Goal: Task Accomplishment & Management: Complete application form

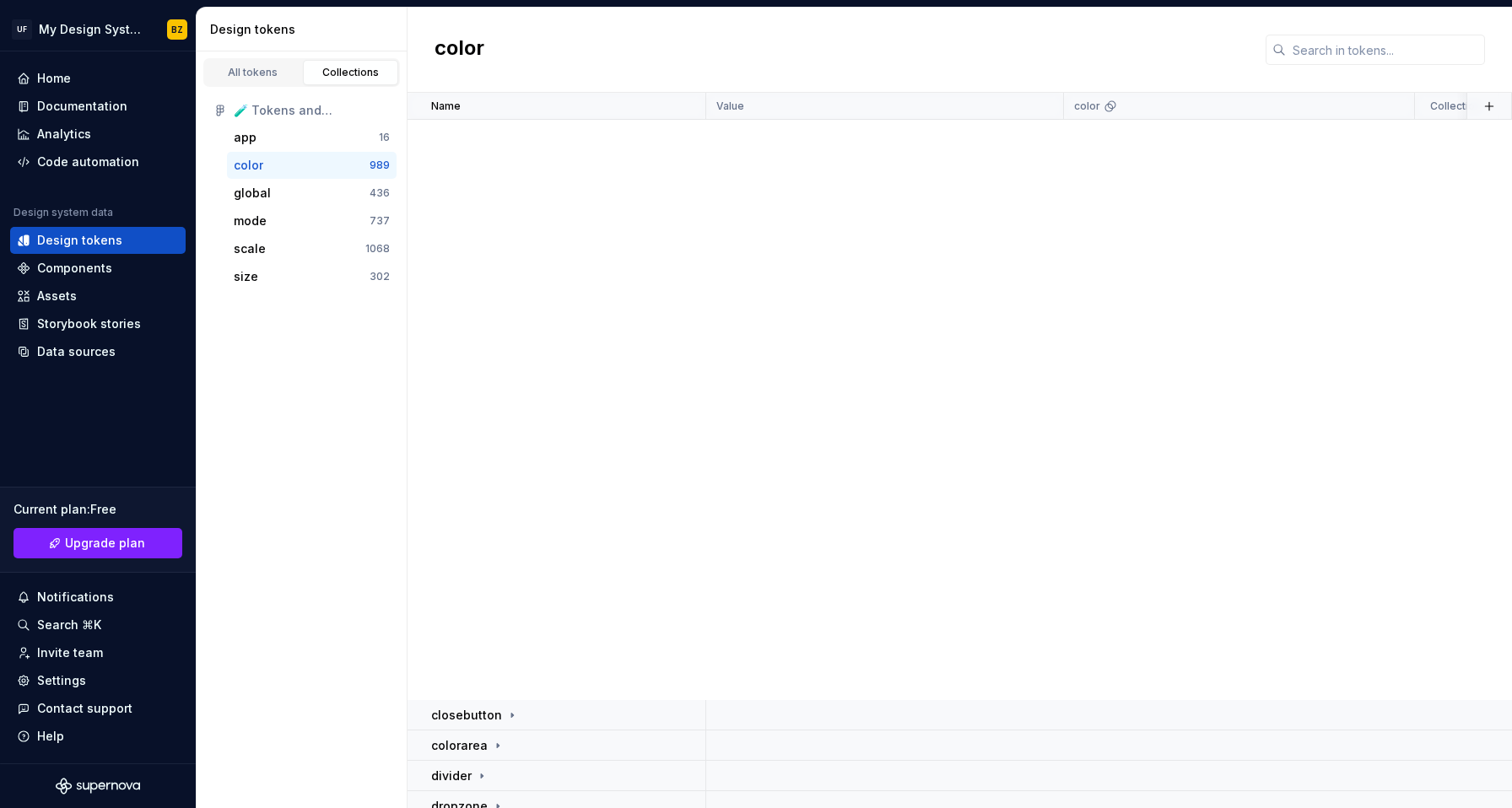
scroll to position [895, 0]
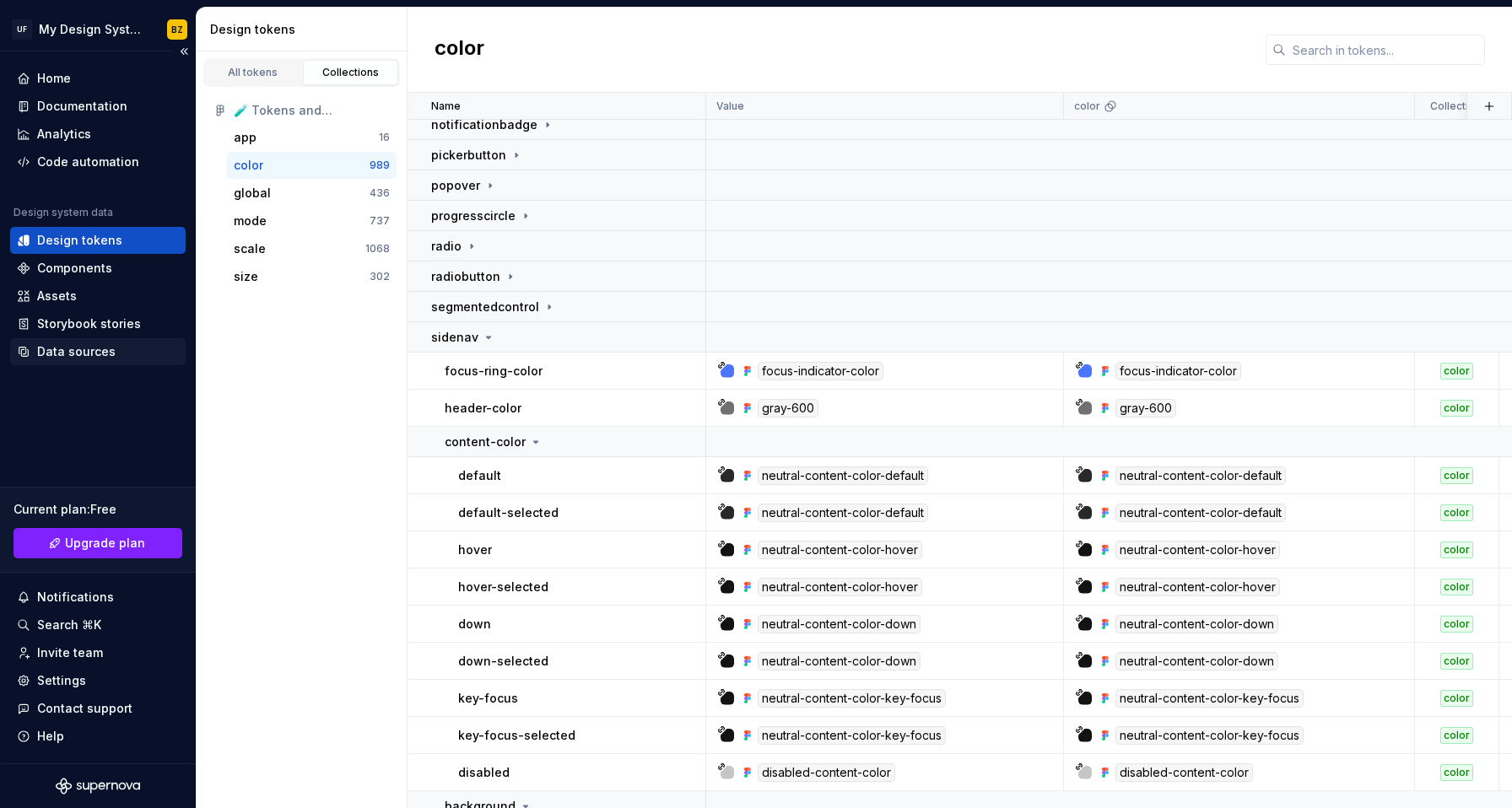
click at [76, 343] on div "Data sources" at bounding box center [77, 351] width 79 height 17
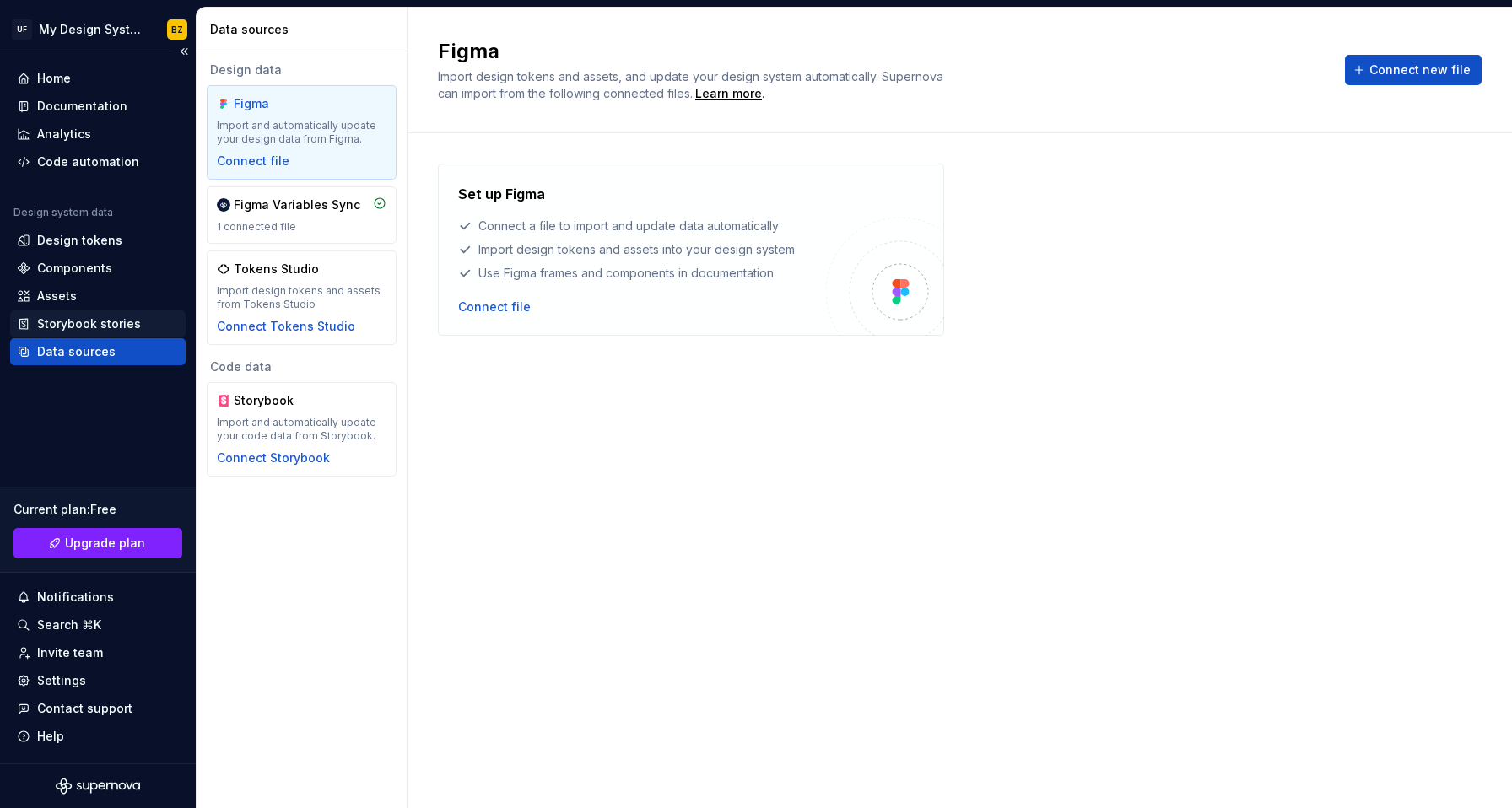
click at [69, 322] on div "Storybook stories" at bounding box center [89, 324] width 104 height 17
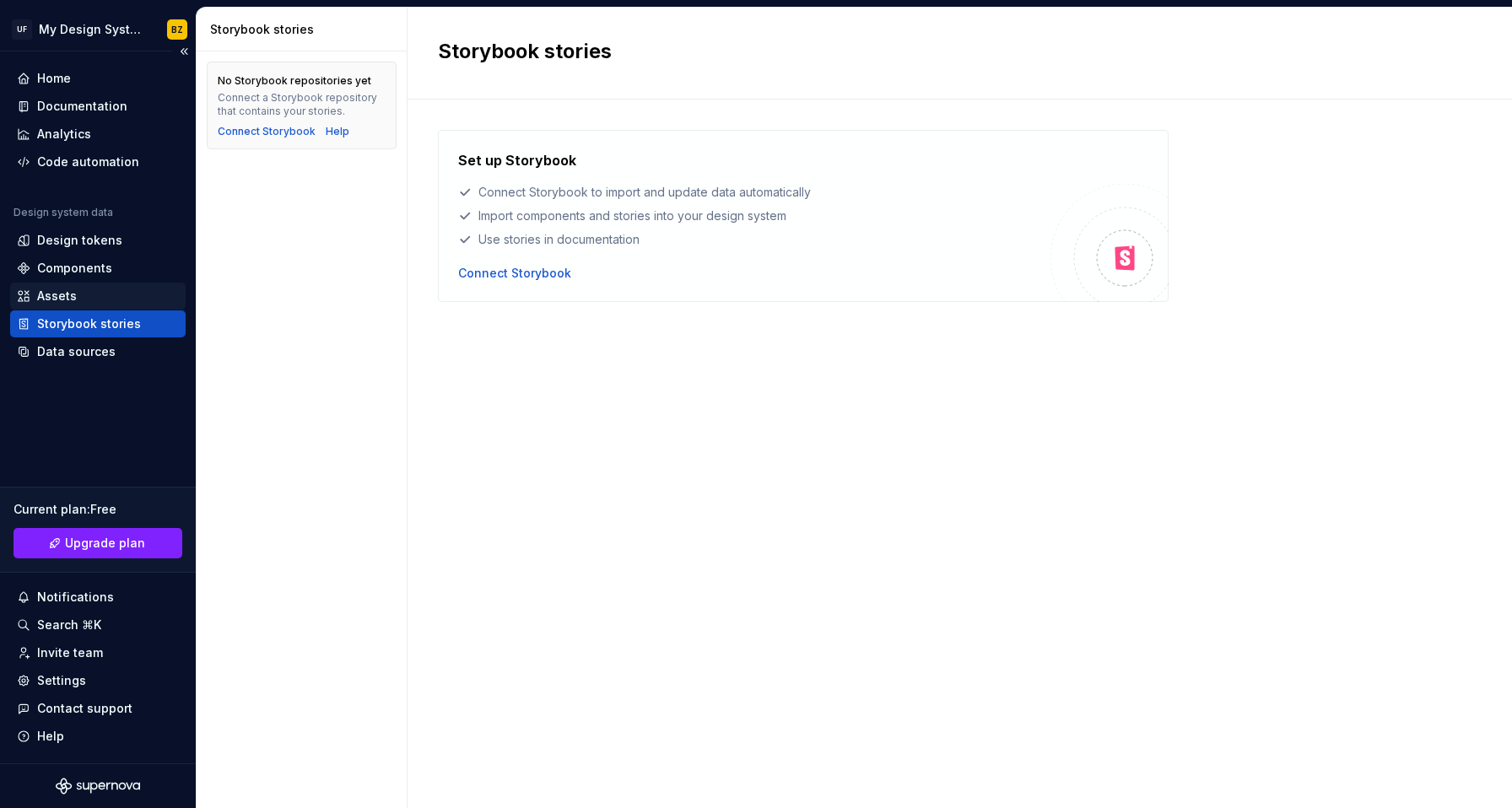
click at [61, 291] on div "Assets" at bounding box center [57, 296] width 39 height 17
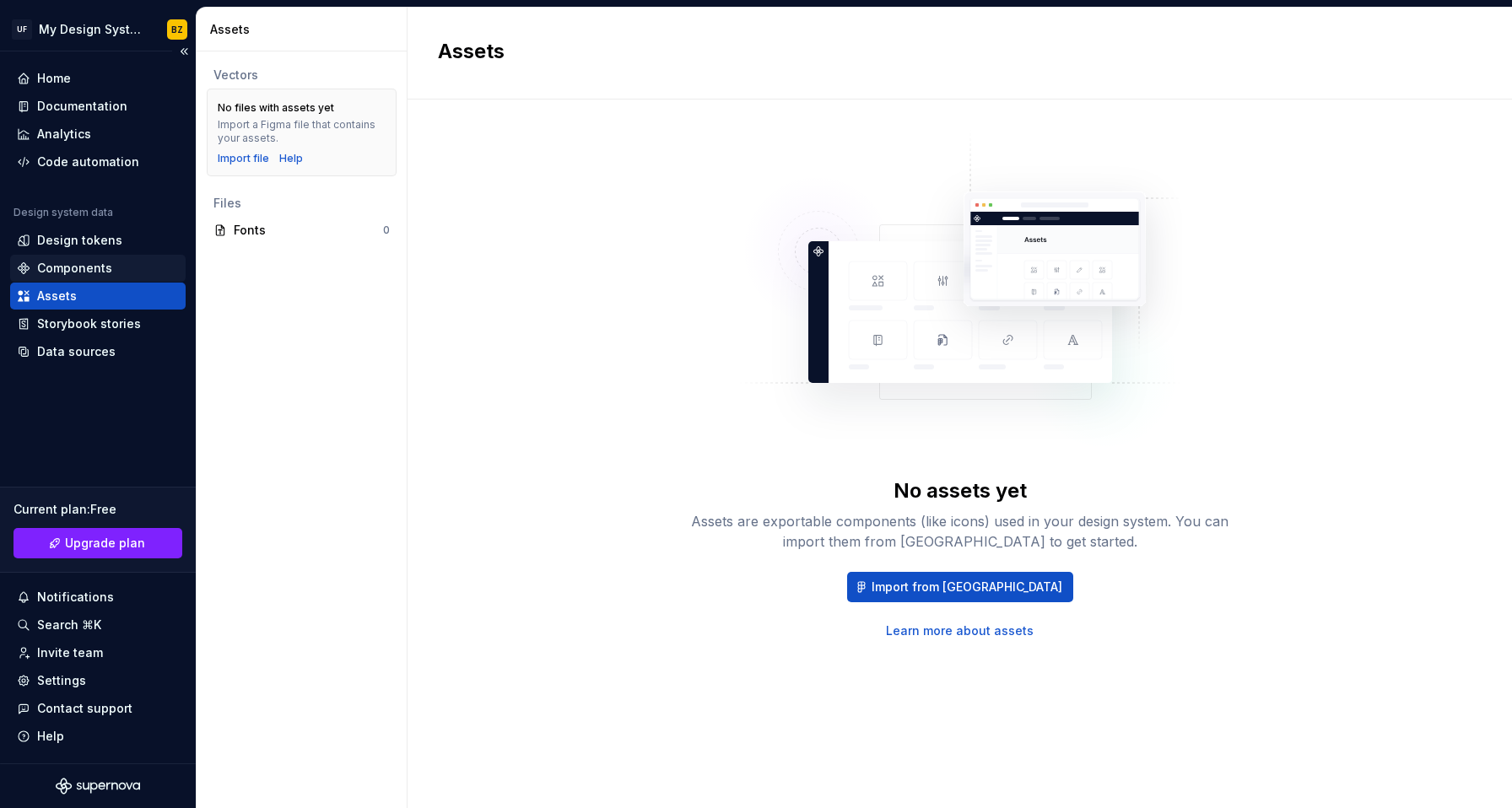
click at [64, 266] on div "Components" at bounding box center [75, 268] width 75 height 17
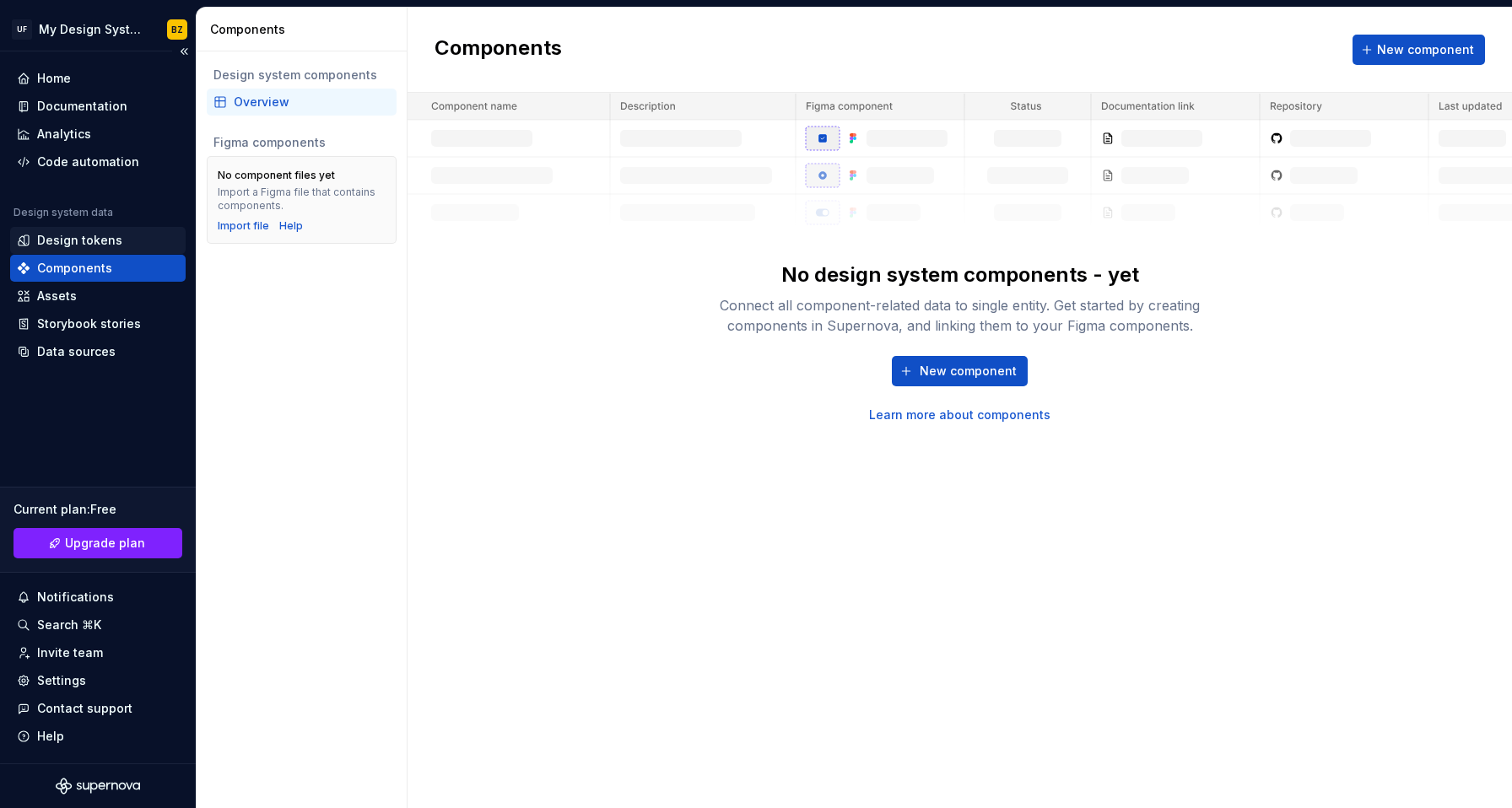
click at [55, 239] on div "Design tokens" at bounding box center [80, 240] width 85 height 17
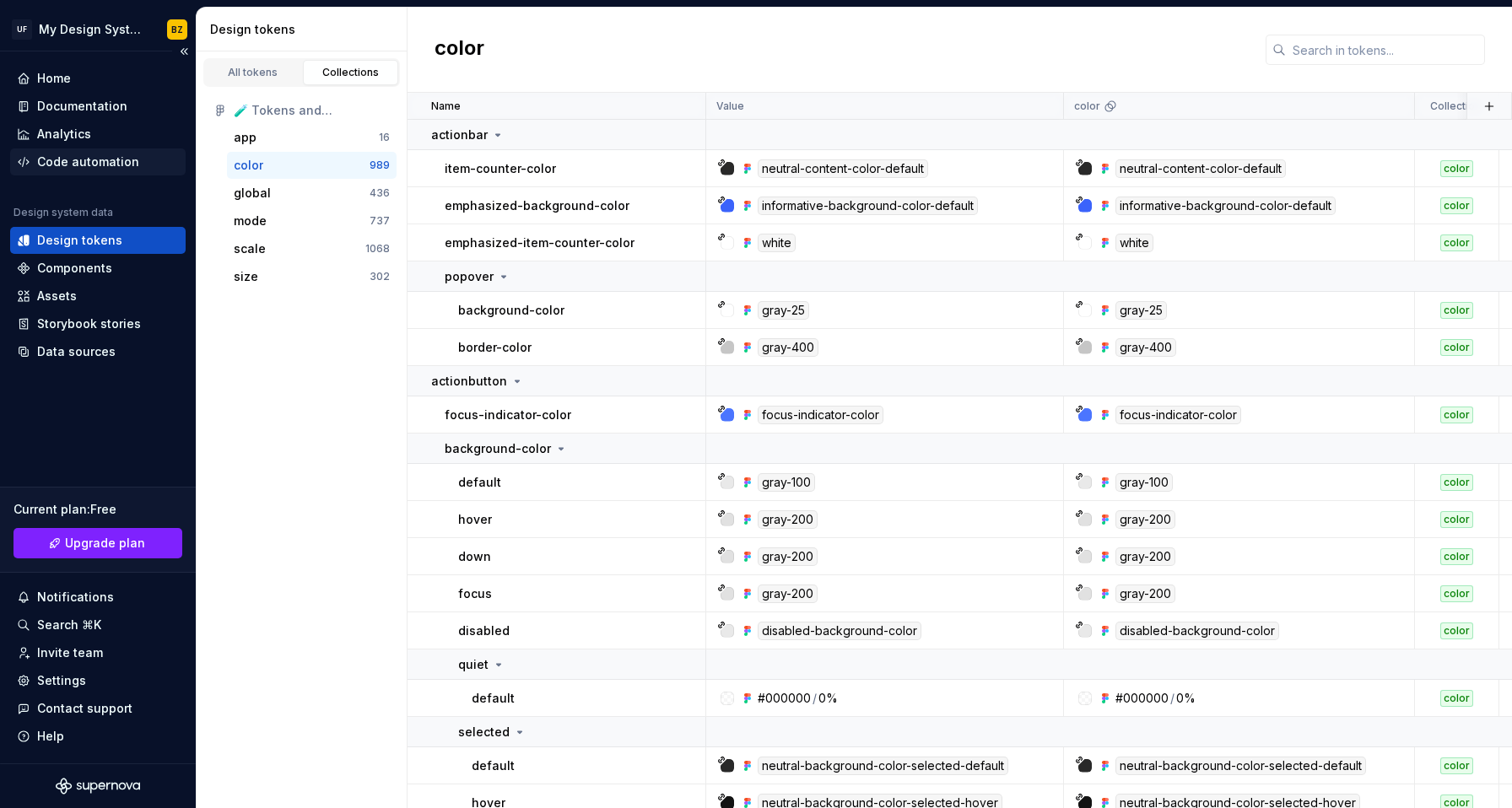
click at [75, 164] on div "Code automation" at bounding box center [88, 162] width 102 height 17
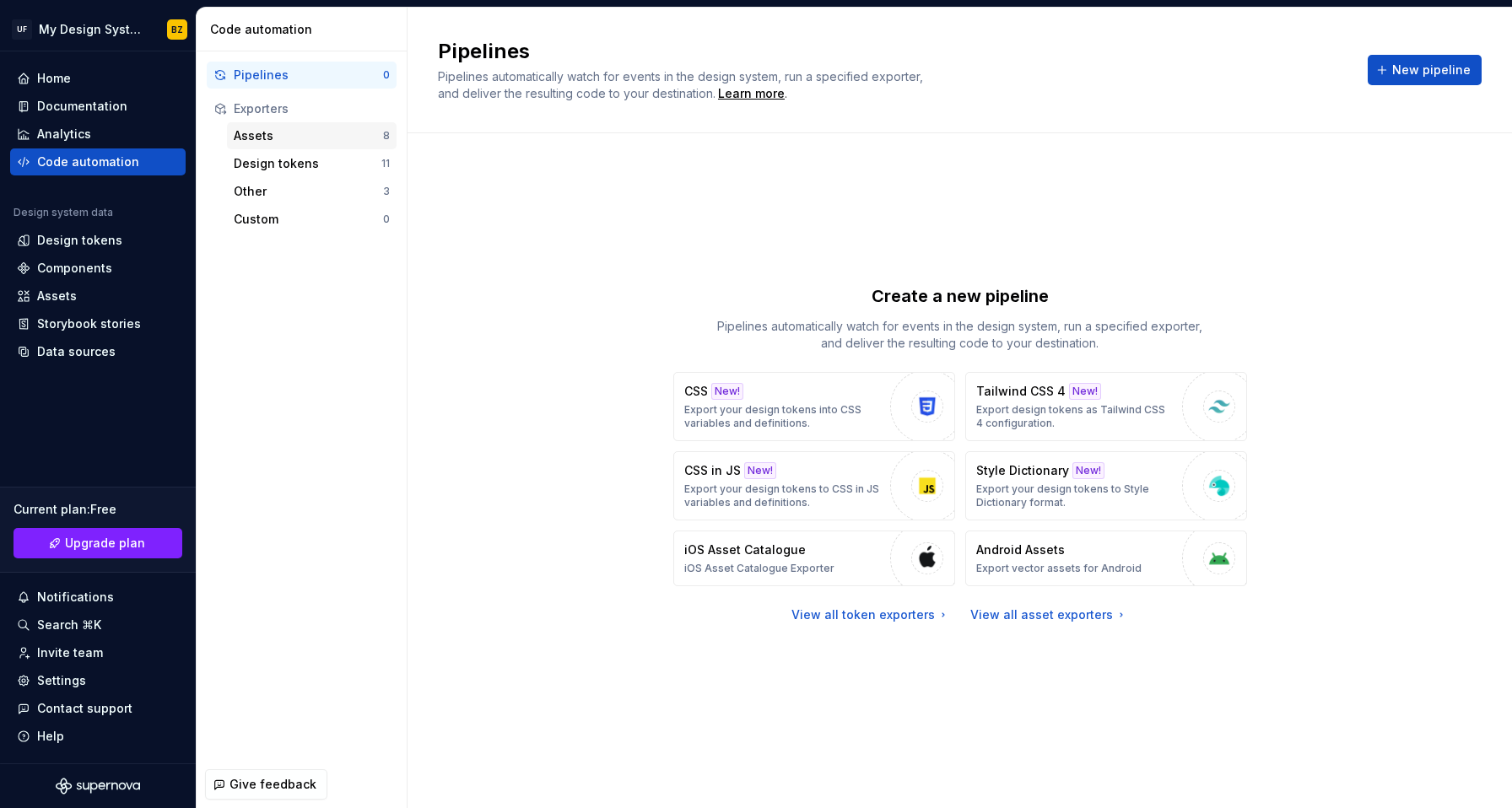
click at [293, 142] on div "Assets" at bounding box center [307, 136] width 149 height 17
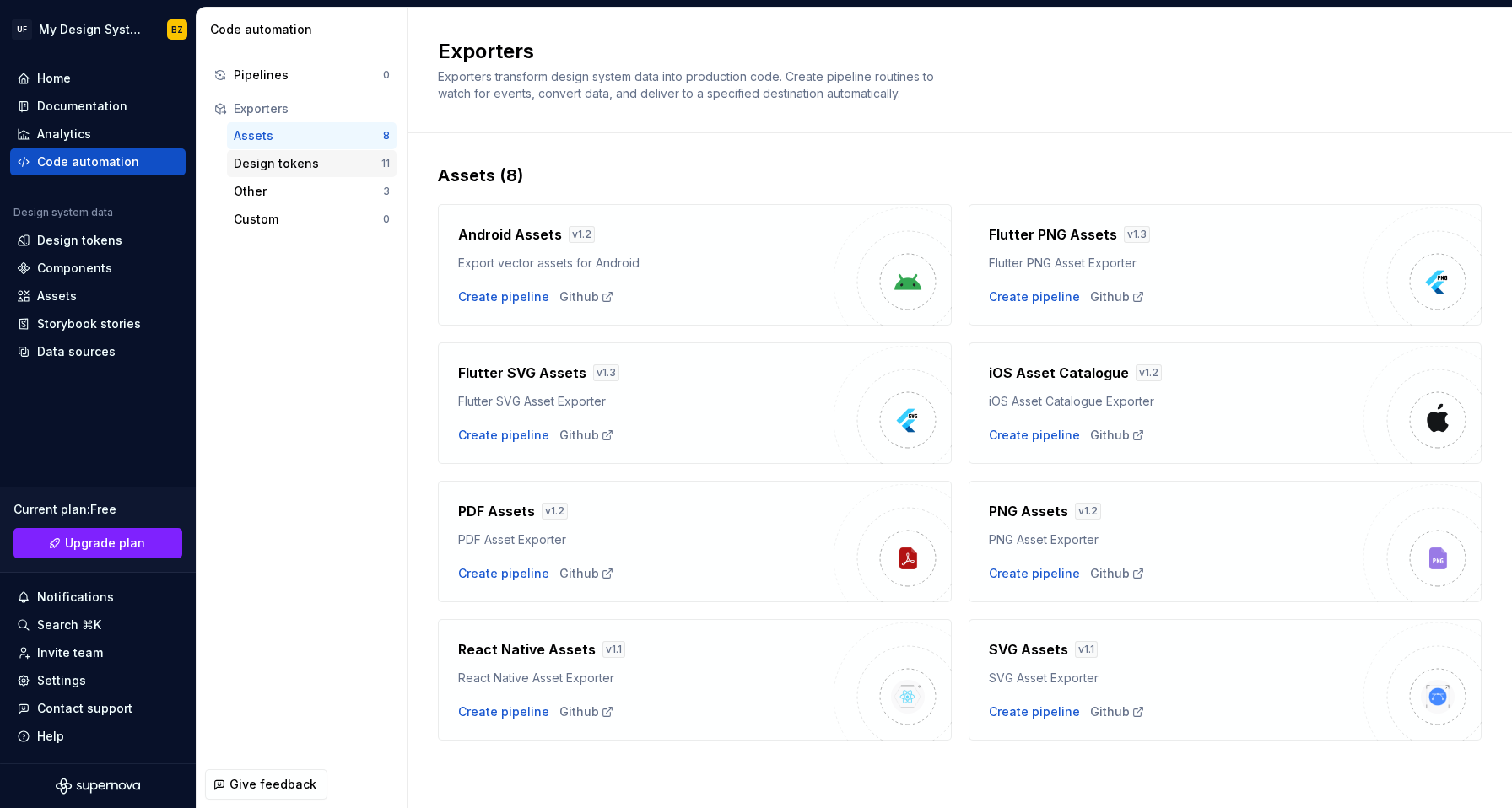
click at [306, 168] on div "Design tokens" at bounding box center [307, 164] width 147 height 17
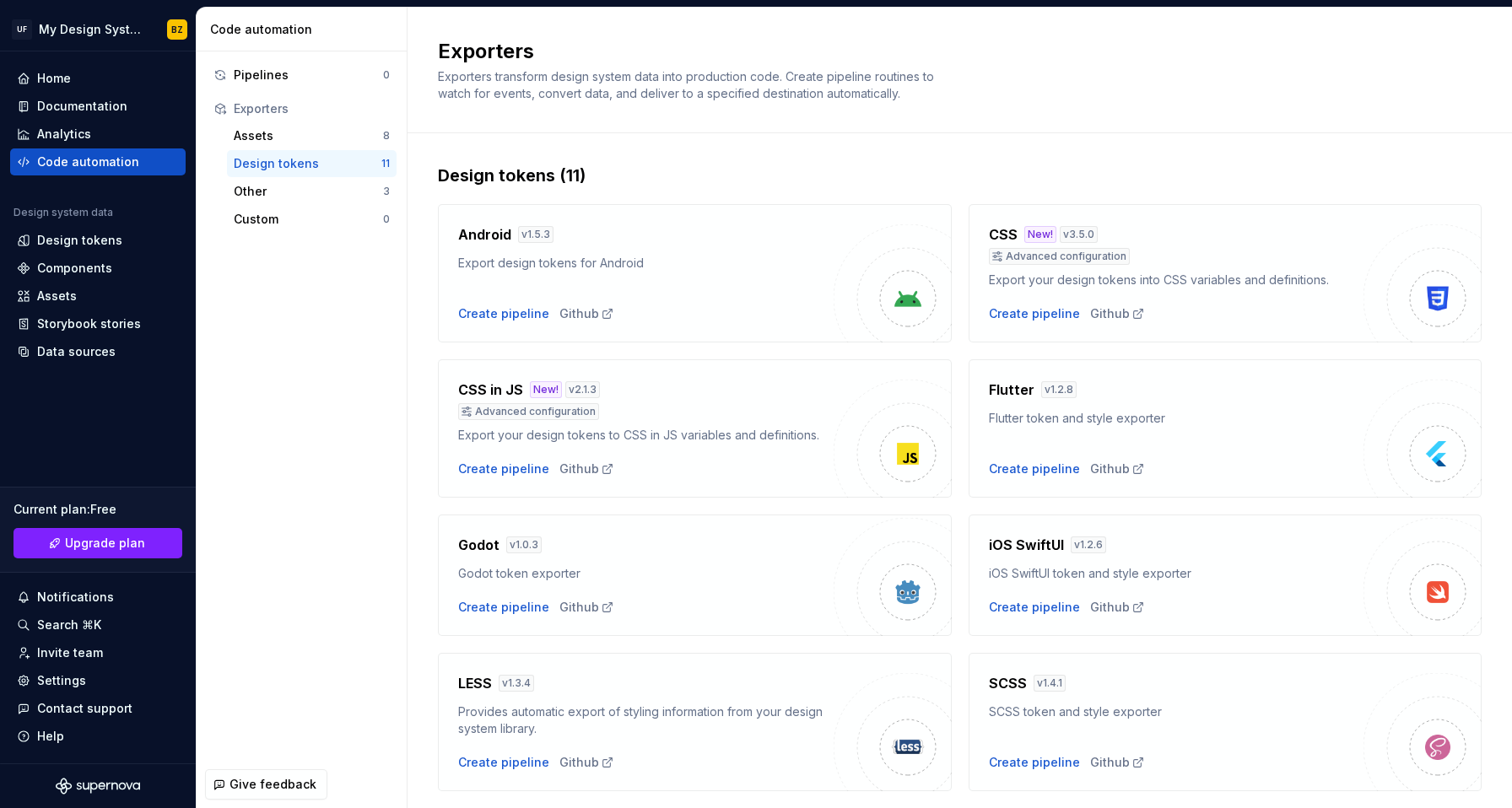
click at [1284, 261] on div "Advanced configuration" at bounding box center [1176, 257] width 375 height 17
click at [1001, 233] on h4 "CSS" at bounding box center [1003, 234] width 29 height 21
click at [1277, 302] on div "CSS New! v 3.5.0 Advanced configuration Export your design tokens into CSS vari…" at bounding box center [1176, 273] width 375 height 97
click at [261, 112] on div "Exporters" at bounding box center [311, 108] width 156 height 17
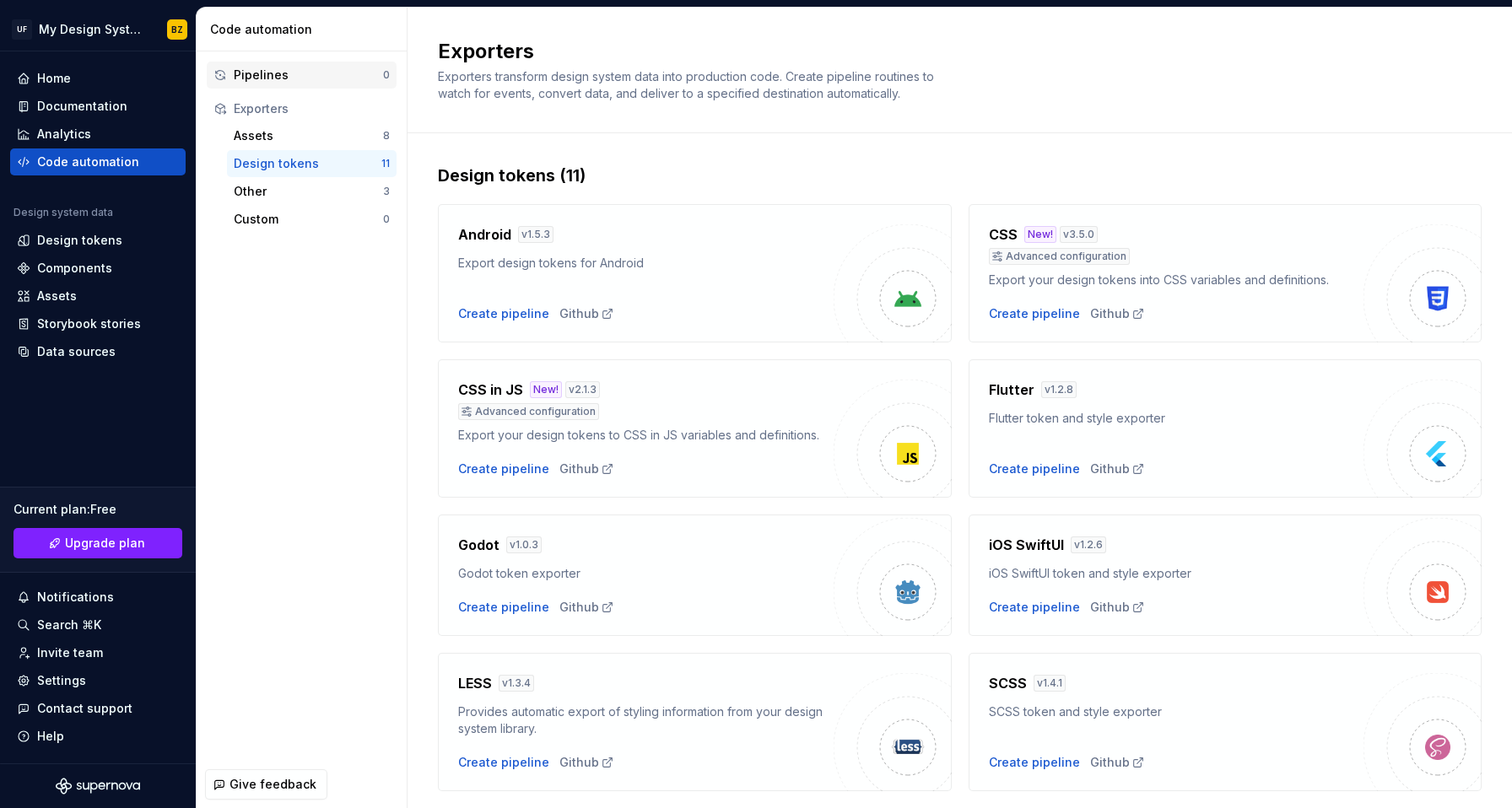
click at [267, 72] on div "Pipelines" at bounding box center [307, 75] width 149 height 17
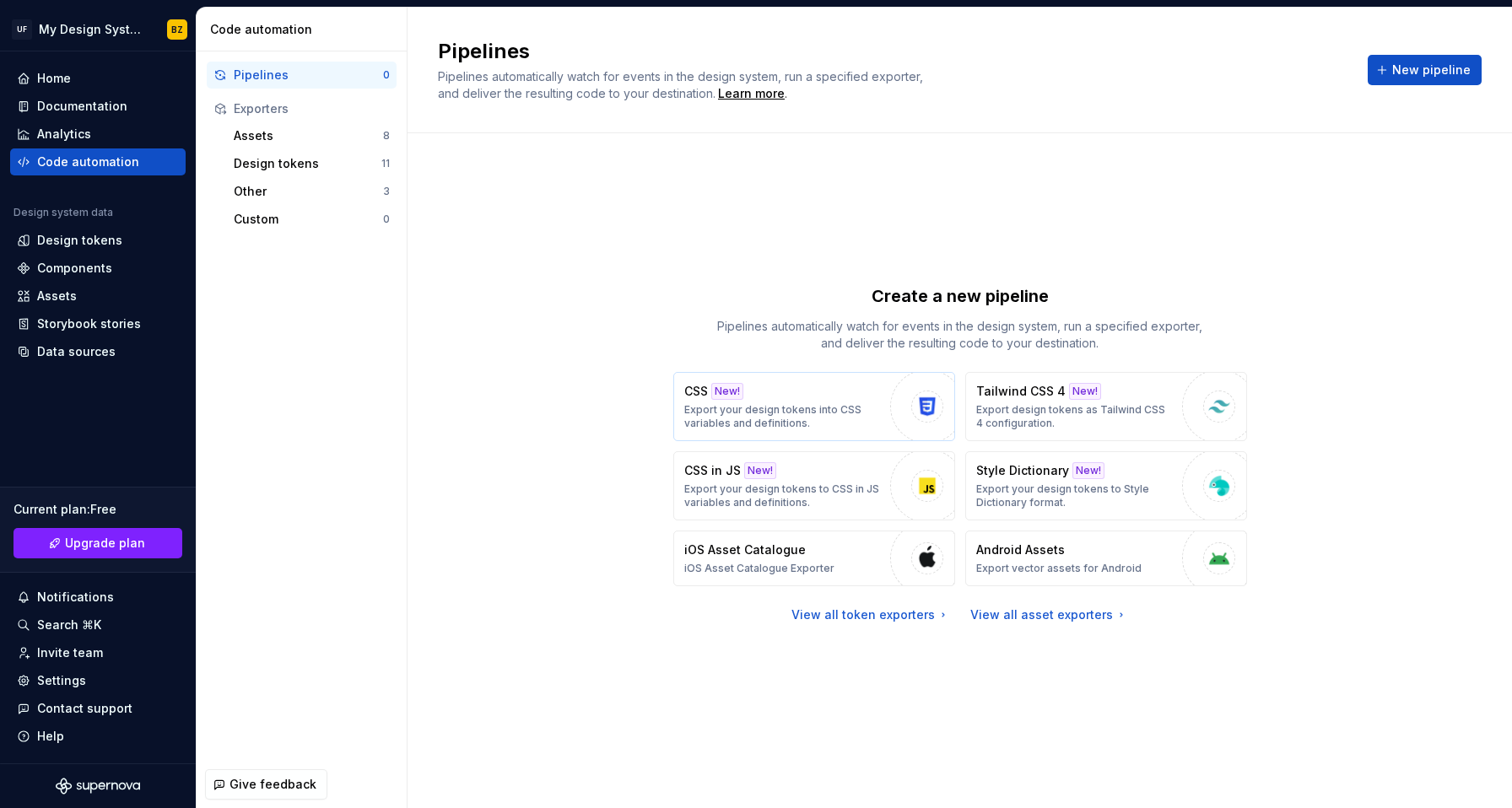
click at [739, 413] on p "Export your design tokens into CSS variables and definitions." at bounding box center [783, 417] width 197 height 27
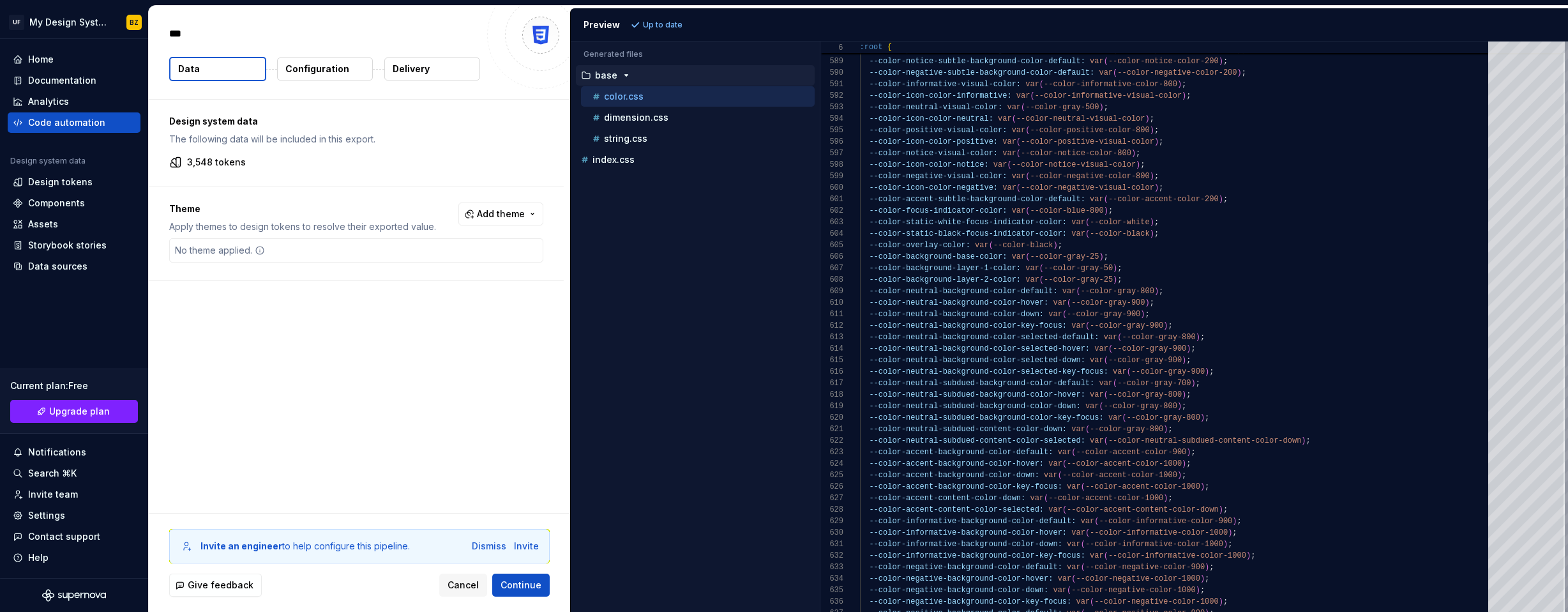
type textarea "*"
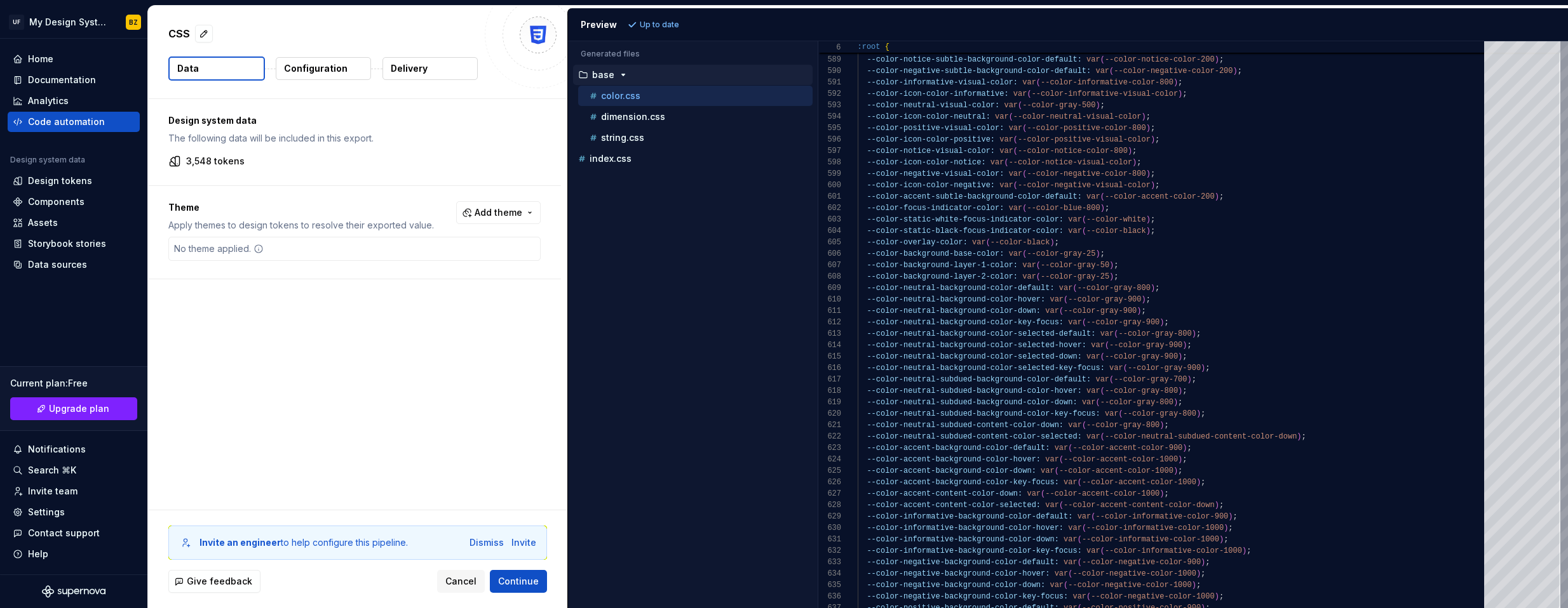
click at [363, 69] on button "Configuration" at bounding box center [324, 69] width 96 height 23
click at [309, 75] on button "Configuration" at bounding box center [324, 69] width 96 height 23
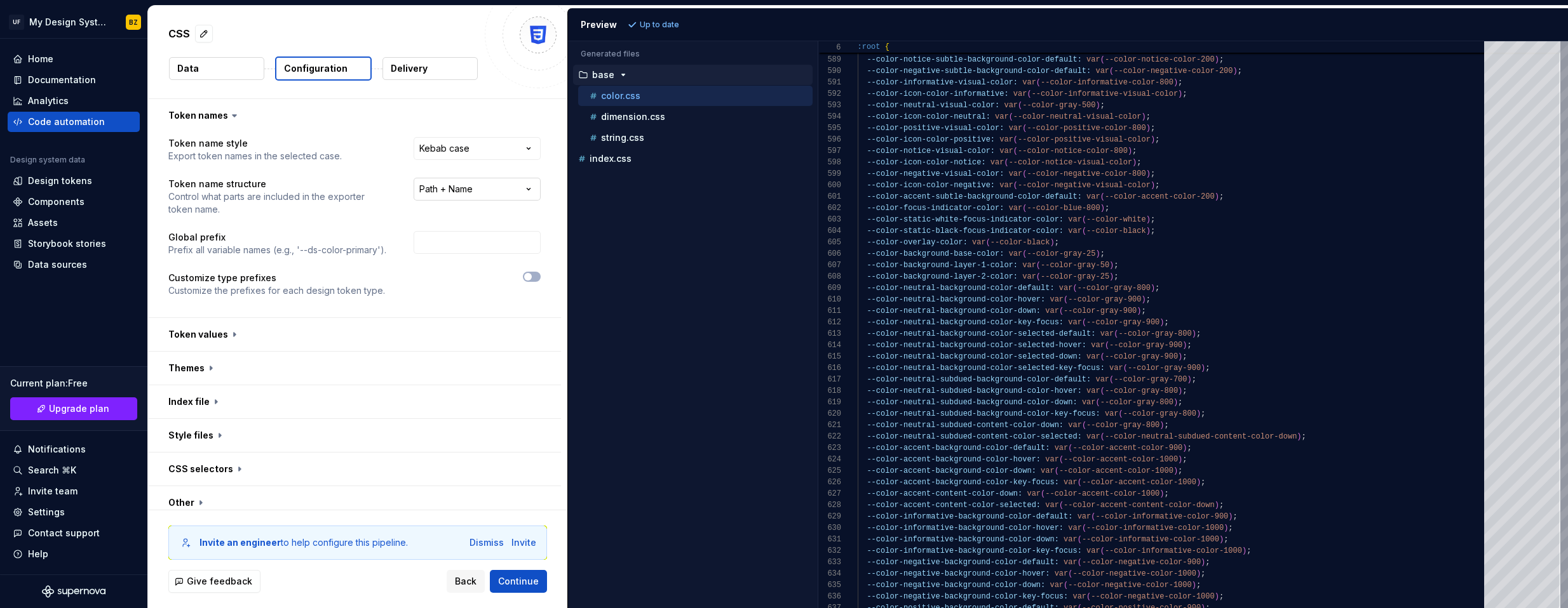
click at [520, 187] on html "**********" at bounding box center [784, 304] width 1568 height 608
select select "********"
click at [524, 584] on span "Continue" at bounding box center [518, 581] width 40 height 13
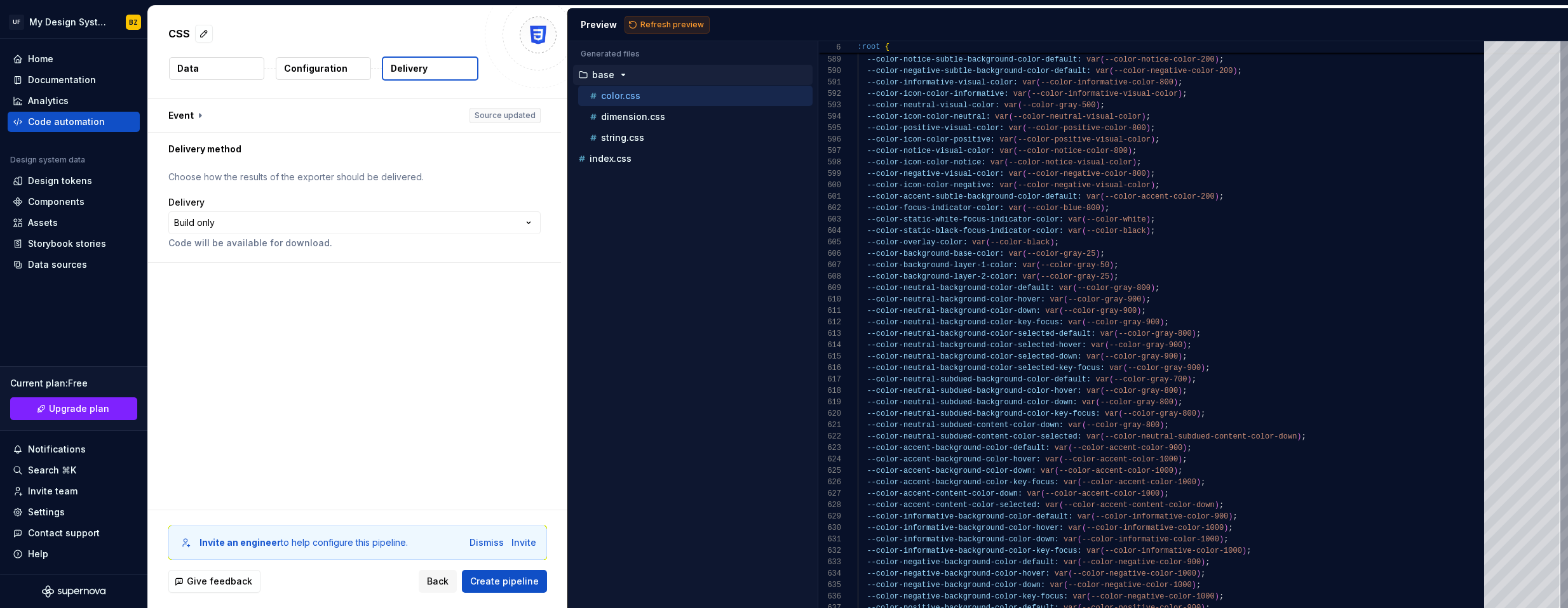
click at [672, 24] on span "Refresh preview" at bounding box center [672, 24] width 63 height 10
click at [304, 63] on p "Configuration" at bounding box center [316, 69] width 63 height 13
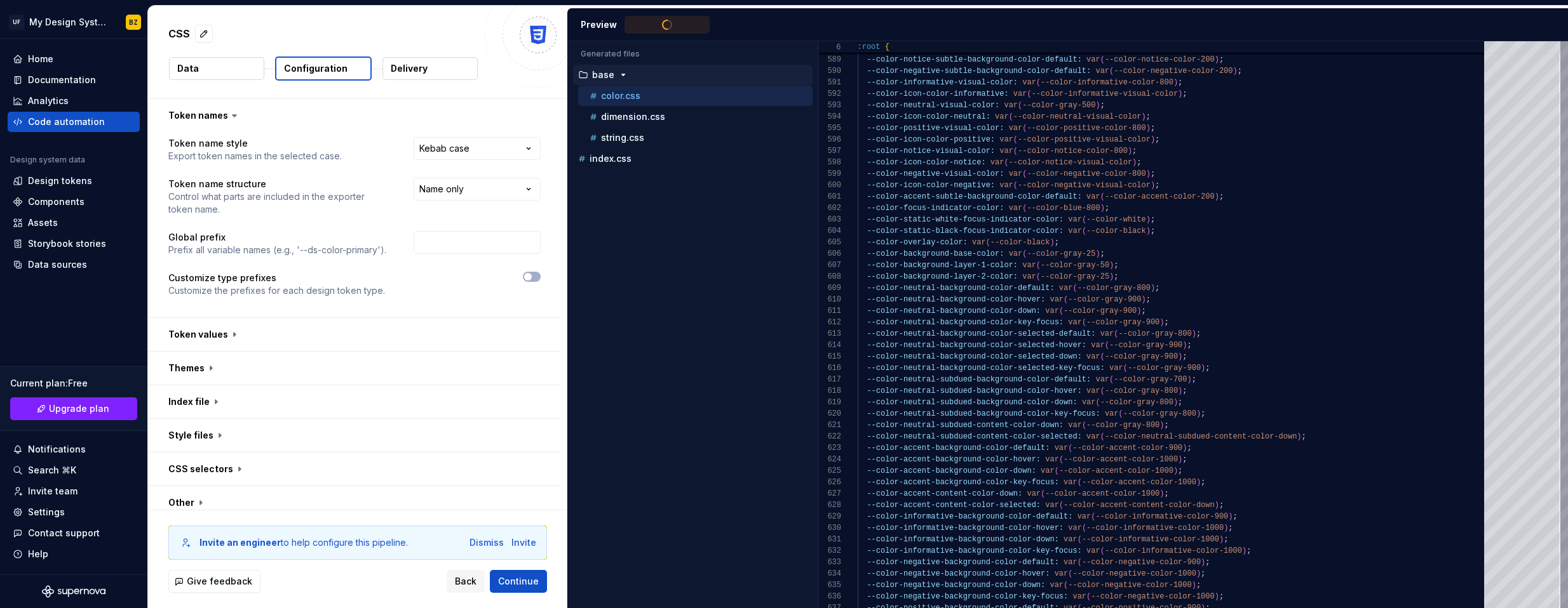
type textarea "**********"
click at [497, 182] on html "**********" at bounding box center [784, 304] width 1568 height 608
click at [478, 151] on html "**********" at bounding box center [784, 304] width 1568 height 608
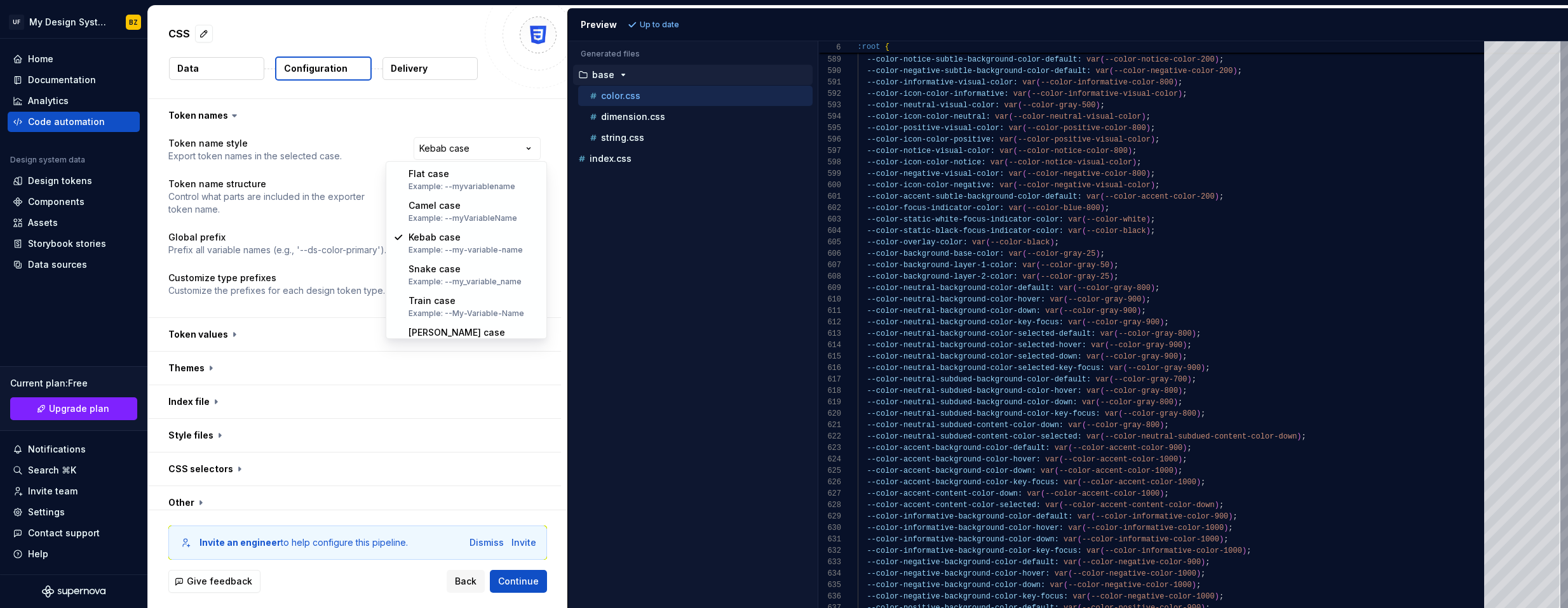
select select "********"
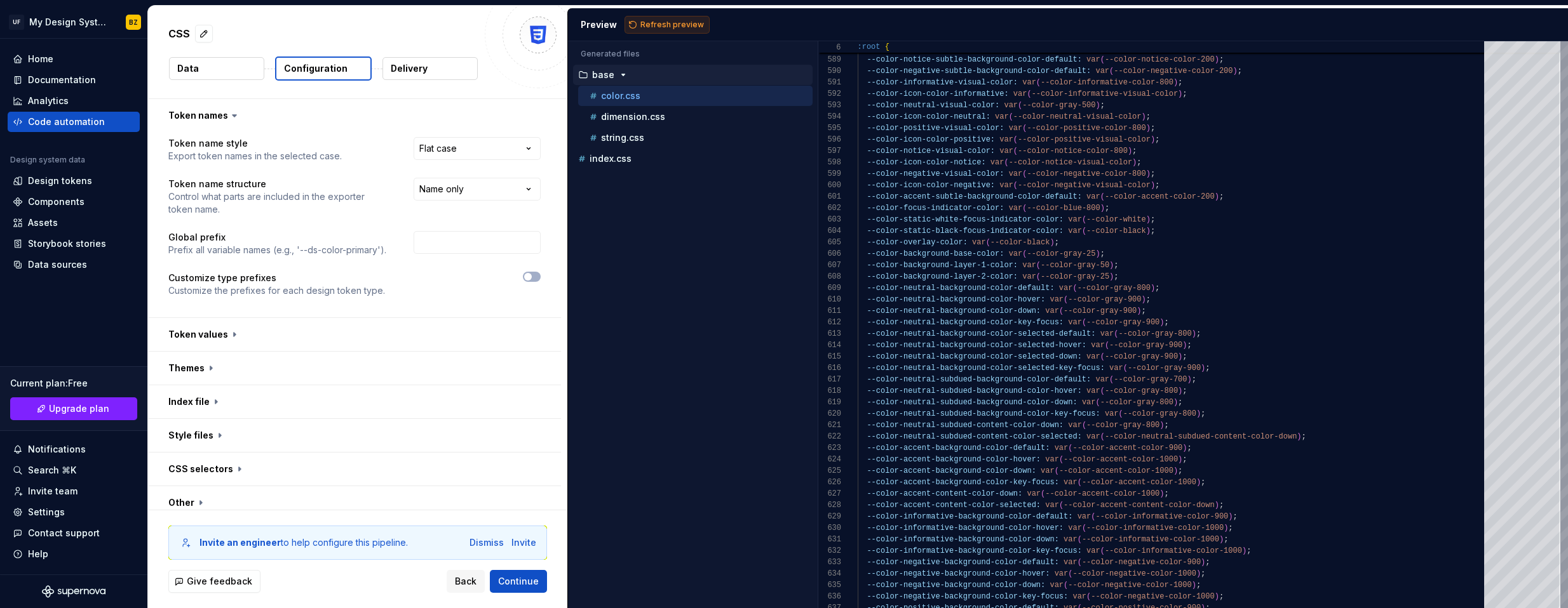
click at [654, 20] on span "Refresh preview" at bounding box center [672, 24] width 63 height 10
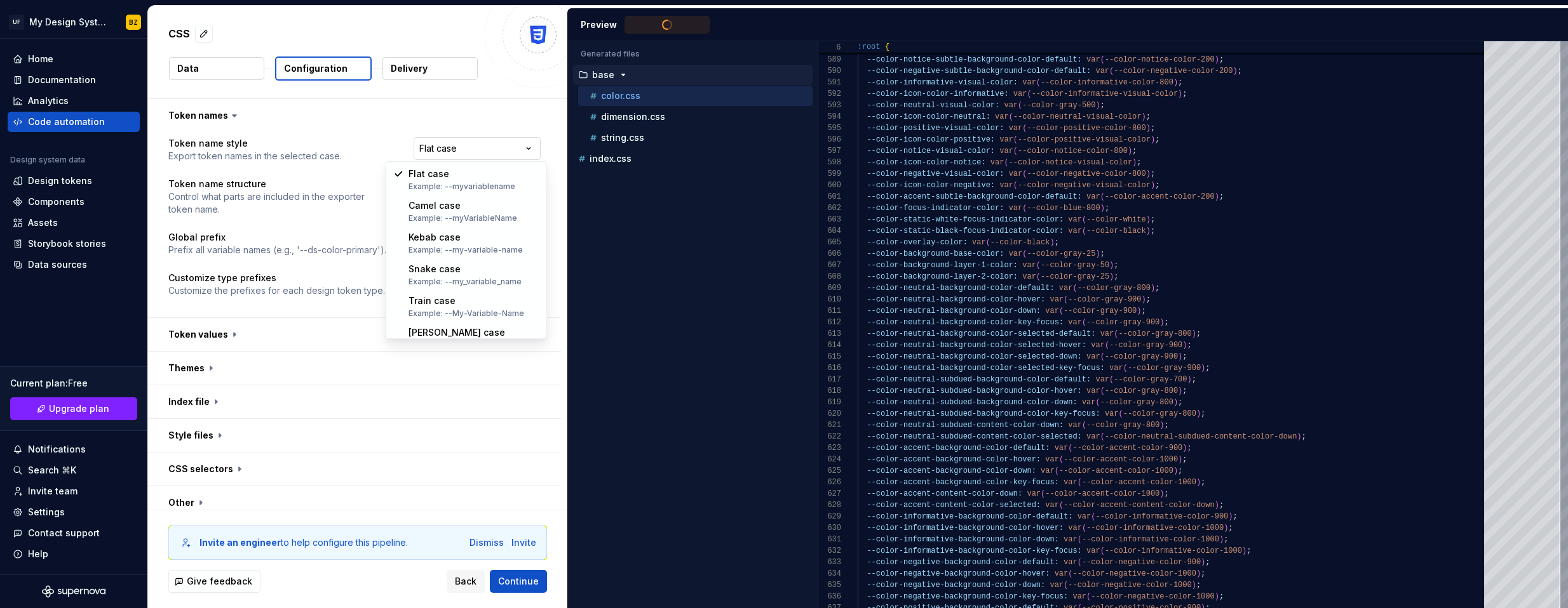
click at [459, 147] on html "**********" at bounding box center [784, 304] width 1568 height 608
type textarea "**********"
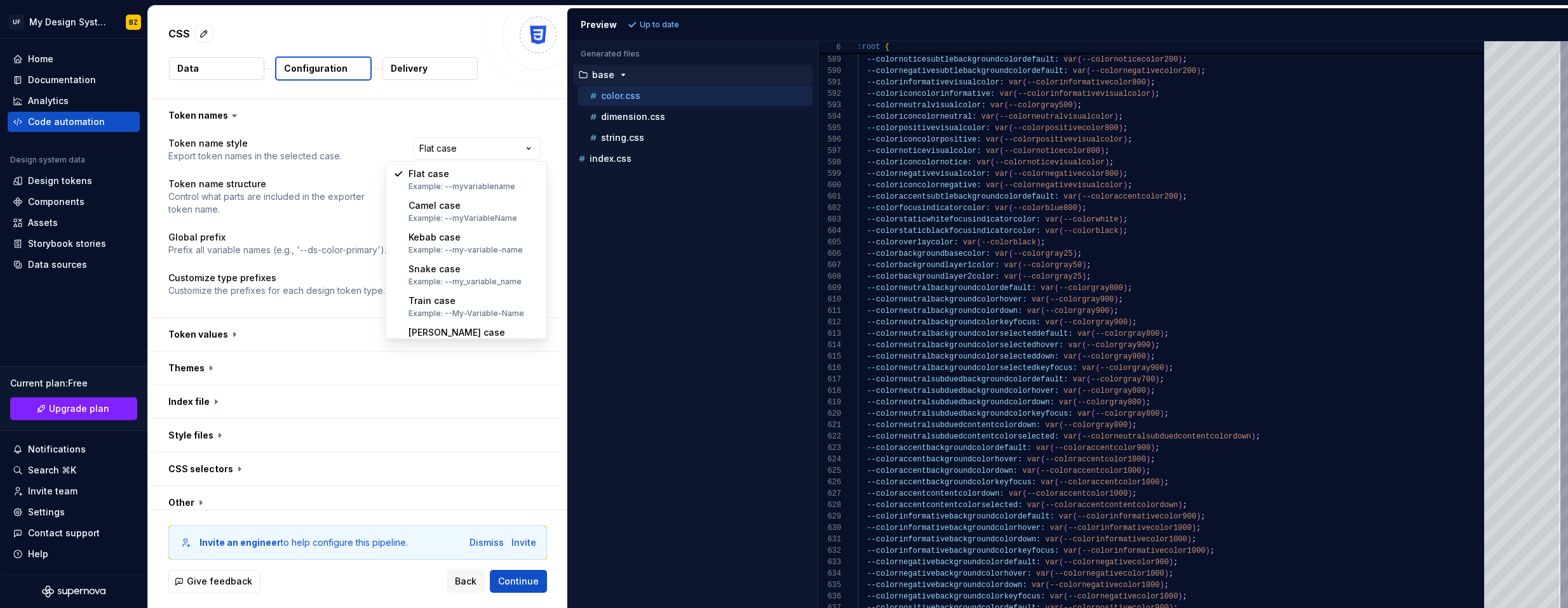
select select "*********"
click at [476, 183] on html "**********" at bounding box center [784, 304] width 1568 height 608
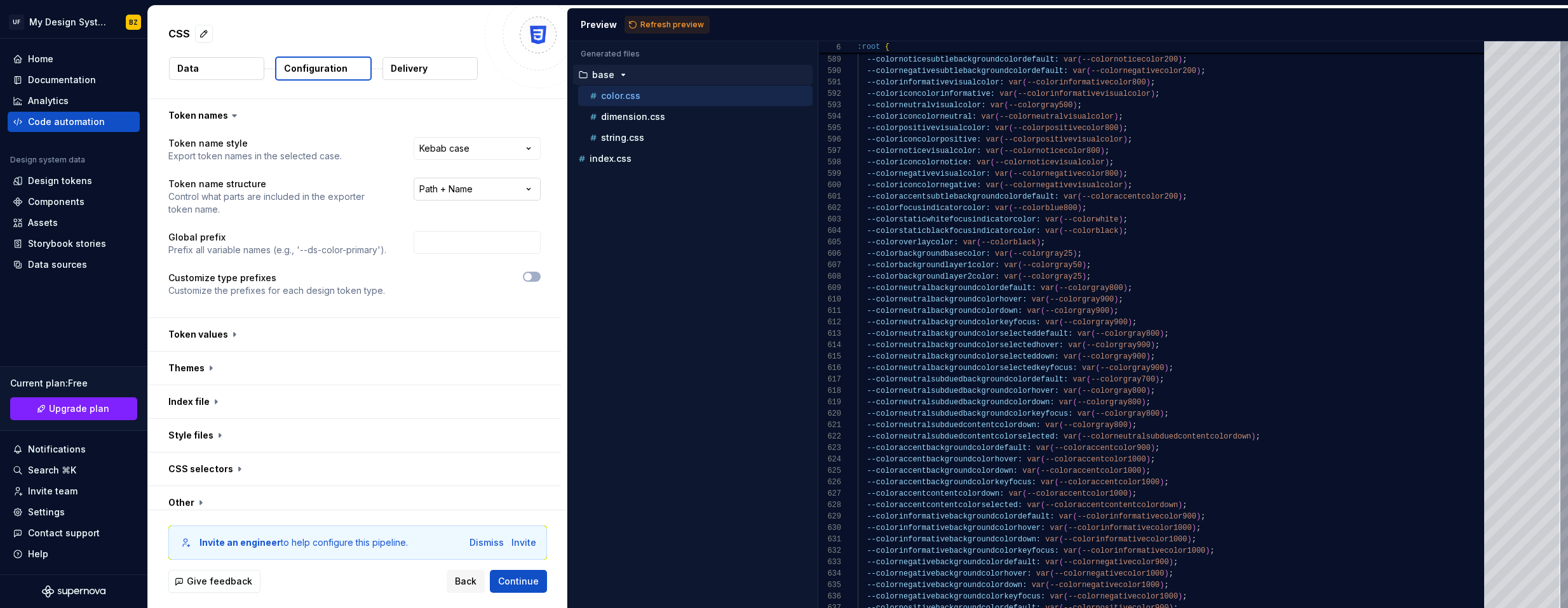
click at [458, 191] on html "**********" at bounding box center [784, 304] width 1568 height 608
select select "********"
click at [657, 29] on span "Refresh preview" at bounding box center [672, 24] width 63 height 10
type textarea "**********"
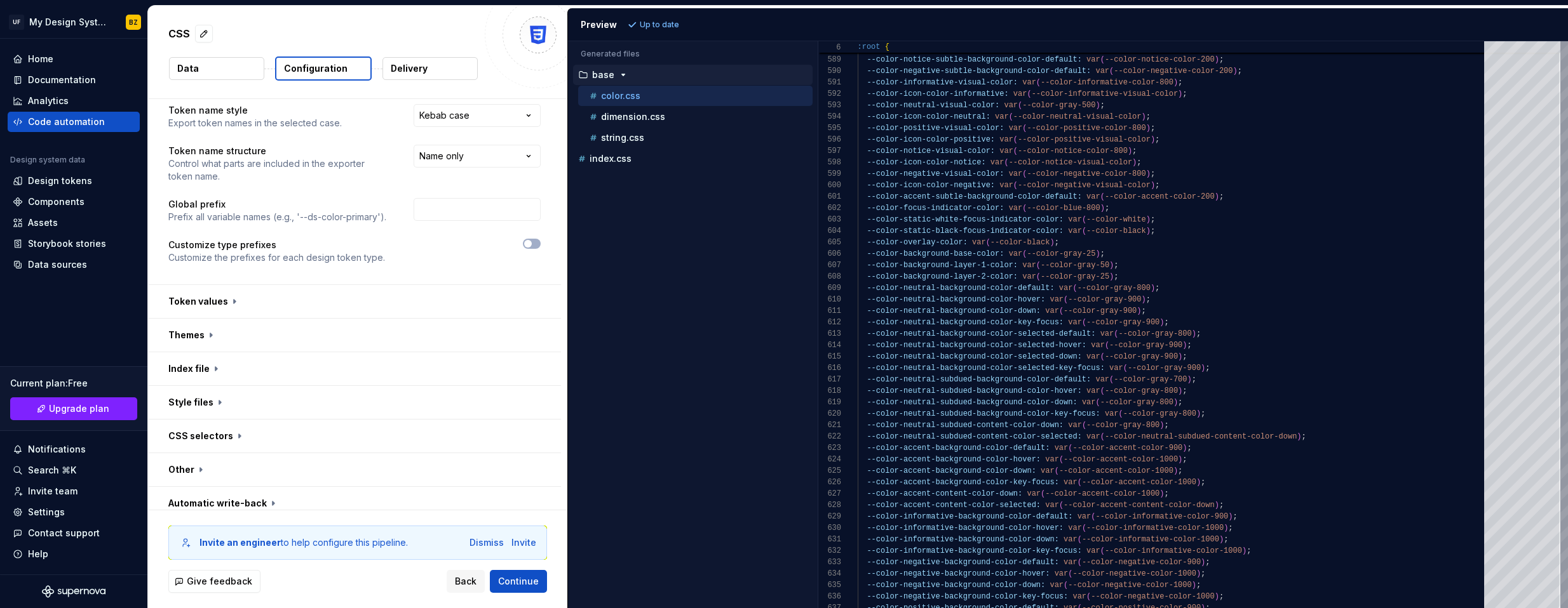
scroll to position [44, 0]
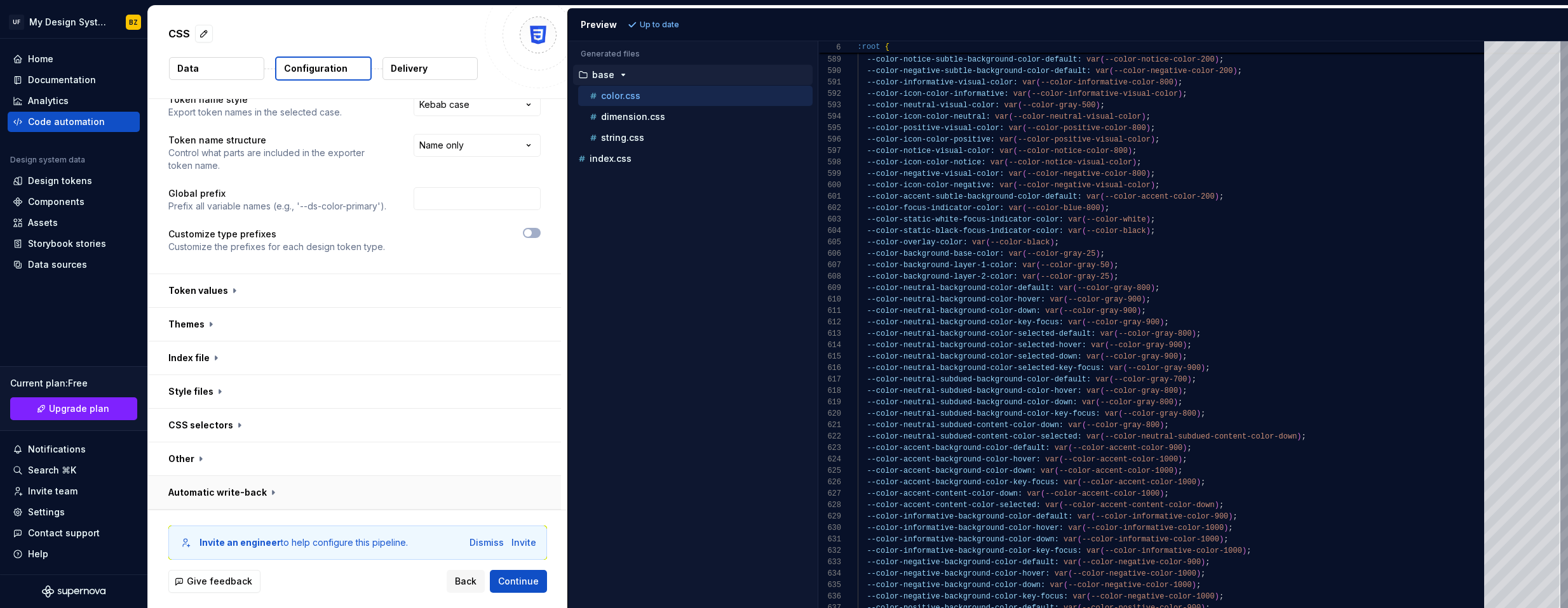
click at [238, 493] on button "button" at bounding box center [355, 492] width 413 height 33
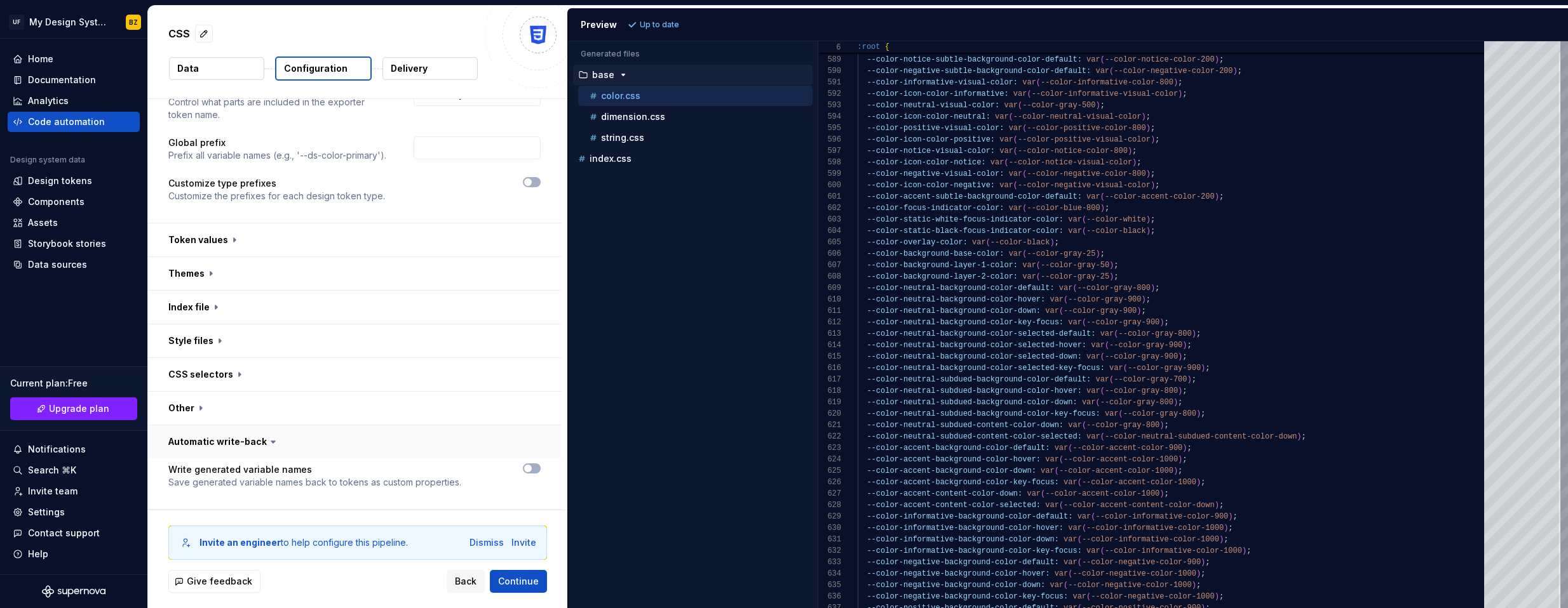
click at [207, 438] on button "button" at bounding box center [355, 441] width 413 height 33
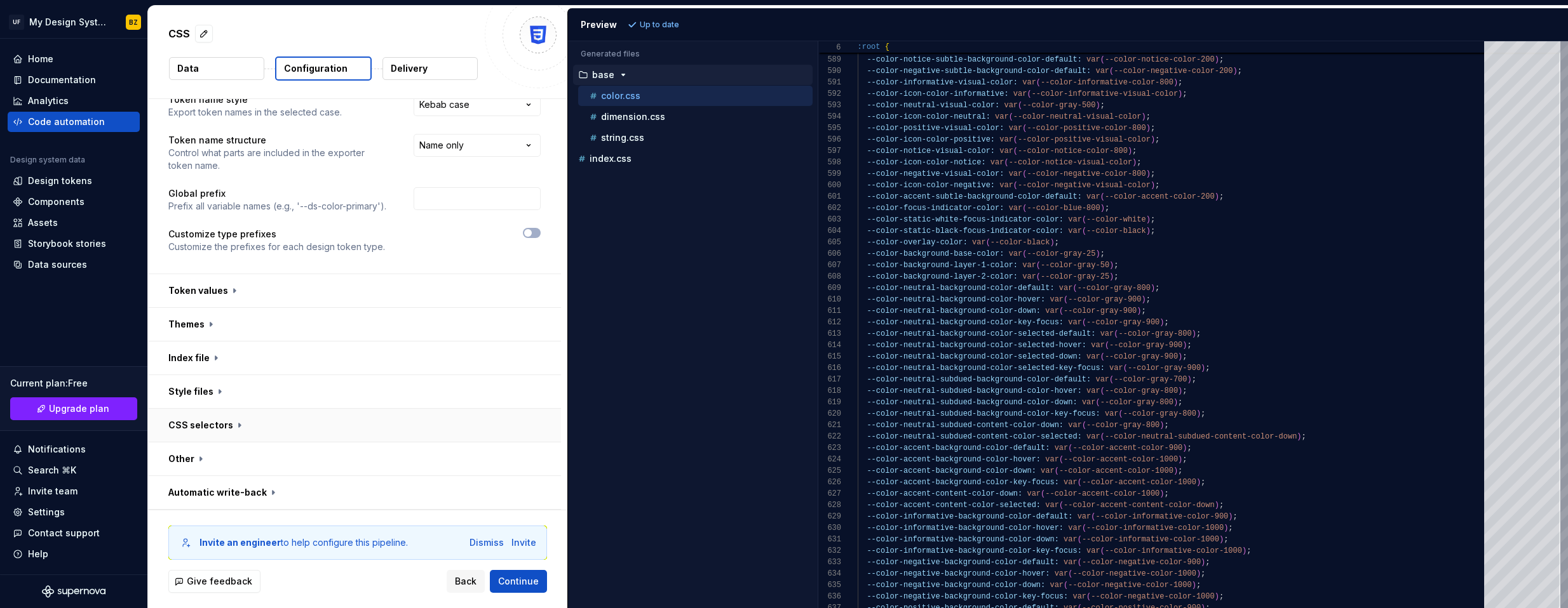
scroll to position [44, 0]
click at [187, 432] on button "button" at bounding box center [355, 425] width 413 height 33
click at [193, 425] on button "button" at bounding box center [355, 425] width 413 height 33
click at [187, 455] on button "button" at bounding box center [355, 459] width 413 height 33
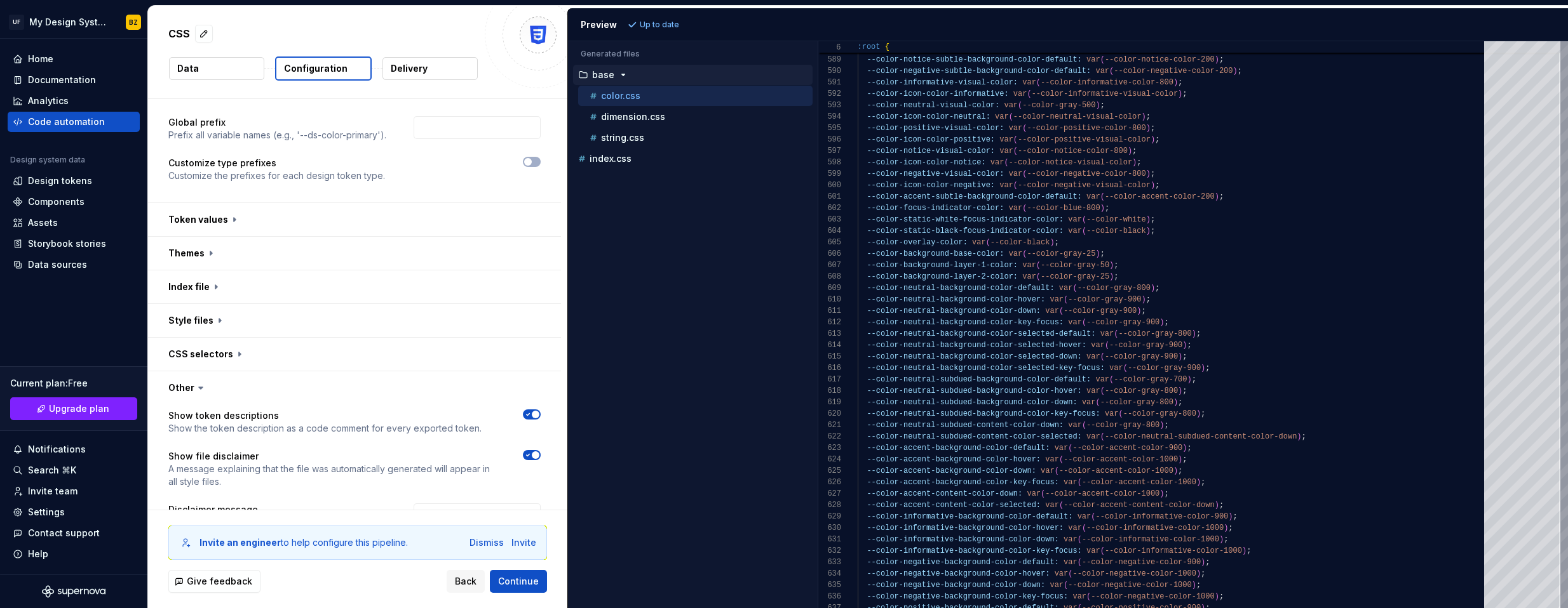
click at [199, 390] on icon at bounding box center [201, 387] width 13 height 13
click at [194, 387] on icon at bounding box center [201, 387] width 13 height 13
click at [199, 388] on icon at bounding box center [201, 387] width 4 height 2
click at [199, 391] on icon at bounding box center [201, 386] width 13 height 13
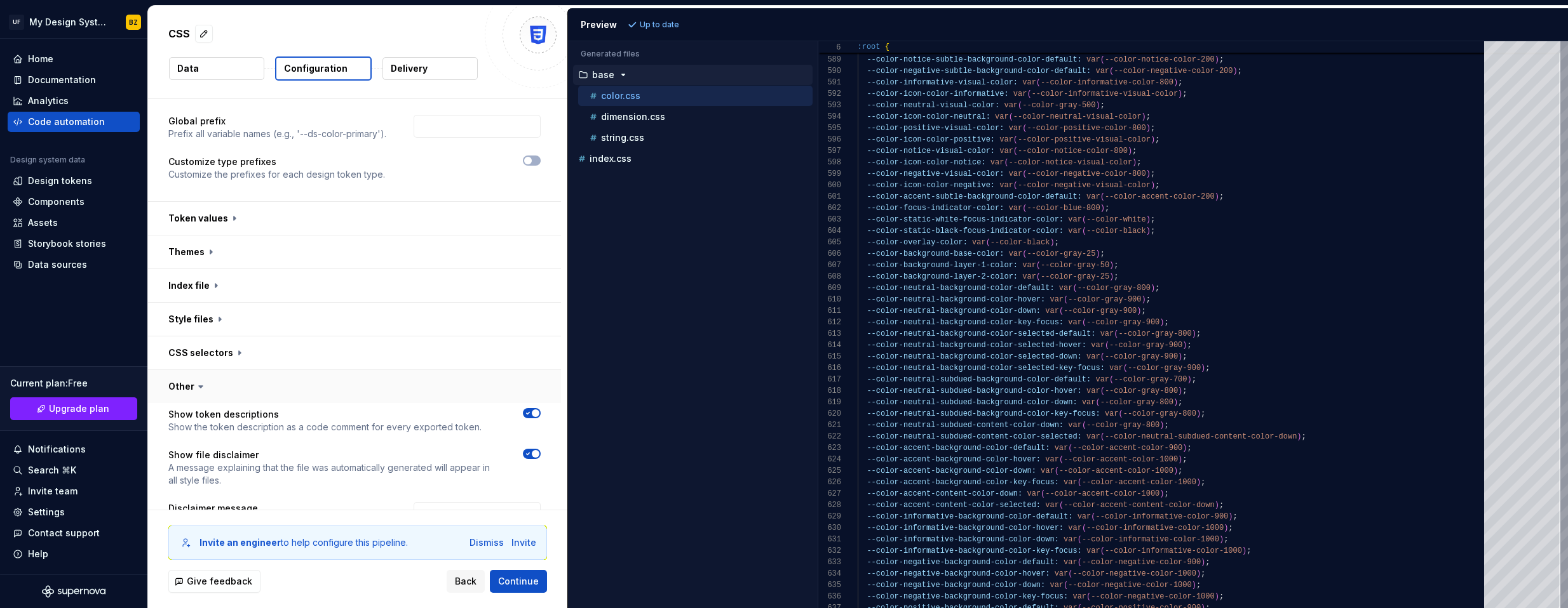
click at [170, 390] on button "button" at bounding box center [355, 386] width 413 height 33
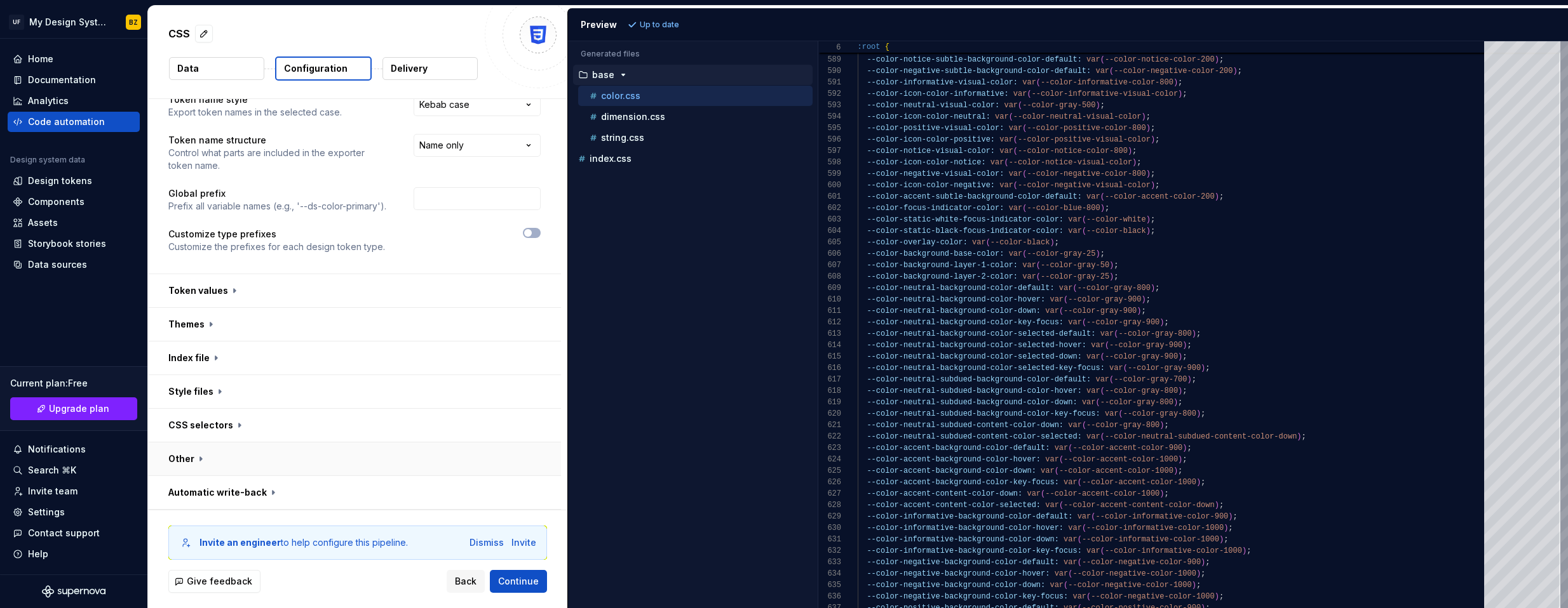
scroll to position [44, 0]
click at [204, 399] on button "button" at bounding box center [355, 391] width 413 height 33
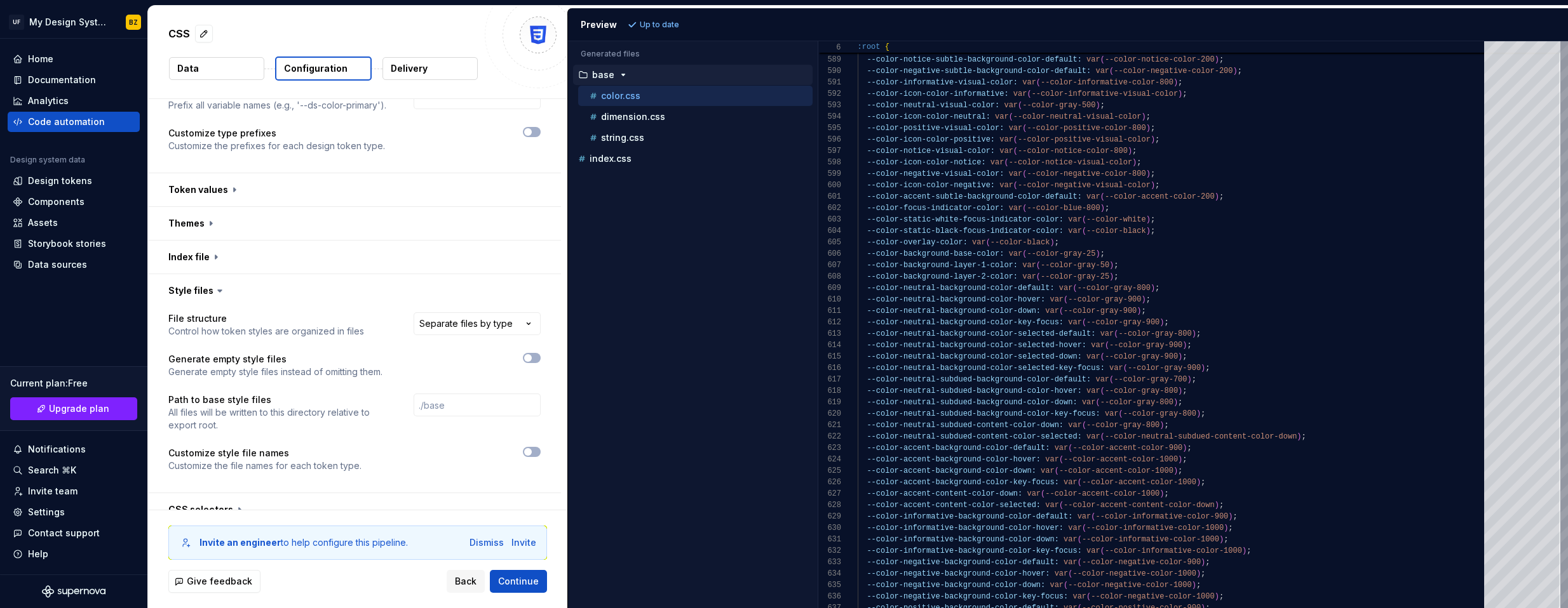
scroll to position [144, 0]
click at [197, 291] on button "button" at bounding box center [355, 291] width 413 height 33
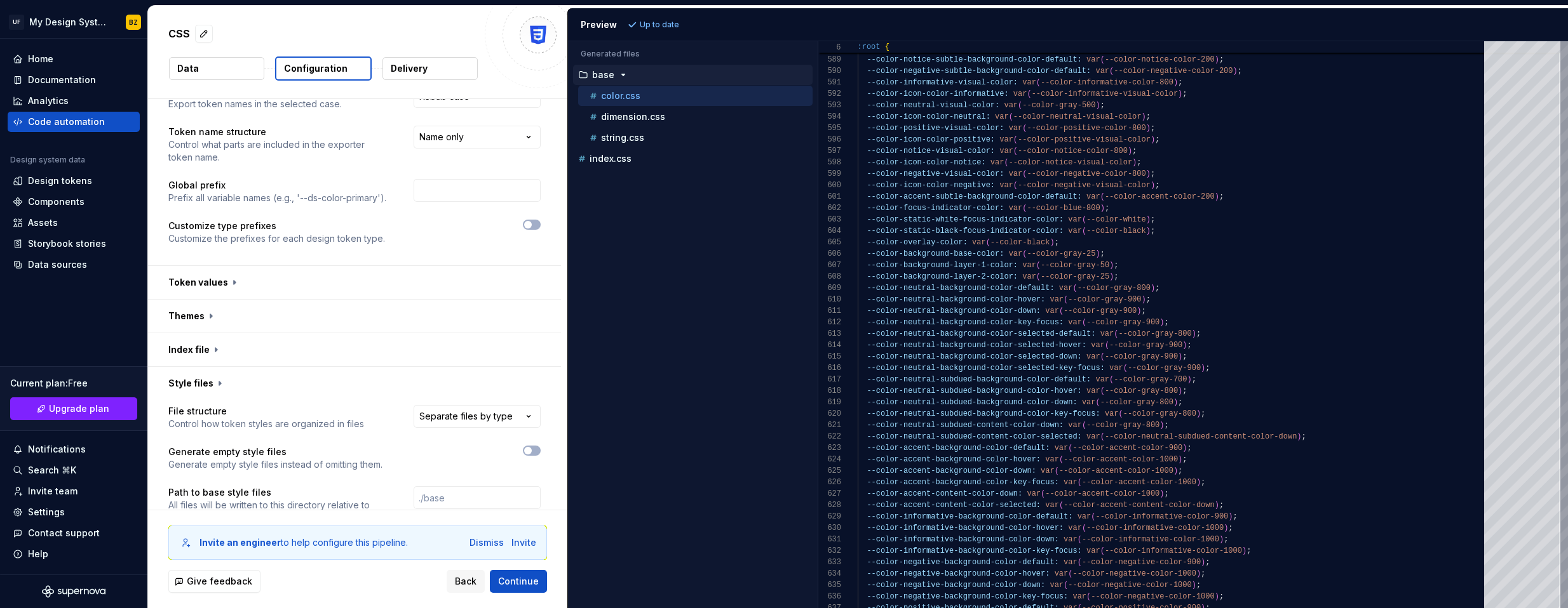
scroll to position [44, 0]
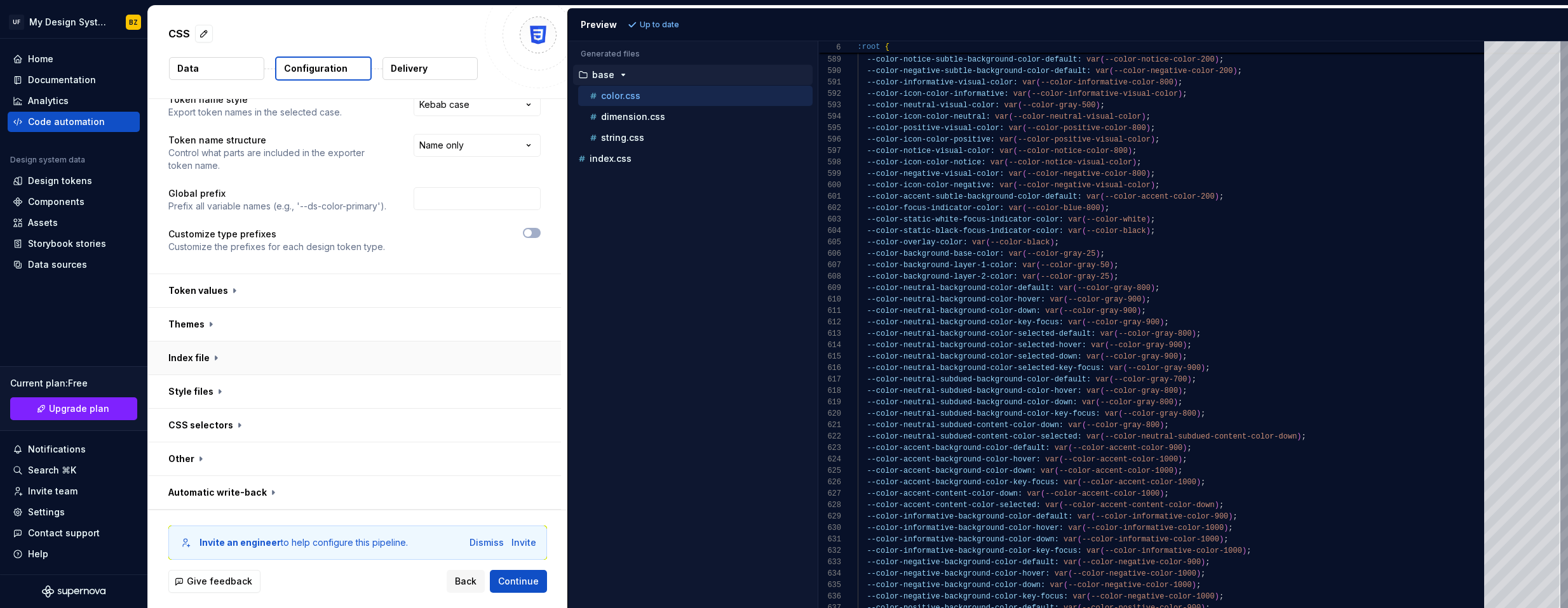
click at [193, 365] on button "button" at bounding box center [355, 358] width 413 height 33
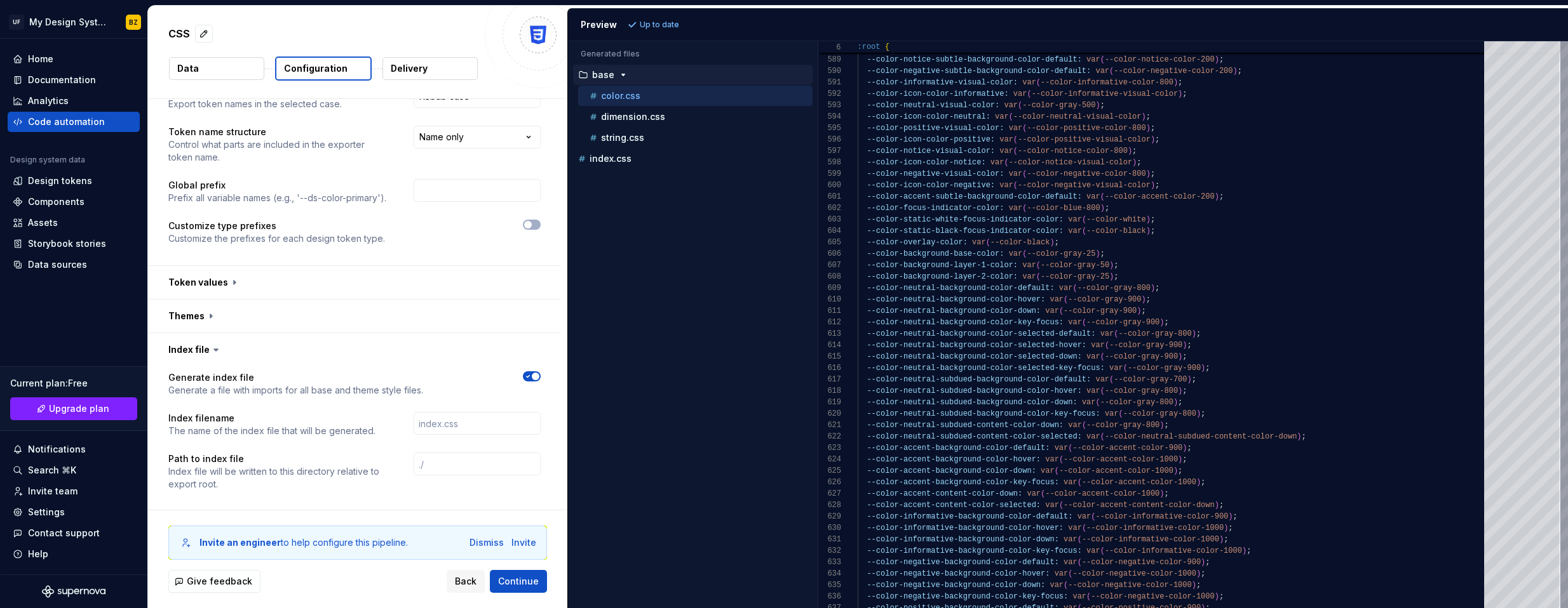
scroll to position [78, 0]
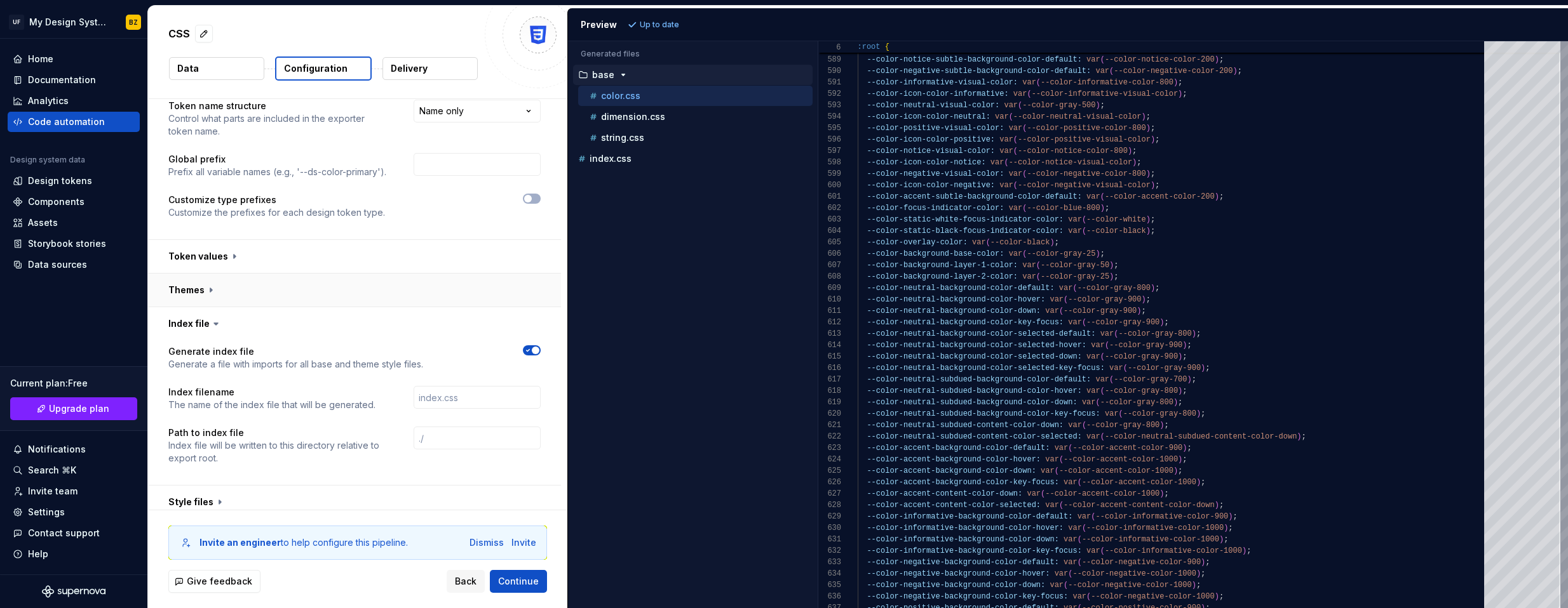
drag, startPoint x: 201, startPoint y: 332, endPoint x: 195, endPoint y: 287, distance: 45.4
click at [201, 332] on button "button" at bounding box center [355, 324] width 413 height 33
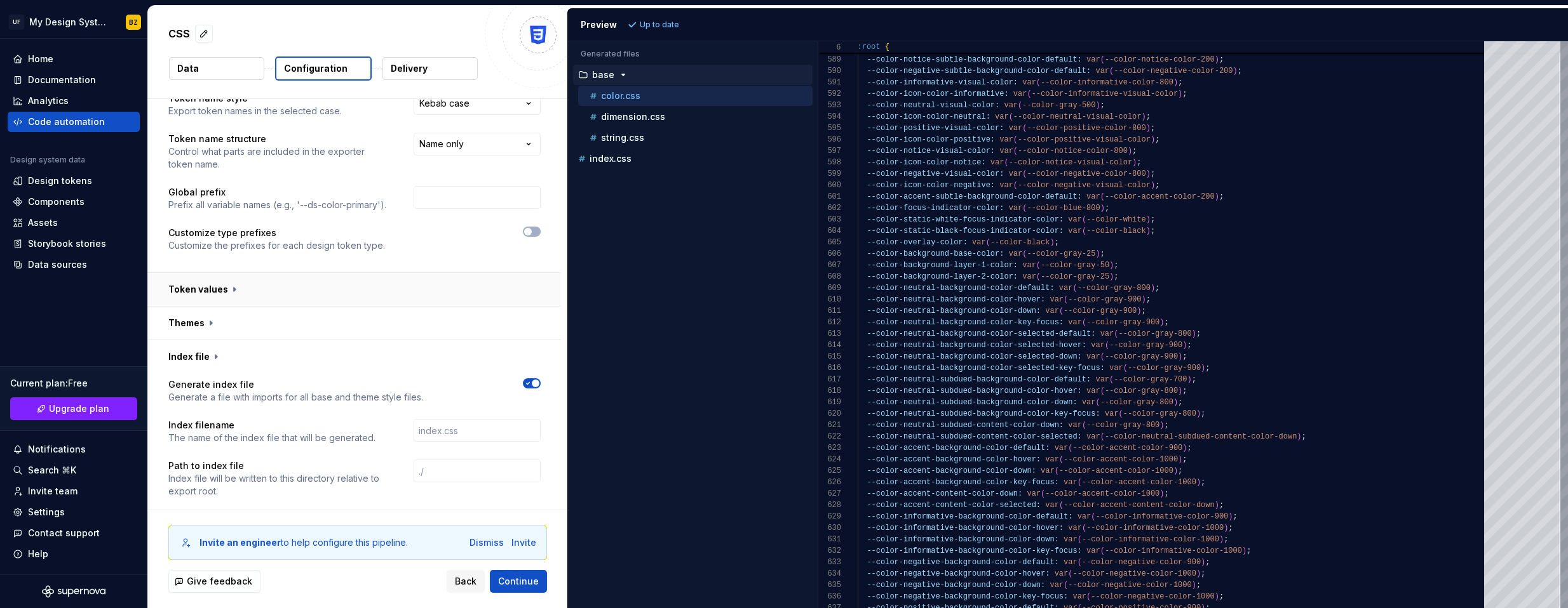
scroll to position [44, 0]
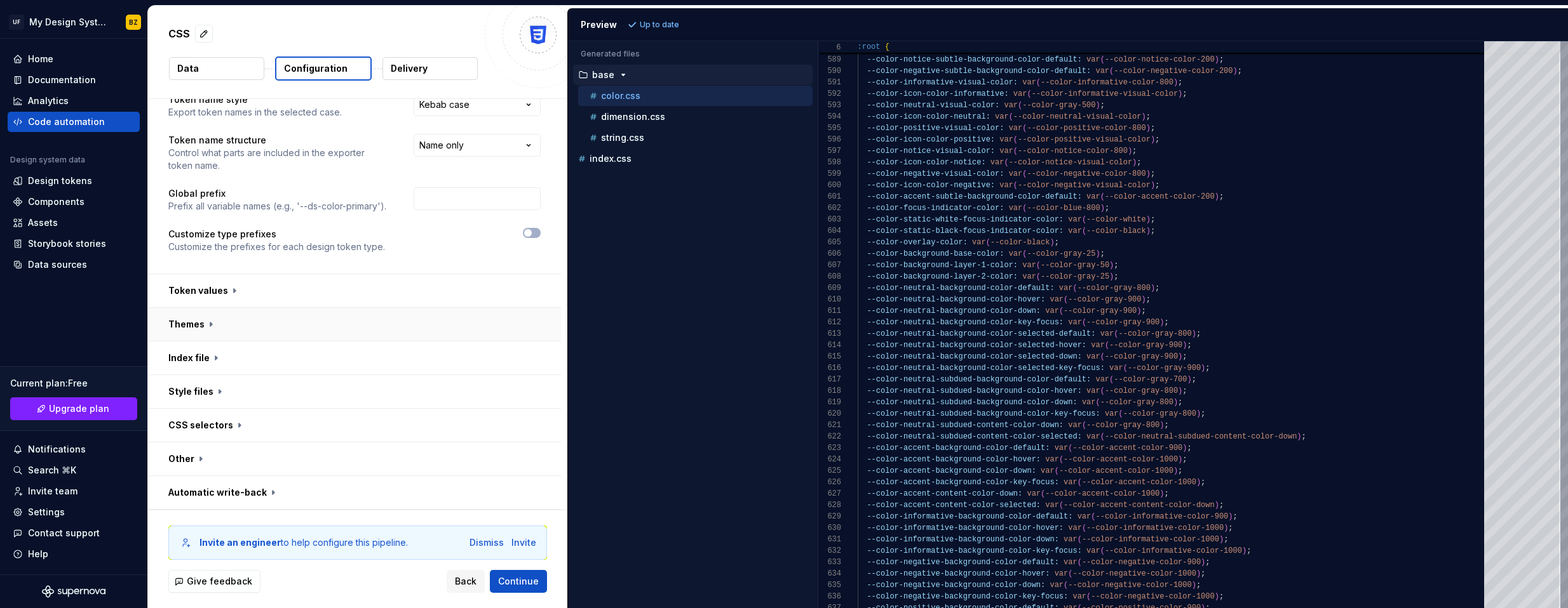
click at [199, 322] on button "button" at bounding box center [355, 324] width 413 height 33
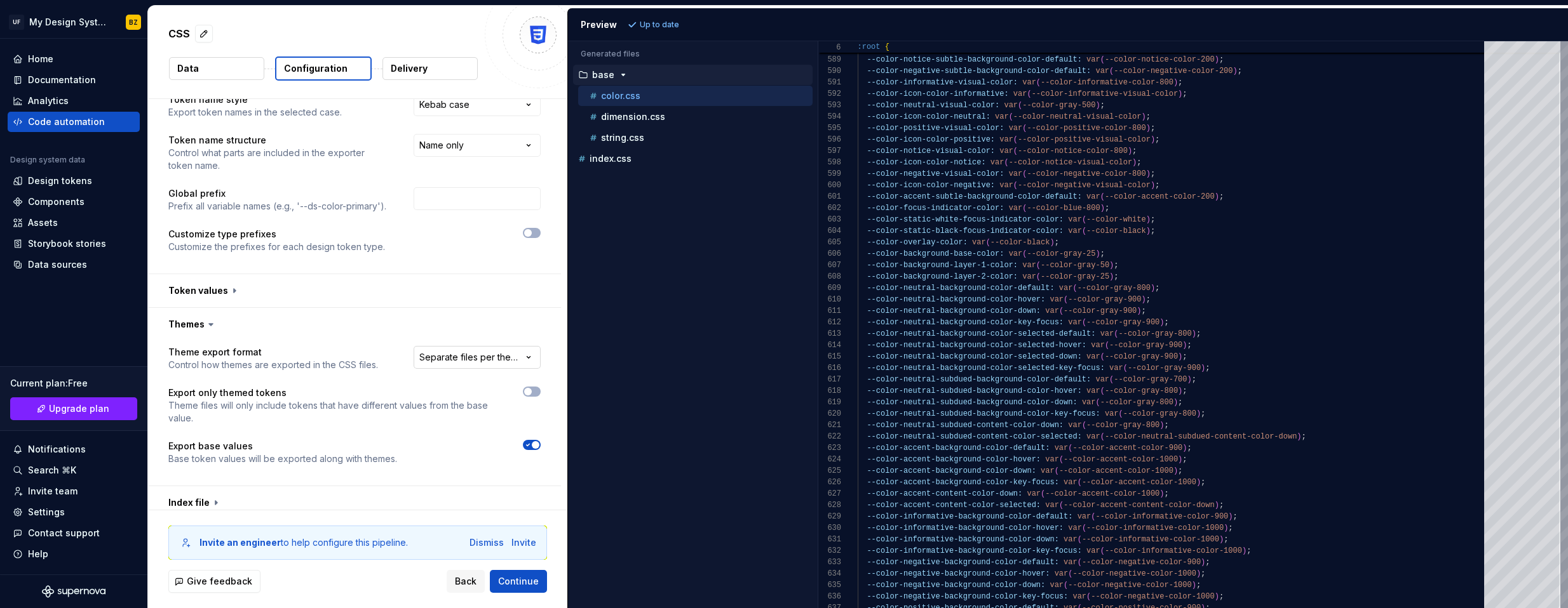
click at [515, 355] on html "**********" at bounding box center [784, 304] width 1568 height 608
click at [177, 327] on html "**********" at bounding box center [784, 304] width 1568 height 608
click at [177, 327] on button "button" at bounding box center [355, 324] width 413 height 33
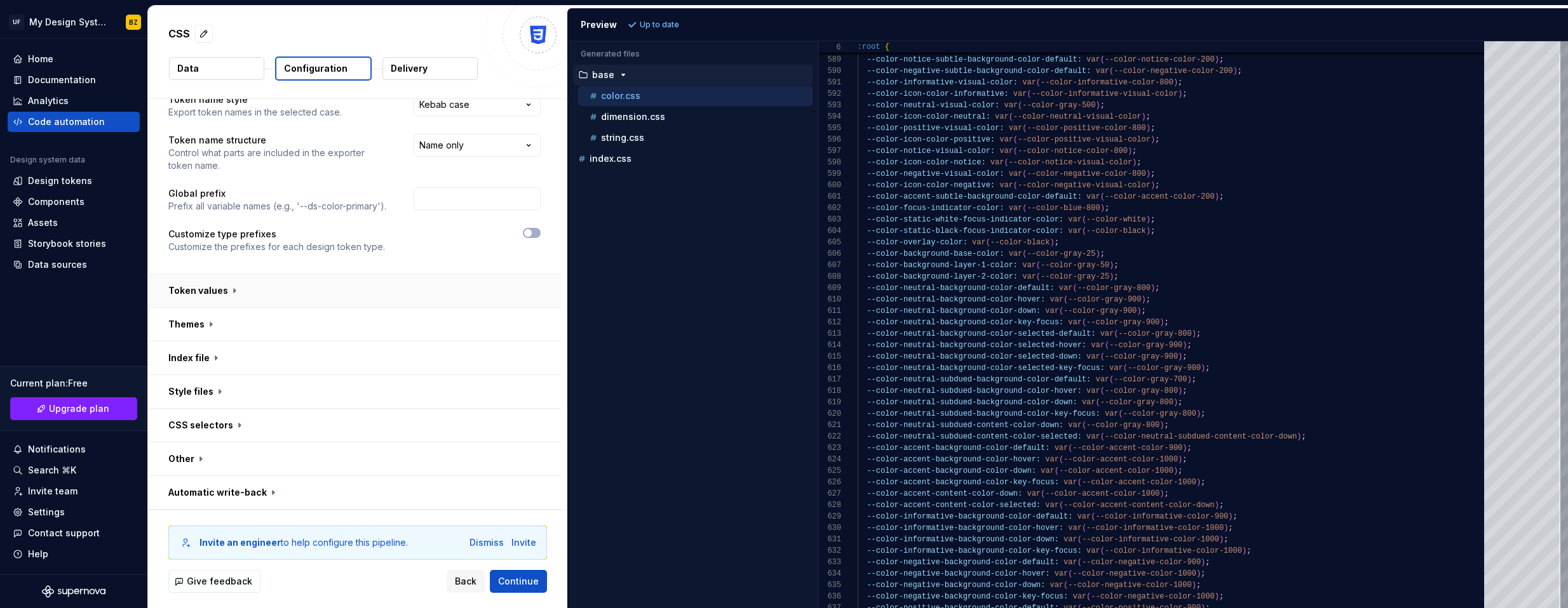
click at [180, 289] on button "button" at bounding box center [355, 291] width 413 height 33
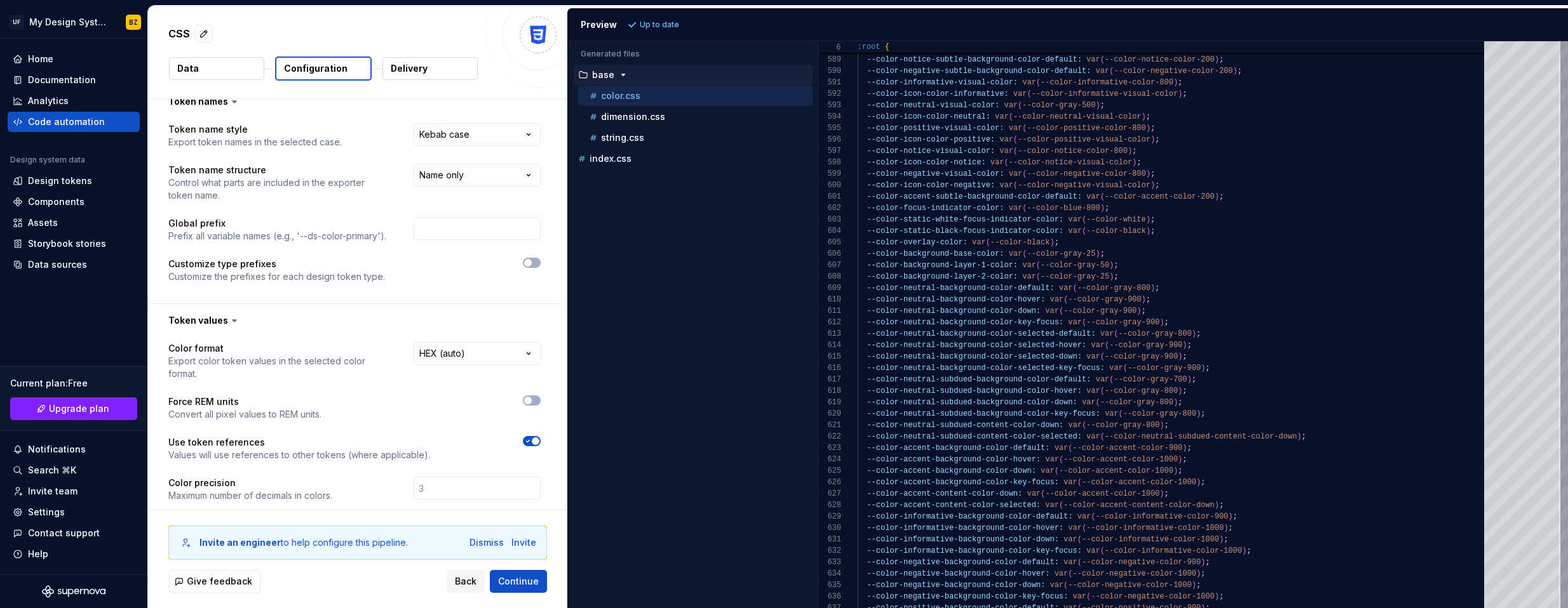
scroll to position [0, 0]
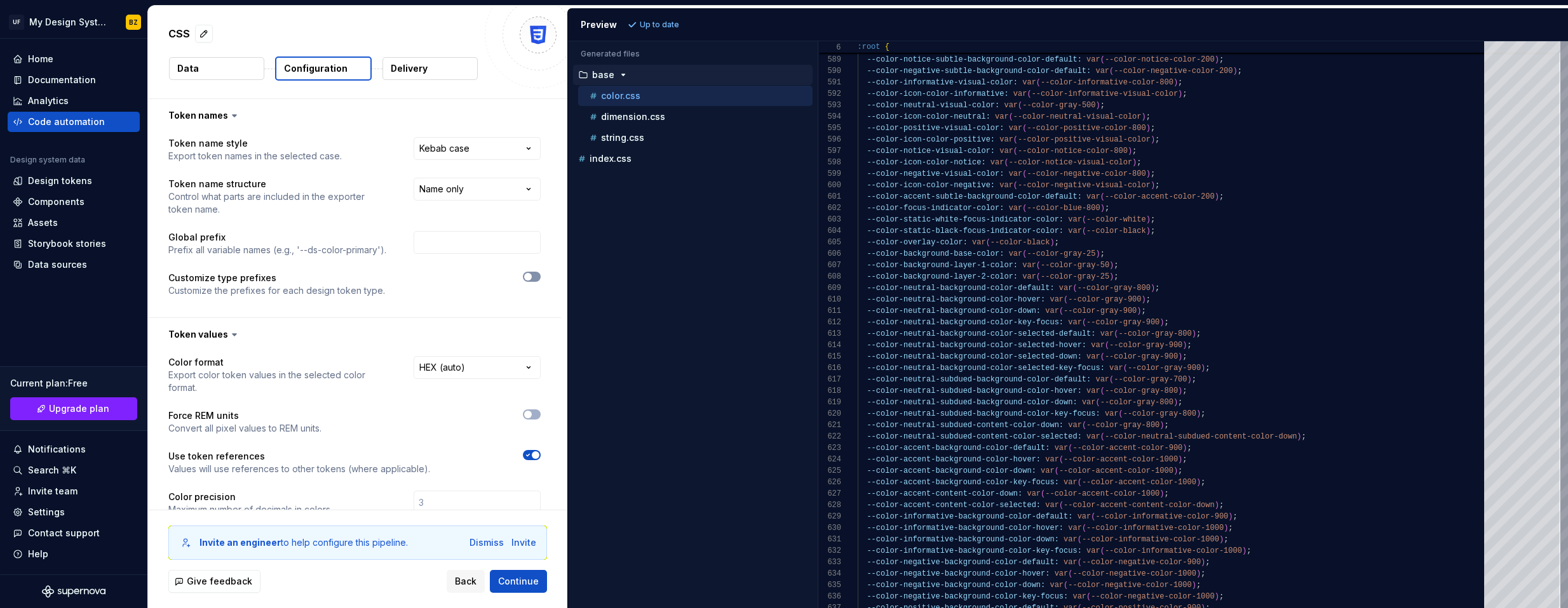
click at [540, 278] on button "button" at bounding box center [532, 276] width 17 height 10
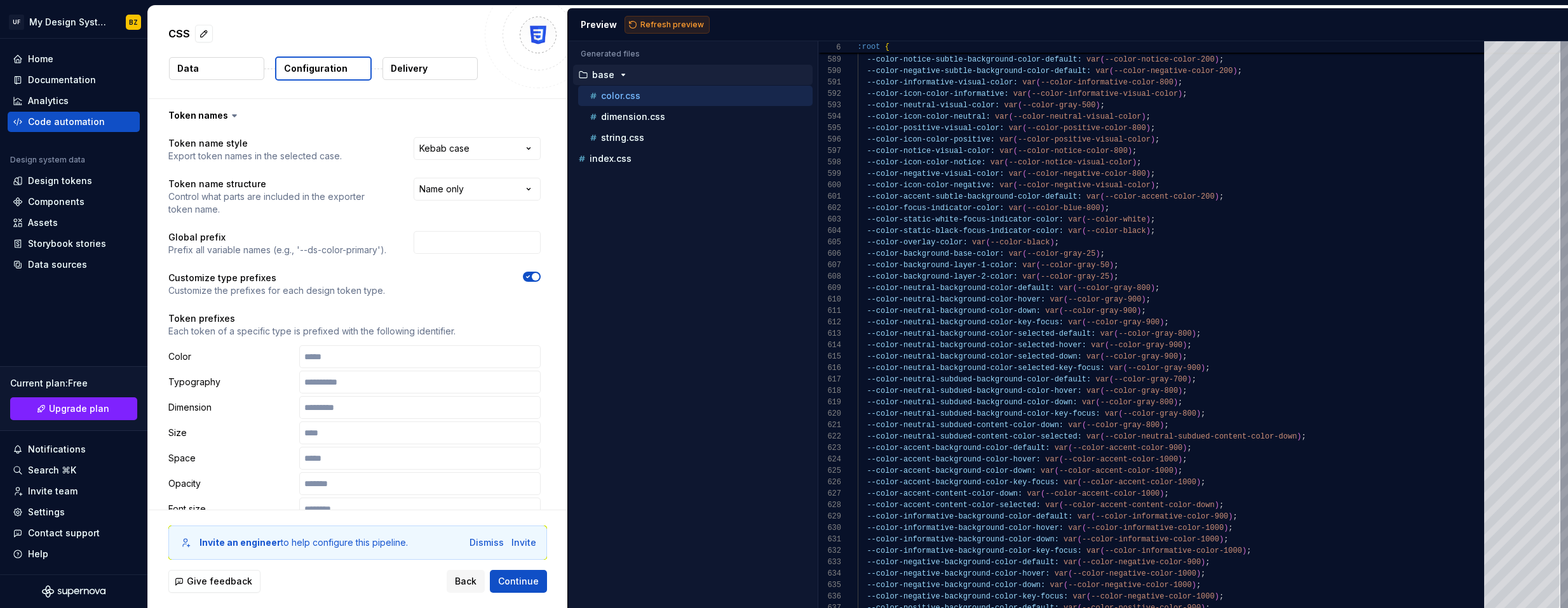
click at [666, 29] on span "Refresh preview" at bounding box center [672, 24] width 63 height 10
click at [337, 357] on input "text" at bounding box center [420, 357] width 242 height 23
click at [665, 23] on span "Refresh preview" at bounding box center [672, 24] width 63 height 10
type textarea "**********"
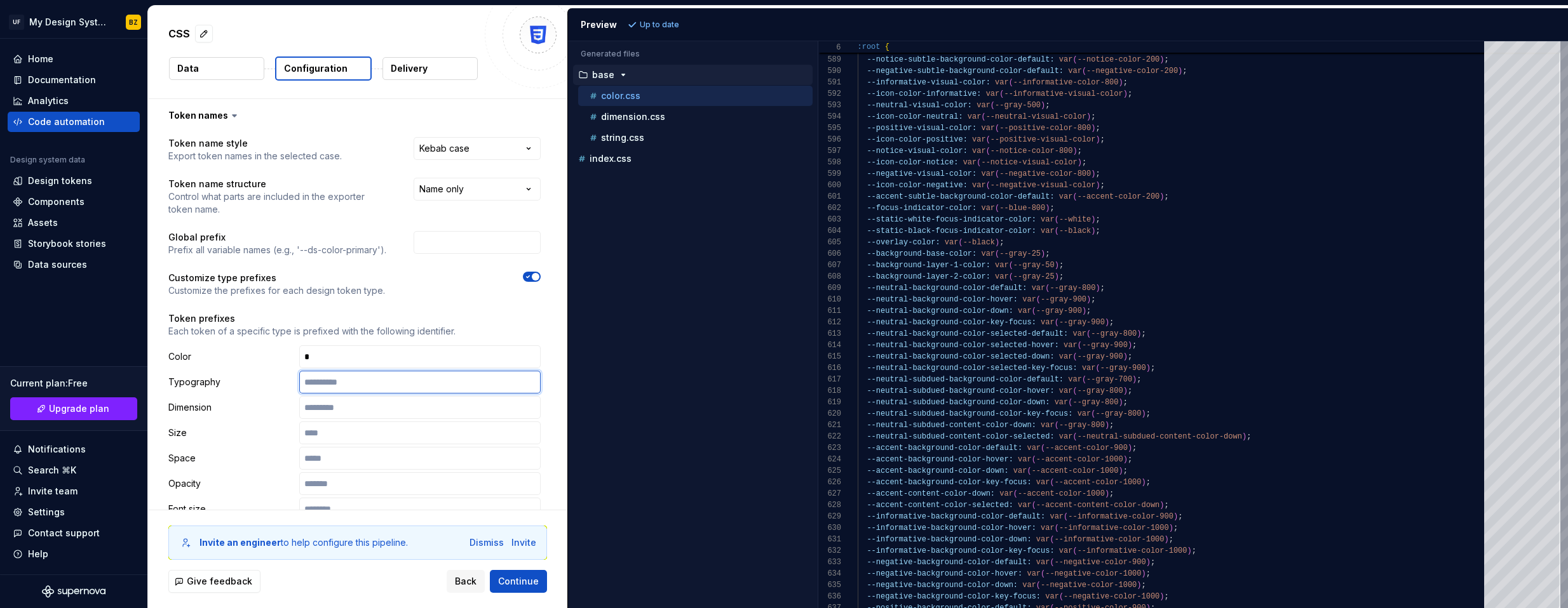
click at [324, 383] on input "text" at bounding box center [420, 382] width 242 height 23
click at [324, 414] on input "text" at bounding box center [420, 408] width 242 height 23
click at [328, 436] on input "text" at bounding box center [420, 433] width 242 height 23
click at [334, 463] on input "text" at bounding box center [420, 459] width 242 height 23
click at [345, 486] on input "text" at bounding box center [420, 484] width 242 height 23
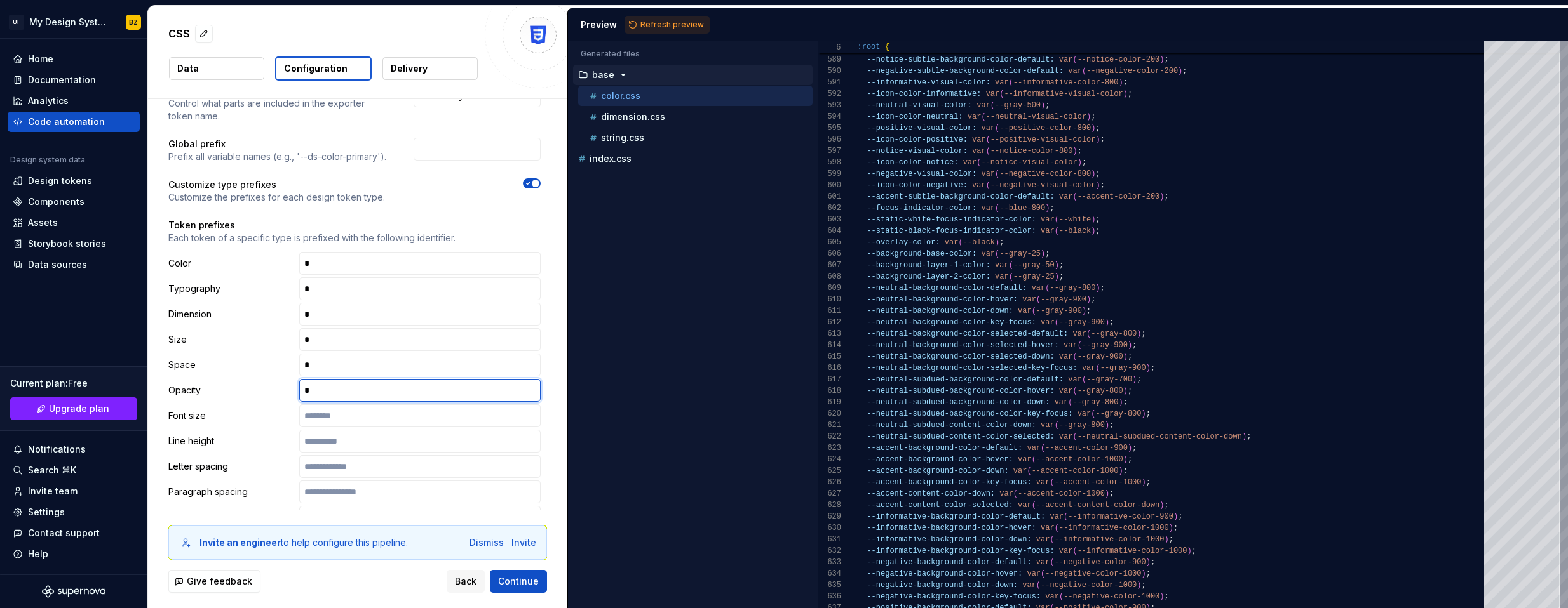
scroll to position [119, 0]
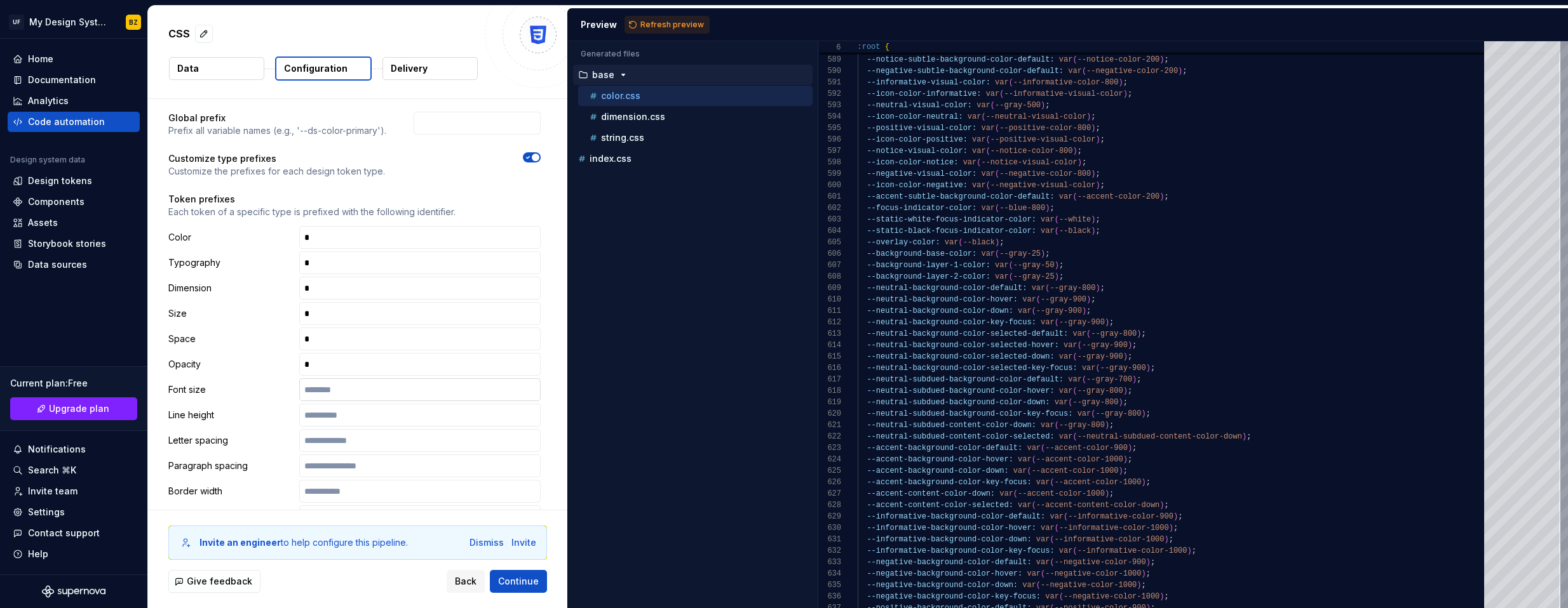
click at [340, 391] on input "text" at bounding box center [420, 390] width 242 height 23
click at [344, 418] on input "text" at bounding box center [420, 415] width 242 height 23
click at [336, 440] on input "text" at bounding box center [420, 441] width 242 height 23
click at [340, 469] on input "text" at bounding box center [420, 466] width 242 height 23
click at [344, 492] on input "text" at bounding box center [420, 492] width 242 height 23
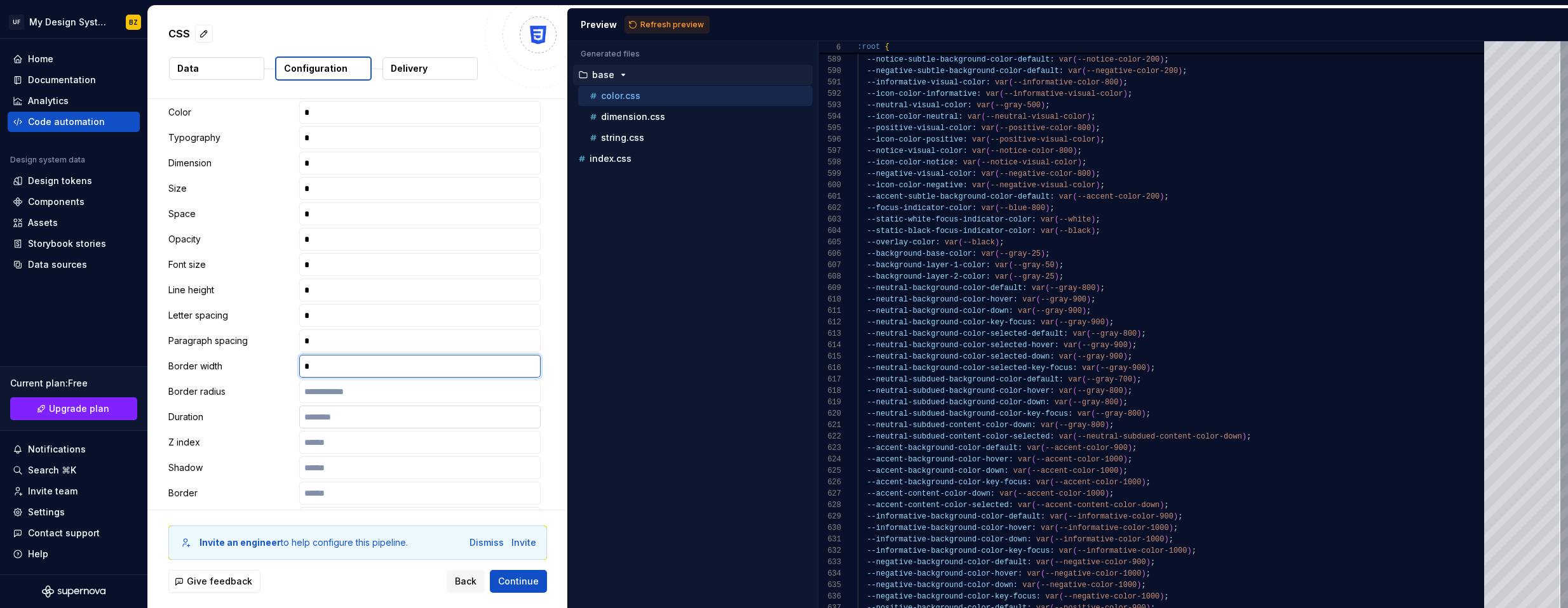
scroll to position [245, 0]
click at [347, 393] on input "text" at bounding box center [420, 391] width 242 height 23
click at [345, 421] on input "text" at bounding box center [420, 416] width 242 height 23
click at [338, 447] on input "text" at bounding box center [420, 442] width 242 height 23
click at [346, 468] on input "text" at bounding box center [420, 467] width 242 height 23
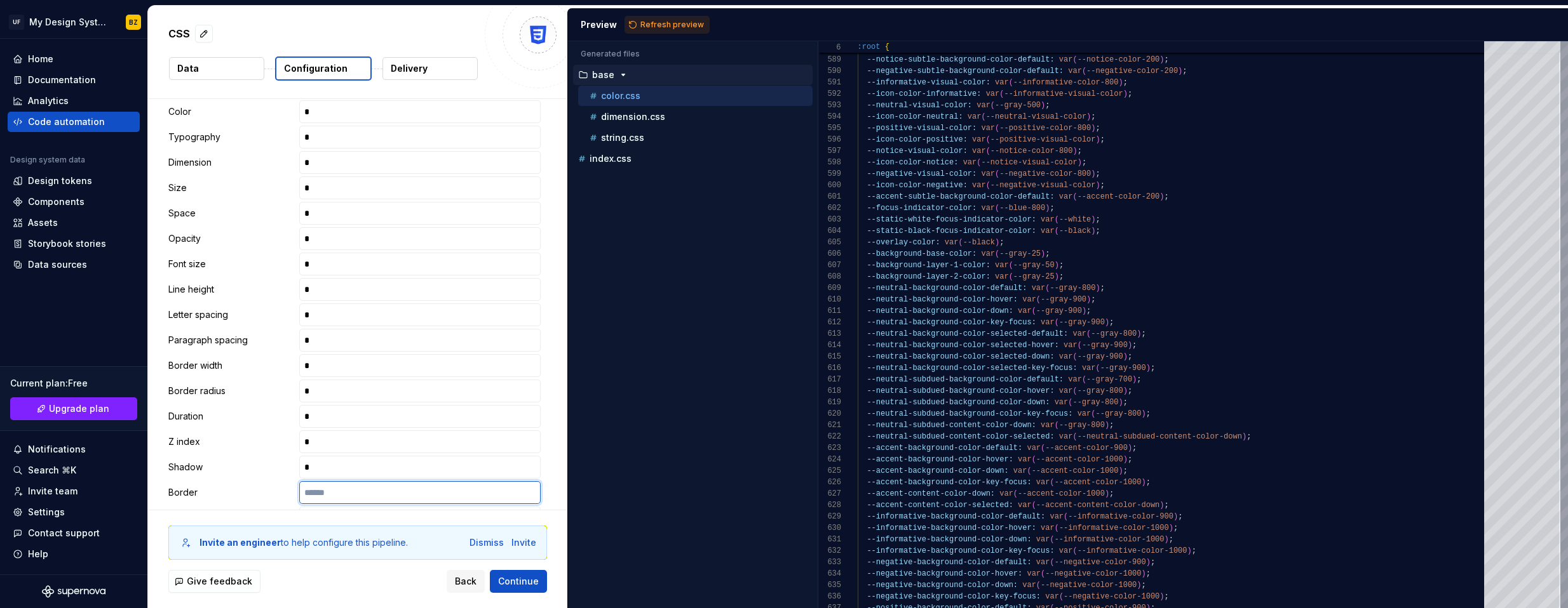
click at [351, 497] on input "text" at bounding box center [420, 493] width 242 height 23
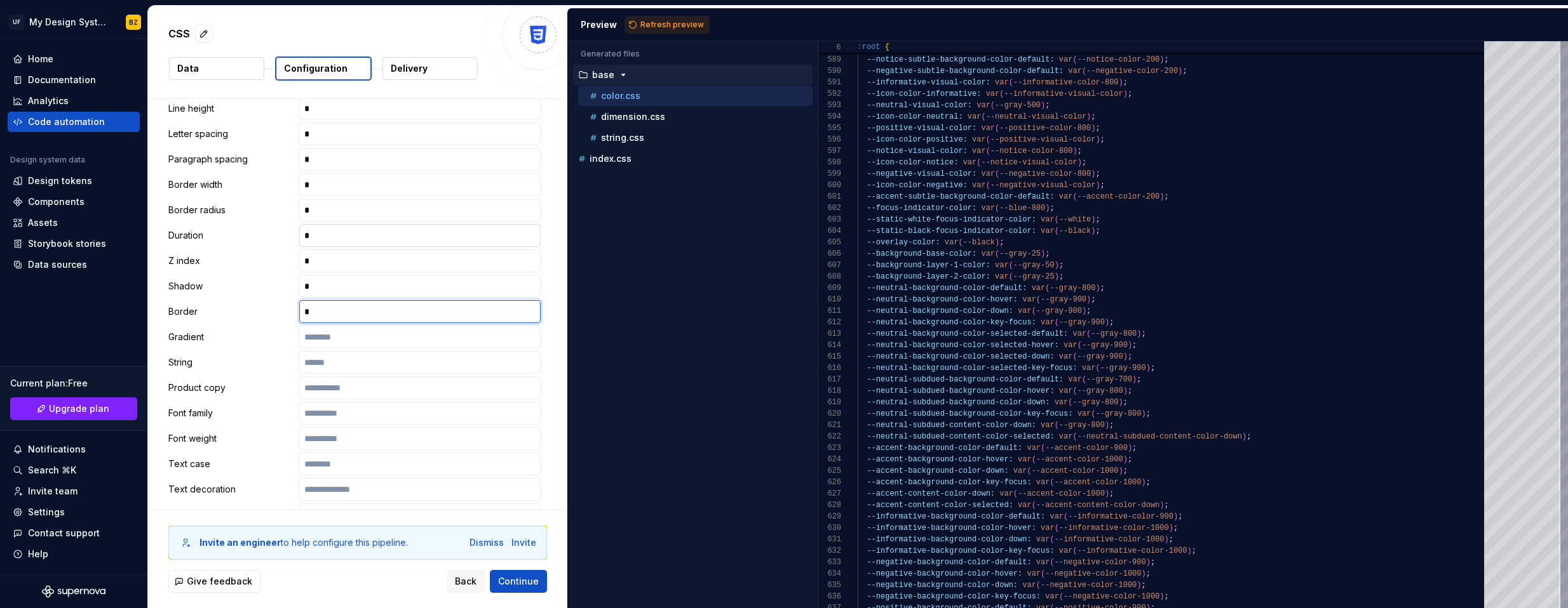
scroll to position [457, 0]
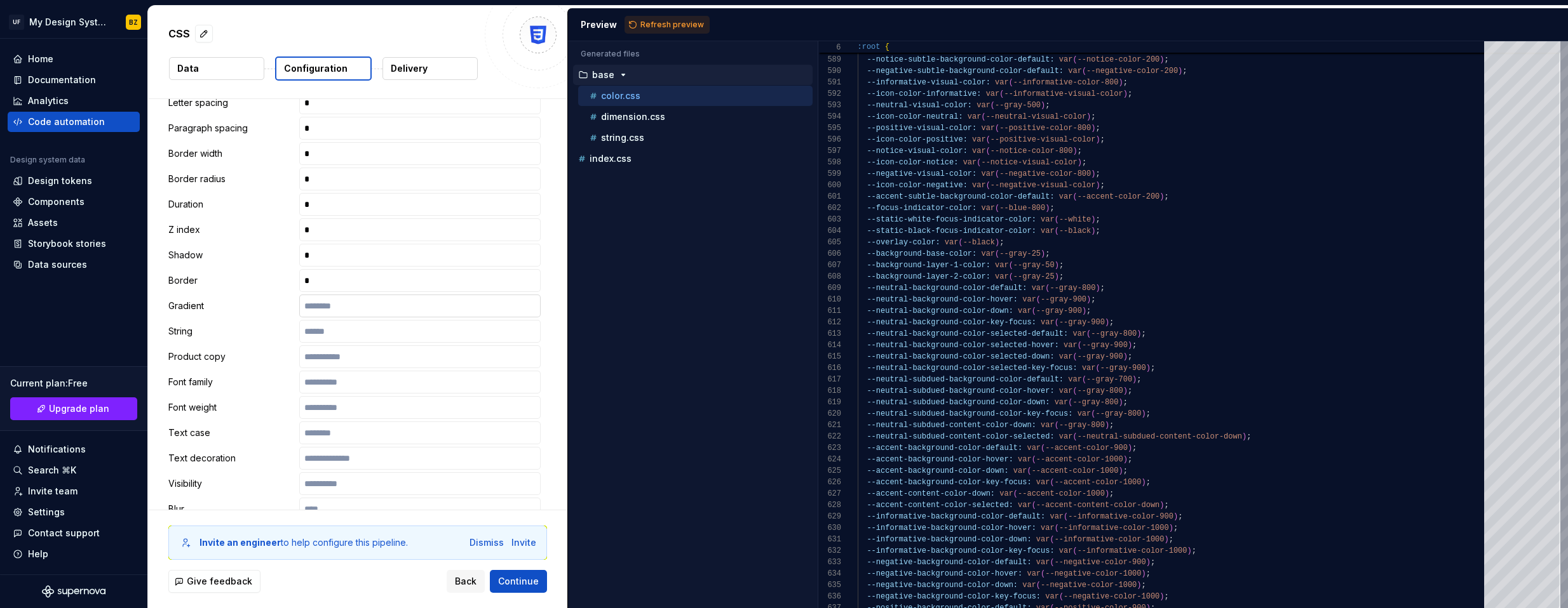
click at [340, 305] on input "text" at bounding box center [420, 306] width 242 height 23
click at [335, 323] on input "text" at bounding box center [420, 332] width 242 height 23
click at [338, 352] on input "text" at bounding box center [420, 357] width 242 height 23
drag, startPoint x: 339, startPoint y: 385, endPoint x: 350, endPoint y: 412, distance: 29.2
click at [339, 385] on input "text" at bounding box center [420, 382] width 242 height 23
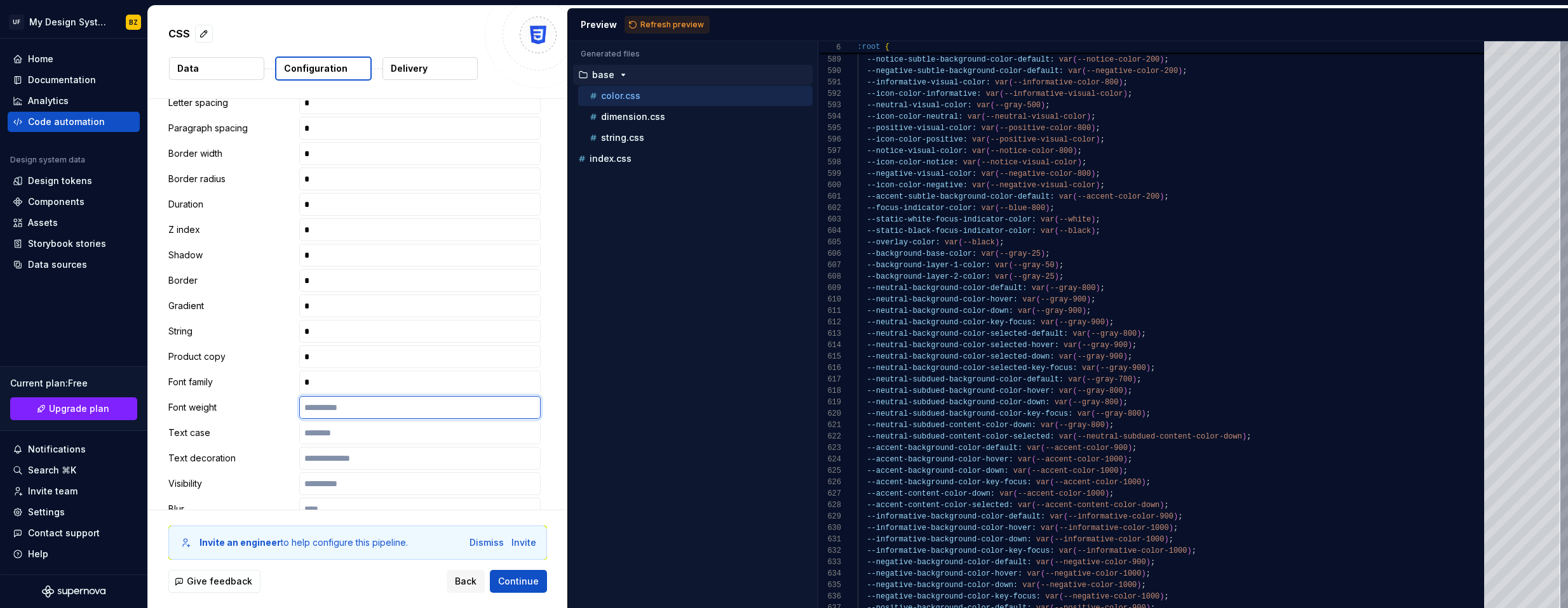
click at [341, 414] on input "text" at bounding box center [420, 408] width 242 height 23
drag, startPoint x: 346, startPoint y: 433, endPoint x: 350, endPoint y: 444, distance: 11.7
click at [346, 433] on input "text" at bounding box center [420, 433] width 242 height 23
click at [355, 461] on input "text" at bounding box center [420, 459] width 242 height 23
drag, startPoint x: 345, startPoint y: 484, endPoint x: 354, endPoint y: 478, distance: 10.8
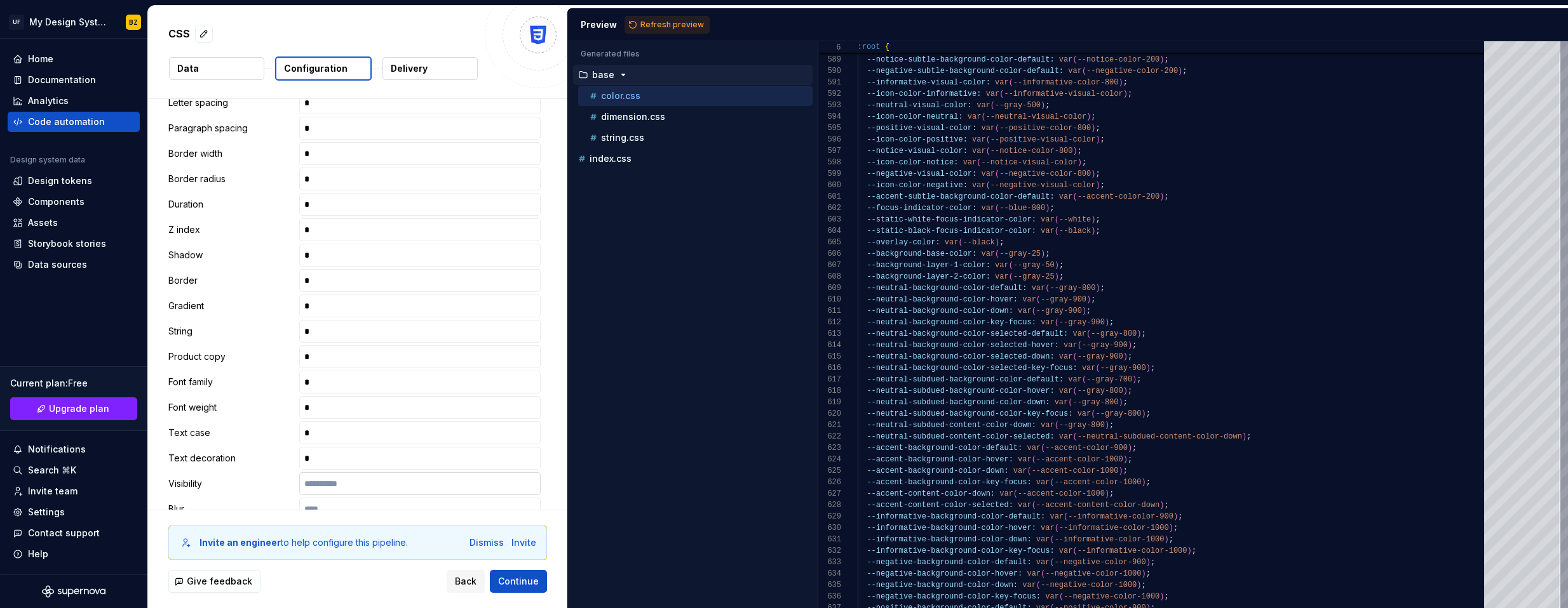
click at [345, 484] on input "text" at bounding box center [420, 484] width 242 height 23
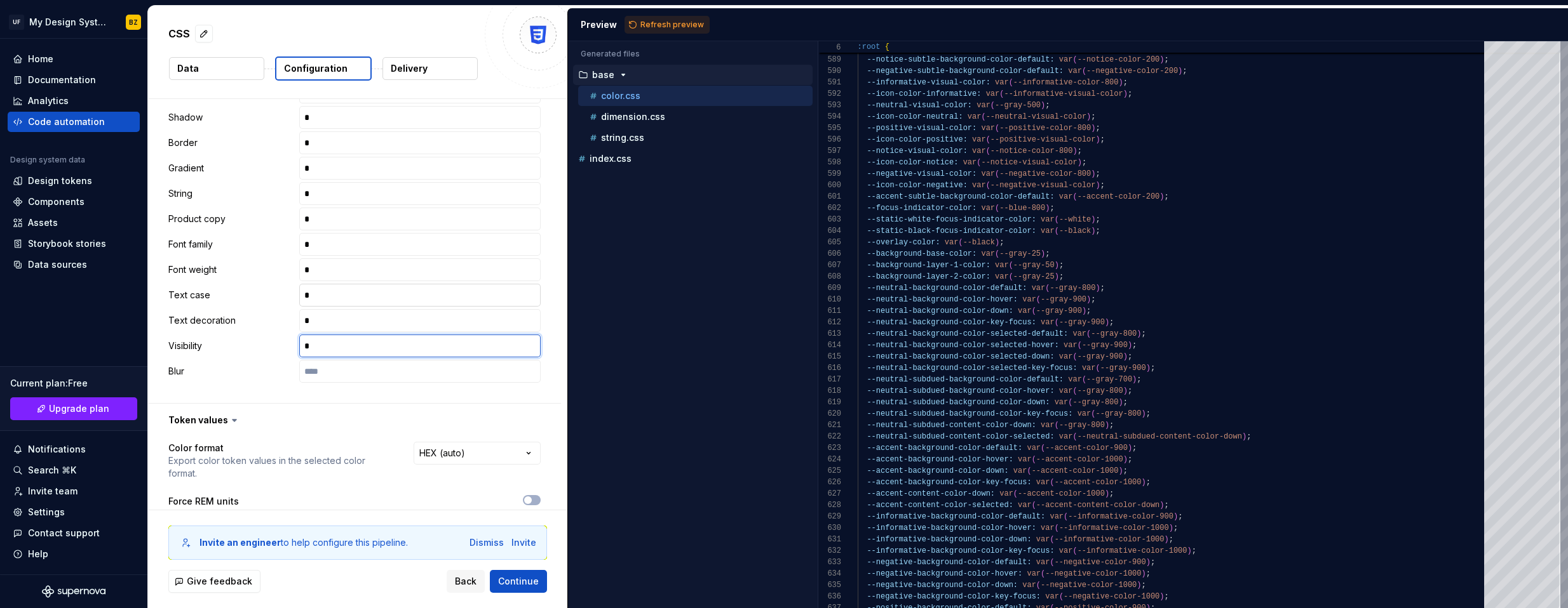
scroll to position [626, 0]
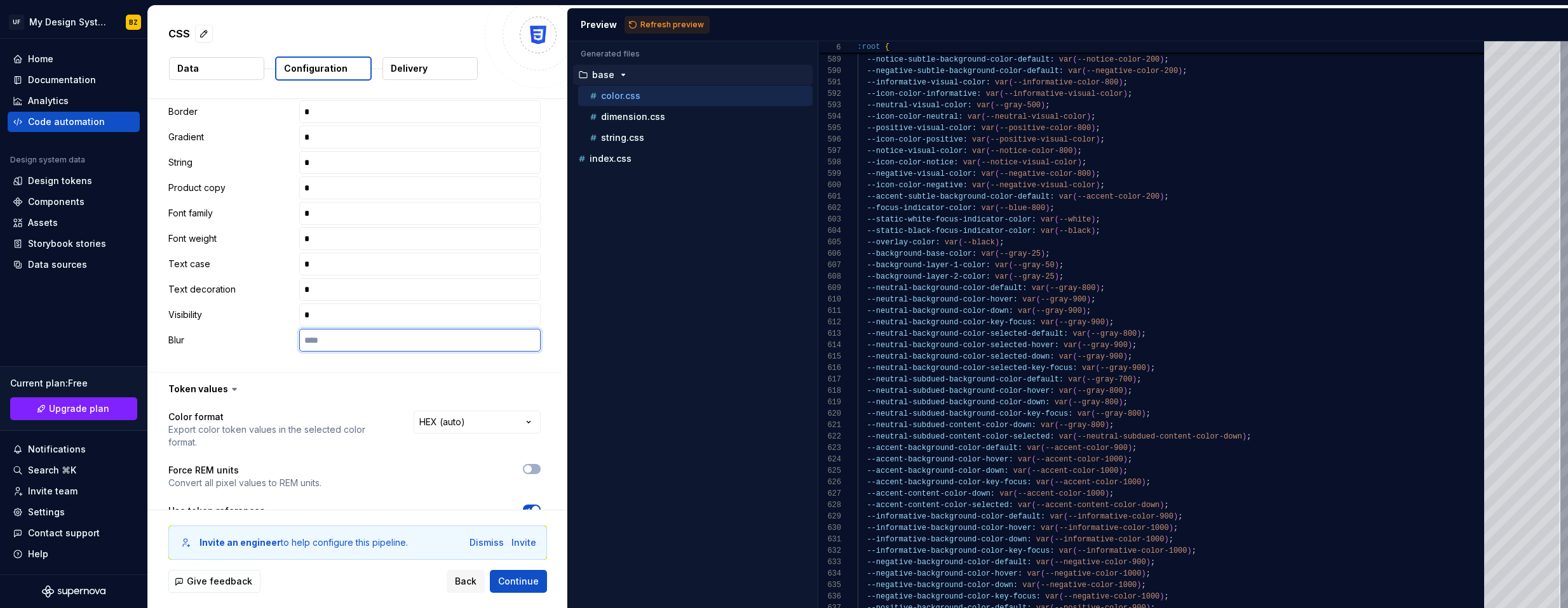
click at [329, 334] on input "text" at bounding box center [420, 340] width 242 height 23
click at [657, 28] on span "Refresh preview" at bounding box center [672, 24] width 63 height 10
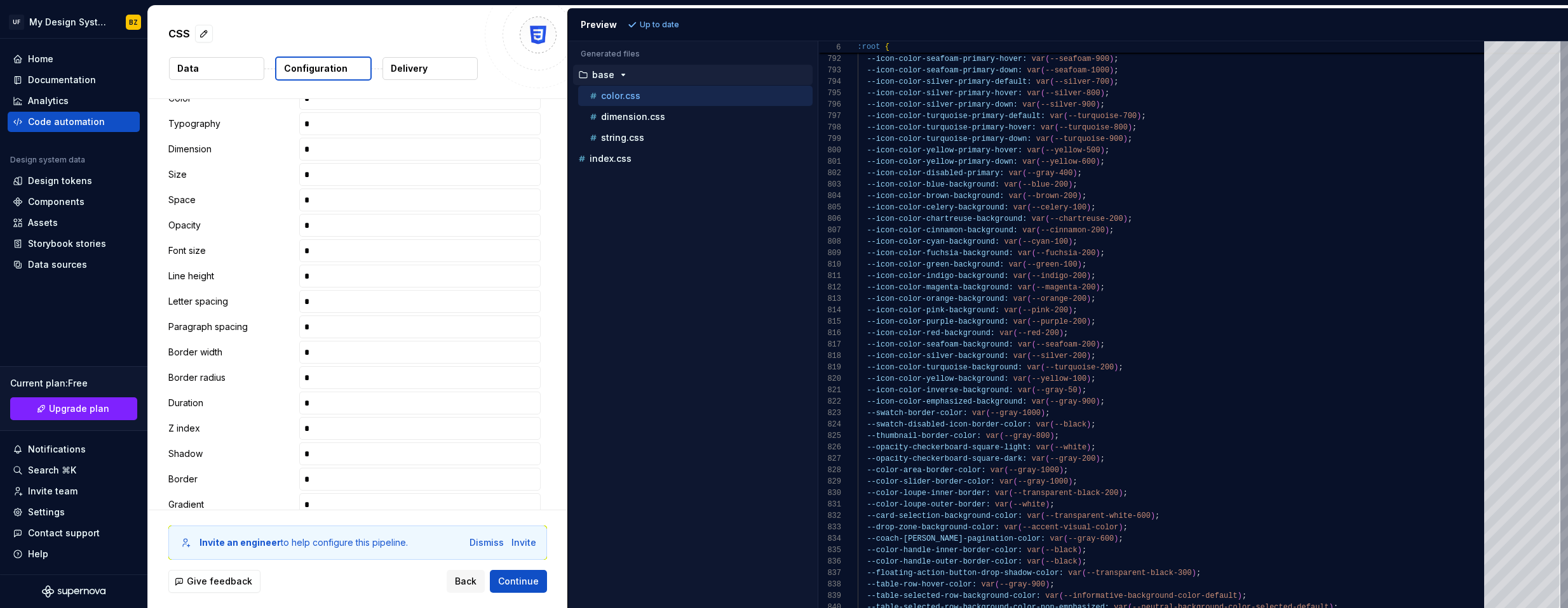
scroll to position [0, 0]
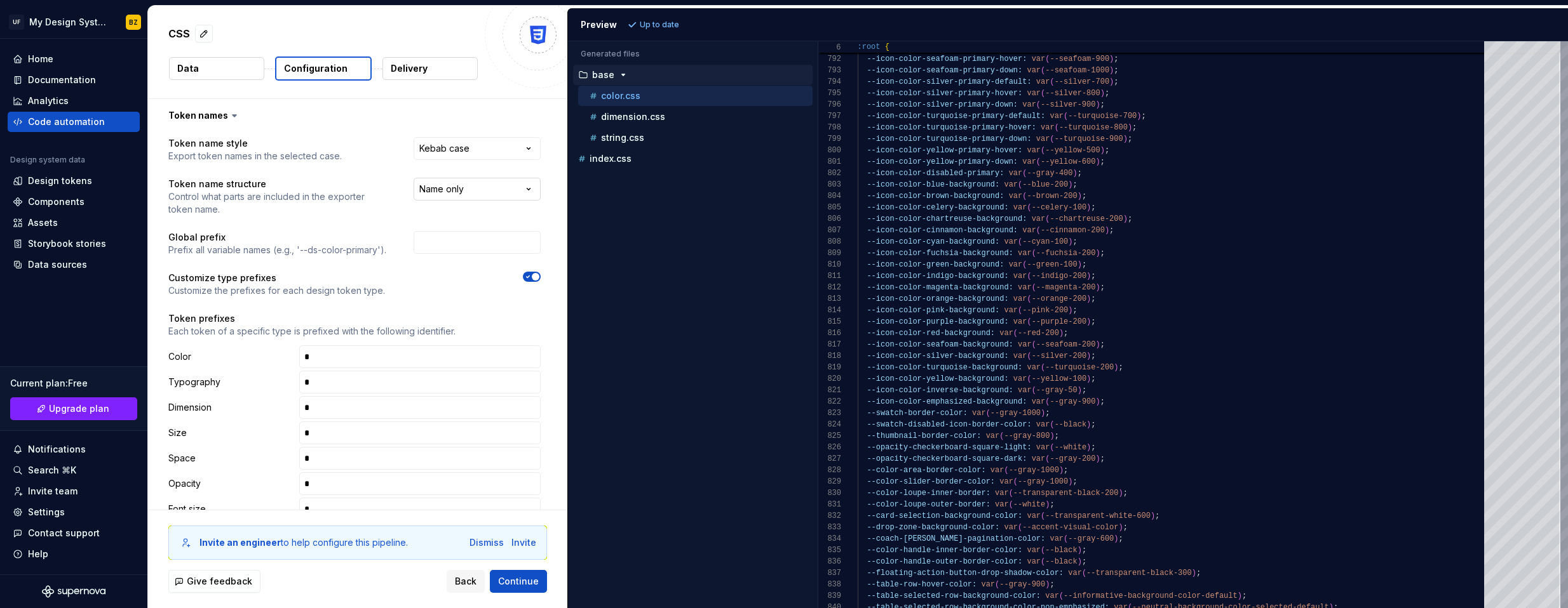
click at [469, 190] on html "**********" at bounding box center [784, 304] width 1568 height 608
select select "**********"
click at [659, 23] on span "Refresh preview" at bounding box center [672, 24] width 63 height 10
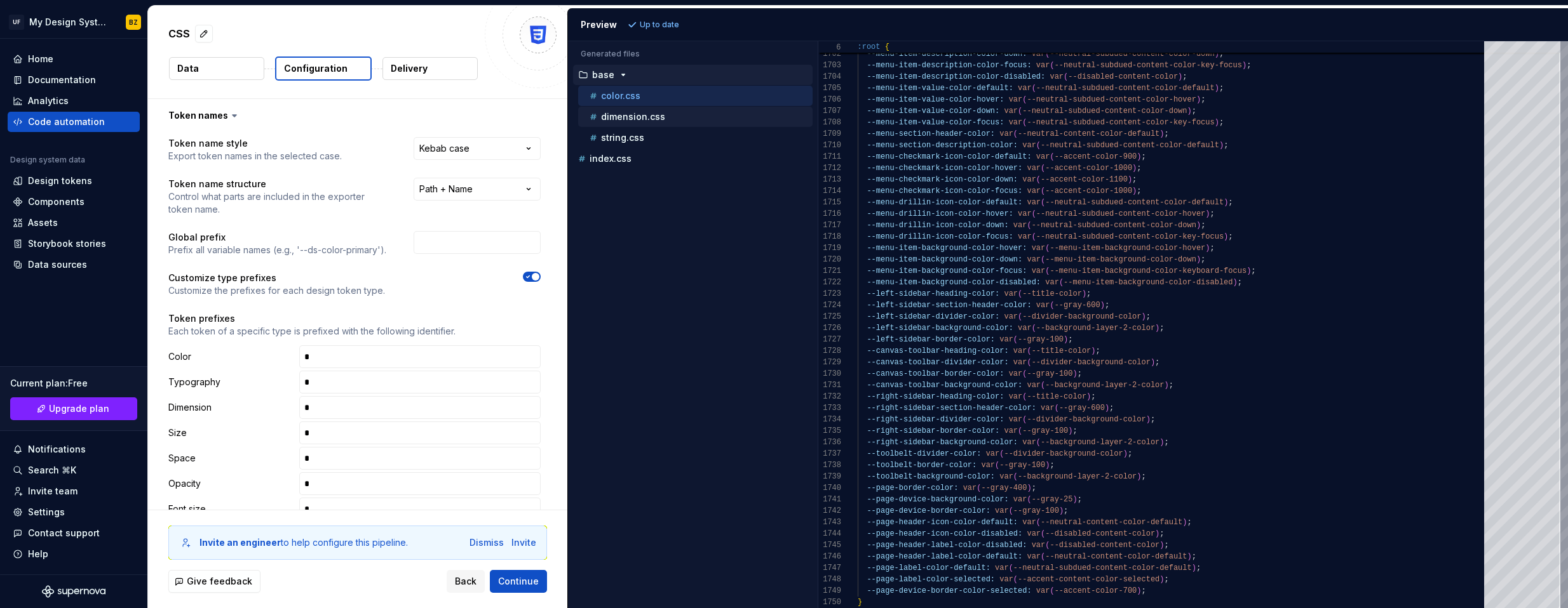
click at [618, 121] on p "dimension.css" at bounding box center [633, 116] width 64 height 10
type textarea "**********"
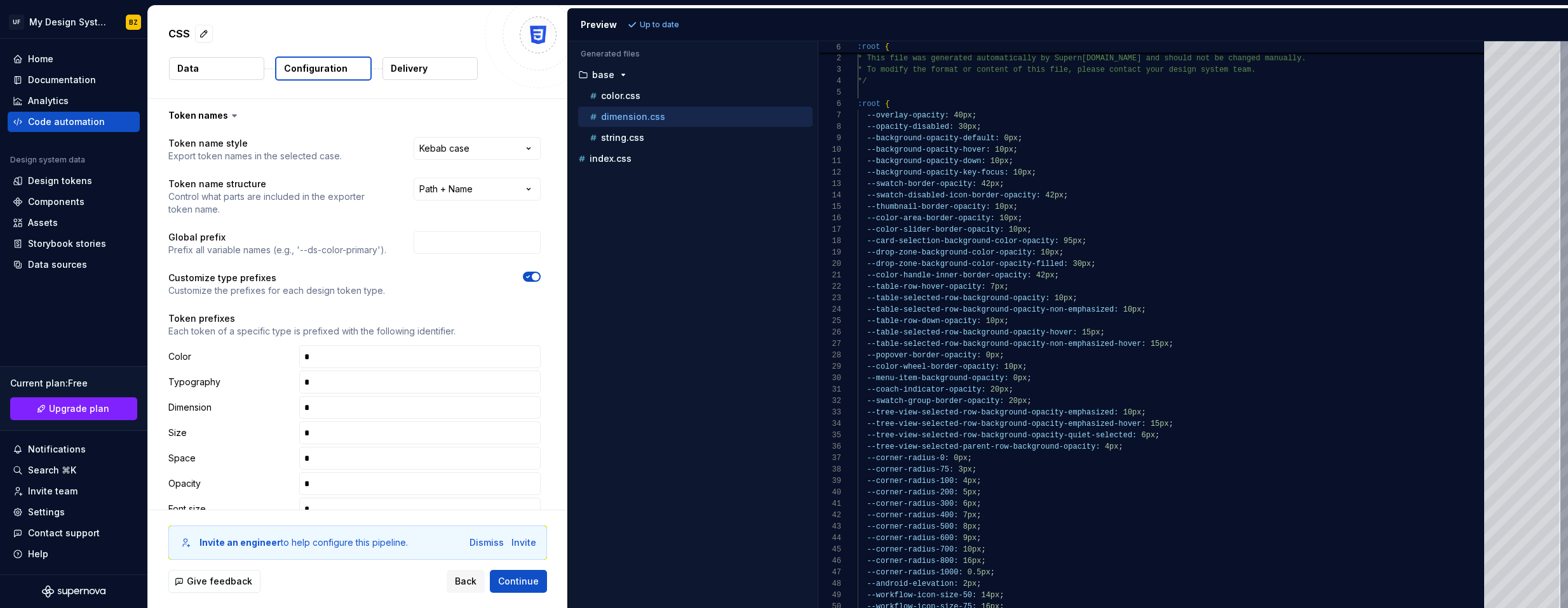
scroll to position [114, 0]
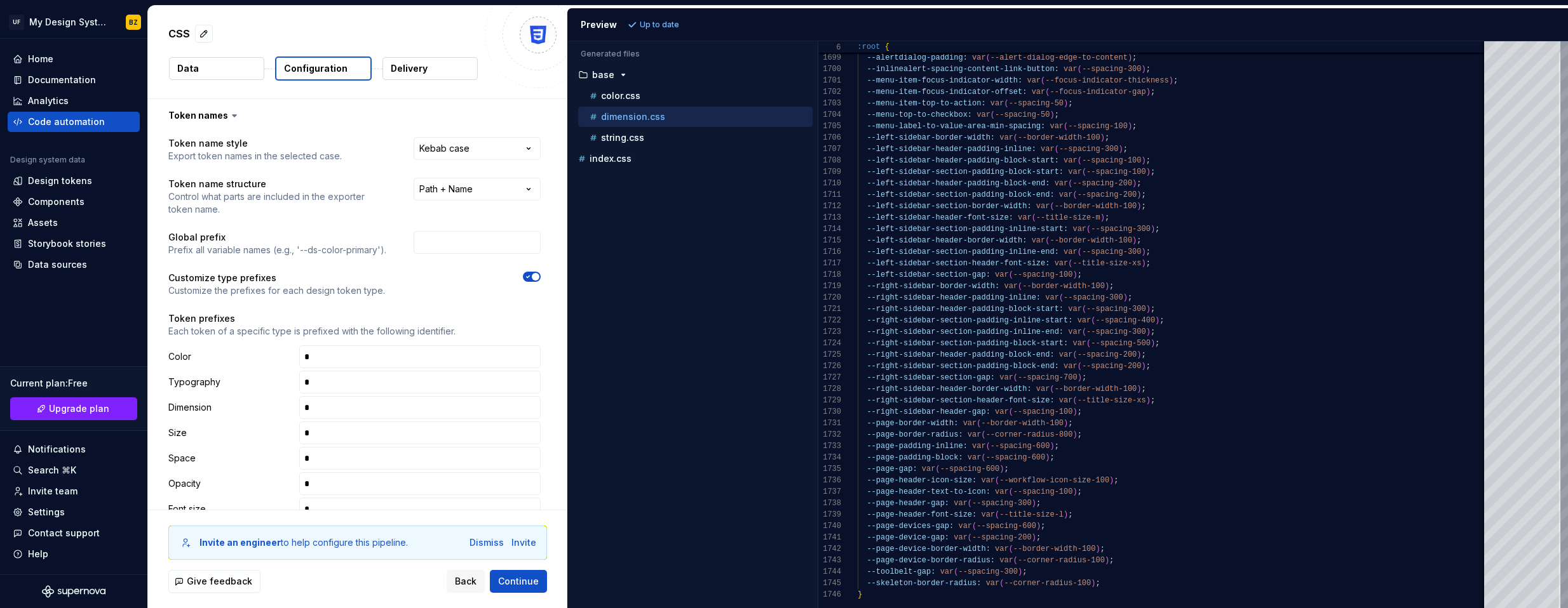
click at [192, 70] on p "Data" at bounding box center [188, 69] width 22 height 13
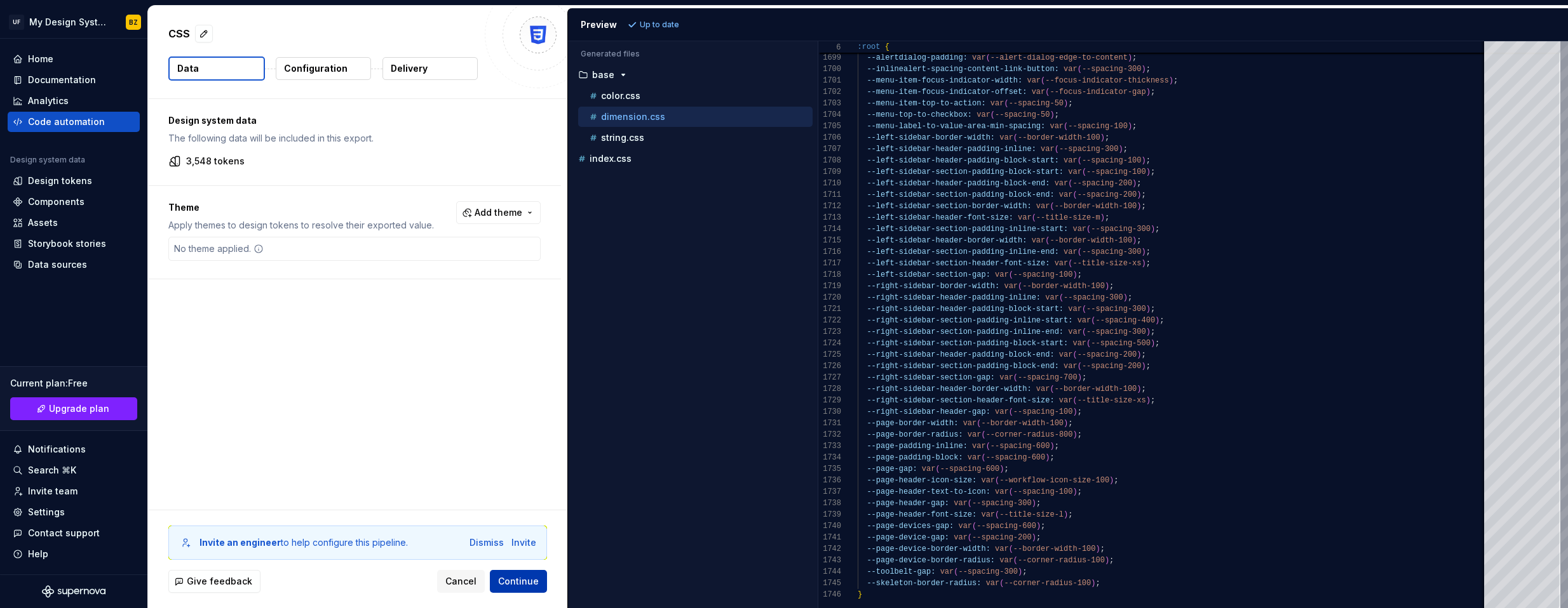
click at [536, 581] on span "Continue" at bounding box center [518, 581] width 40 height 13
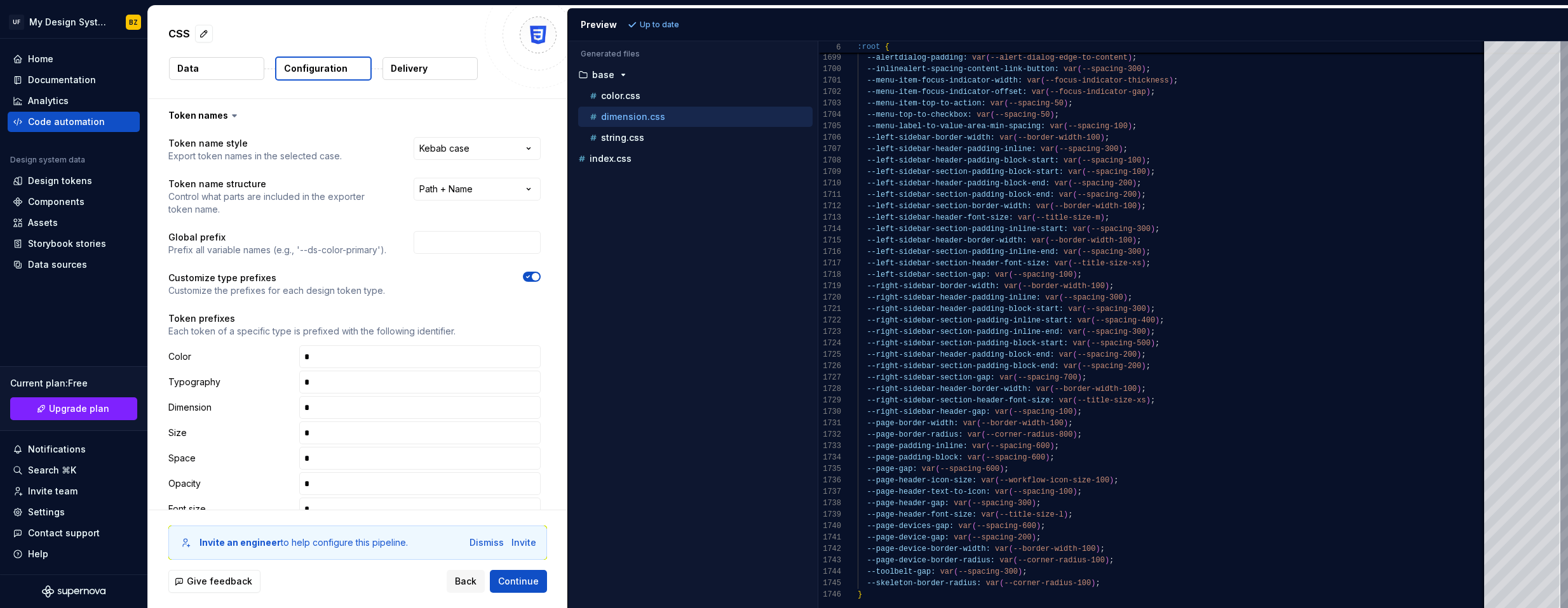
click at [180, 69] on p "Data" at bounding box center [188, 69] width 22 height 13
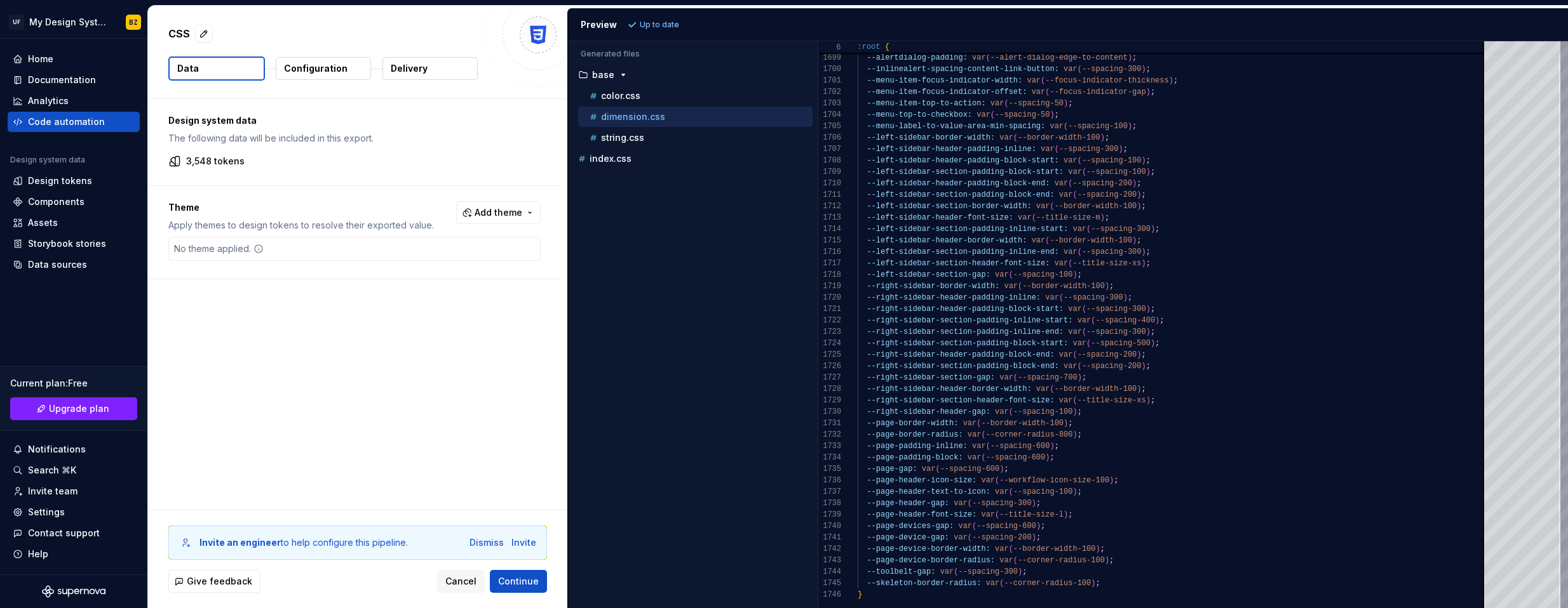
click at [439, 68] on button "Delivery" at bounding box center [430, 69] width 96 height 23
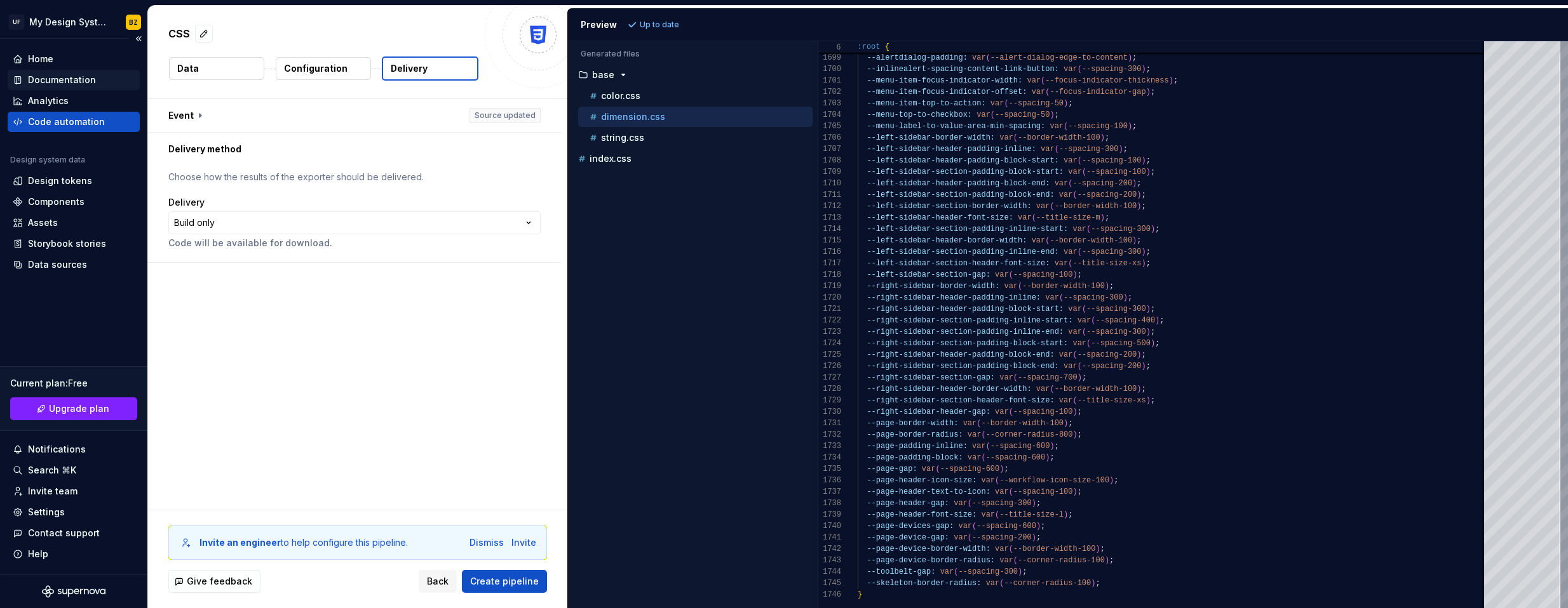
click at [48, 84] on div "Documentation" at bounding box center [62, 79] width 68 height 13
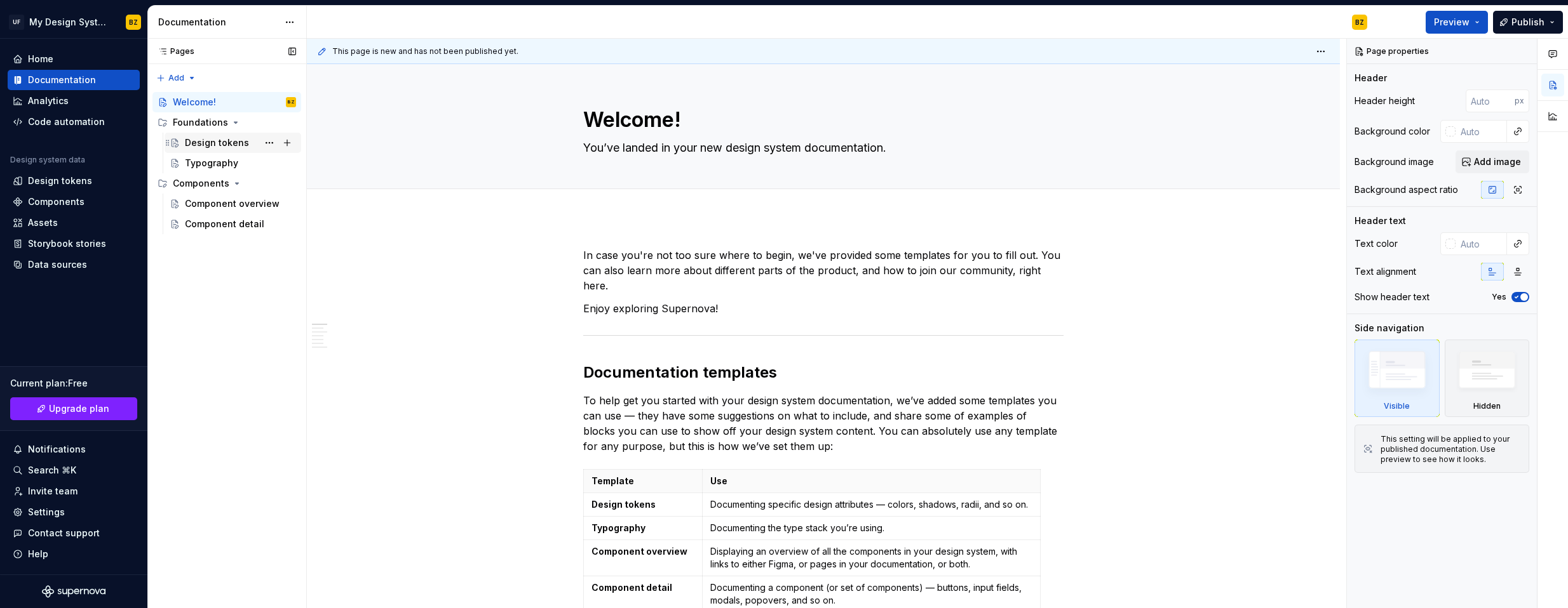
click at [234, 137] on div "Design tokens" at bounding box center [217, 143] width 64 height 13
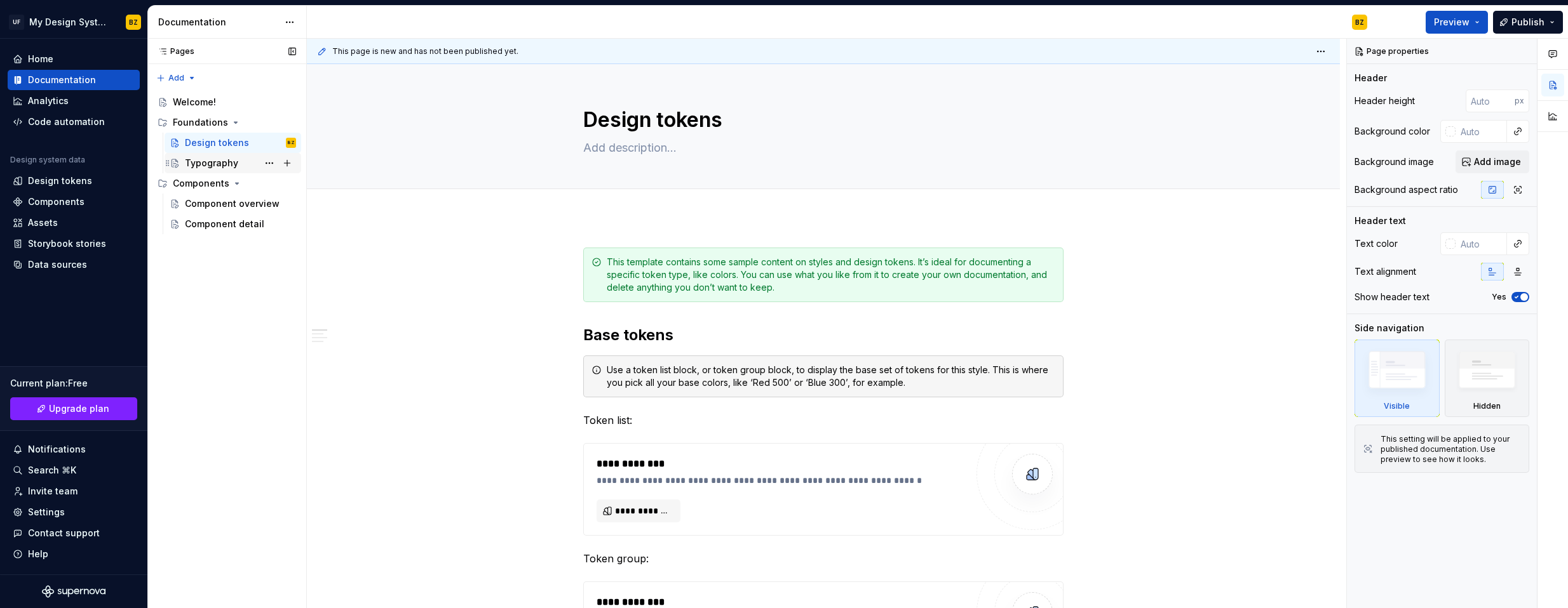
click at [215, 165] on div "Typography" at bounding box center [211, 163] width 53 height 13
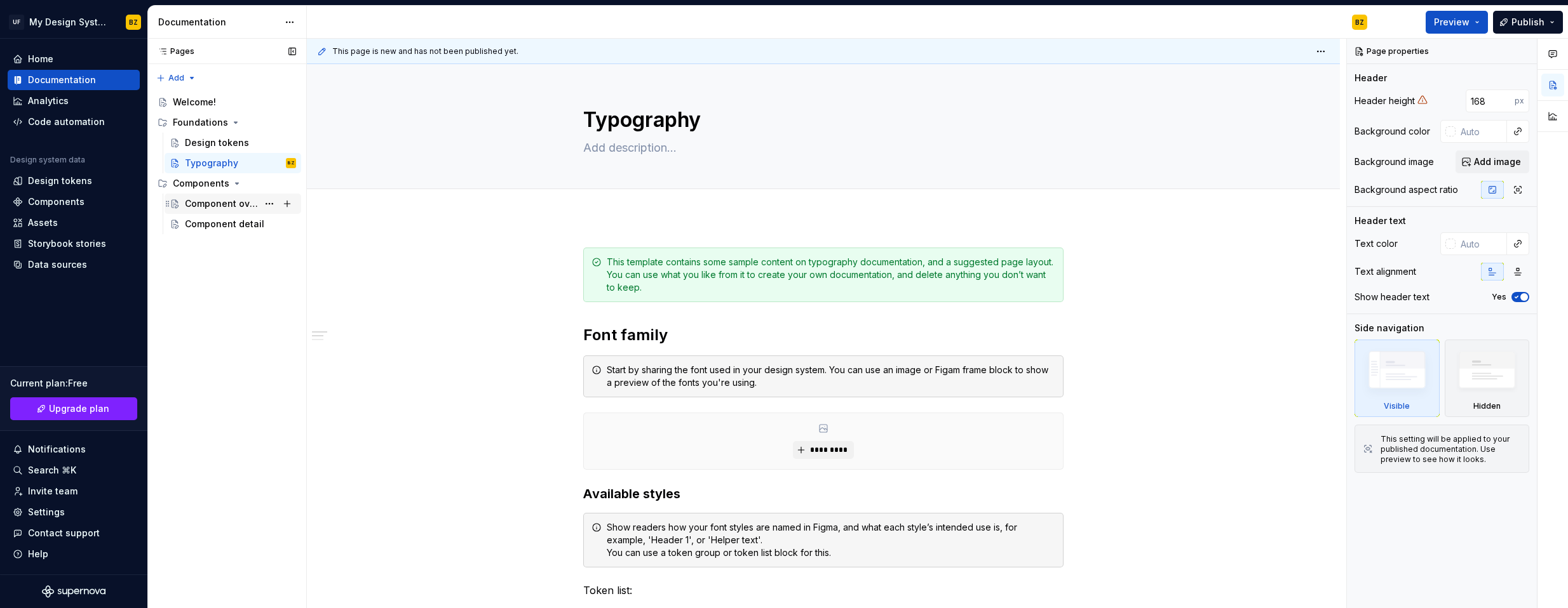
click at [225, 206] on div "Component overview" at bounding box center [221, 204] width 73 height 13
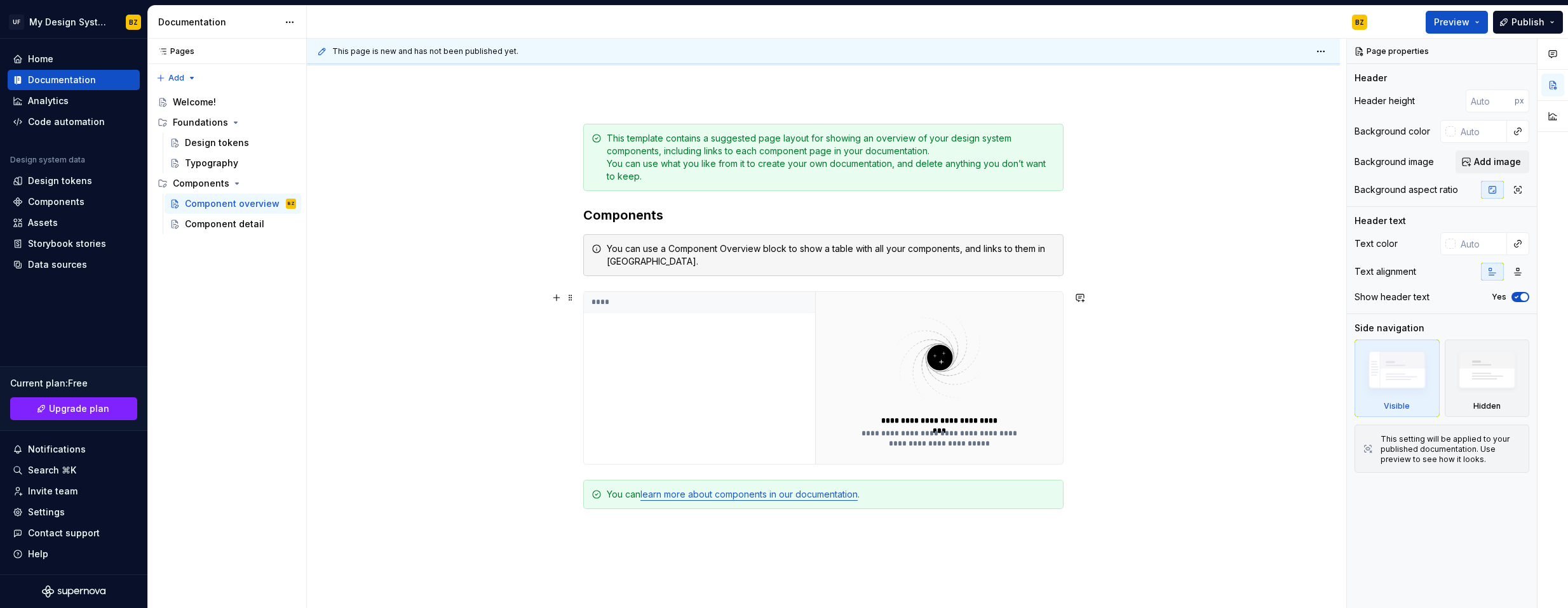
scroll to position [275, 0]
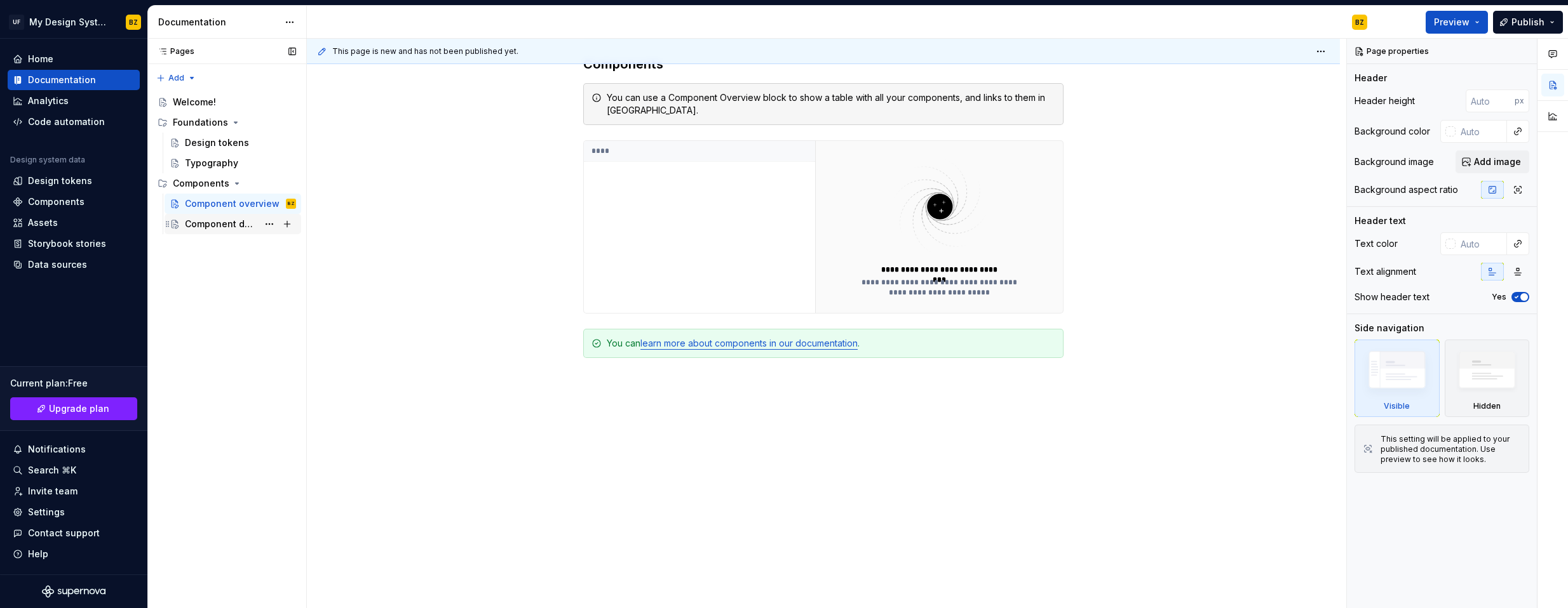
click at [215, 225] on div "Component detail" at bounding box center [221, 224] width 73 height 13
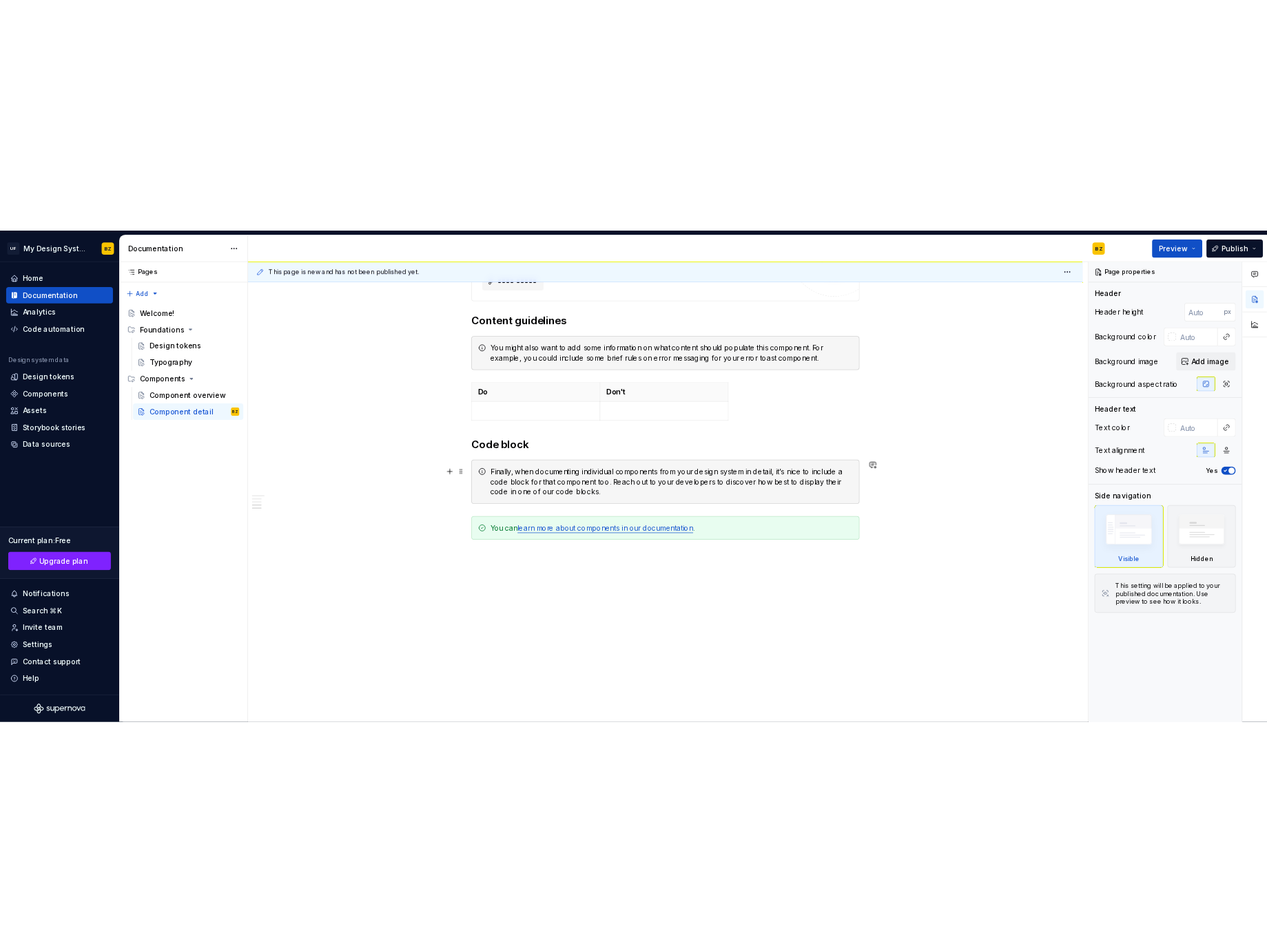
scroll to position [937, 0]
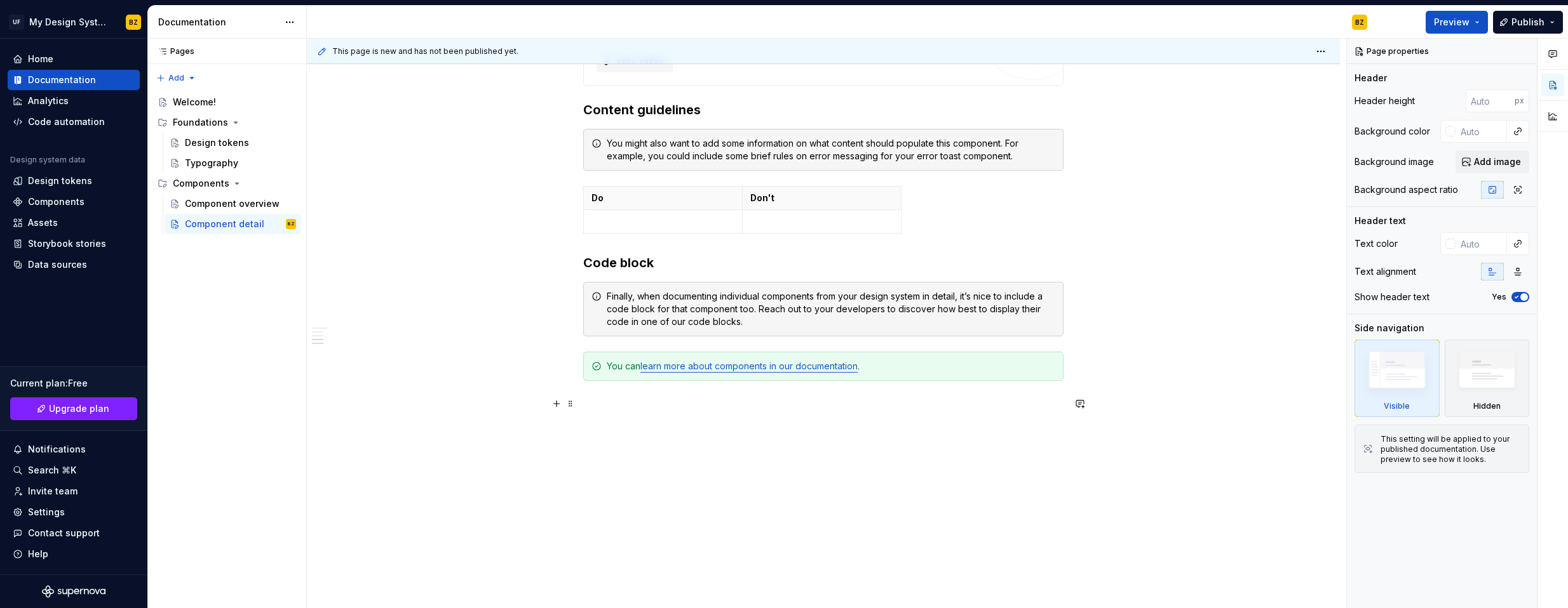
drag, startPoint x: 748, startPoint y: 406, endPoint x: 744, endPoint y: 383, distance: 23.3
click at [748, 406] on p at bounding box center [824, 404] width 480 height 15
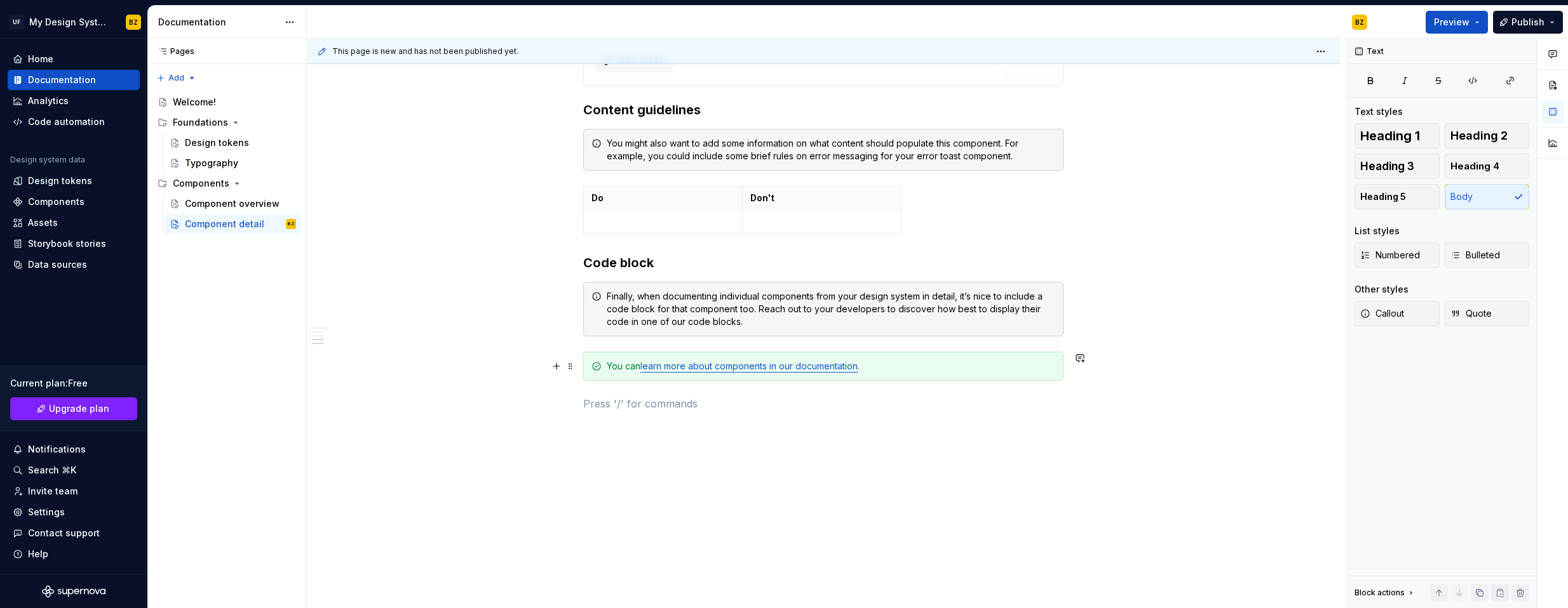
click at [742, 367] on link "learn more about components in our documentation" at bounding box center [749, 366] width 217 height 11
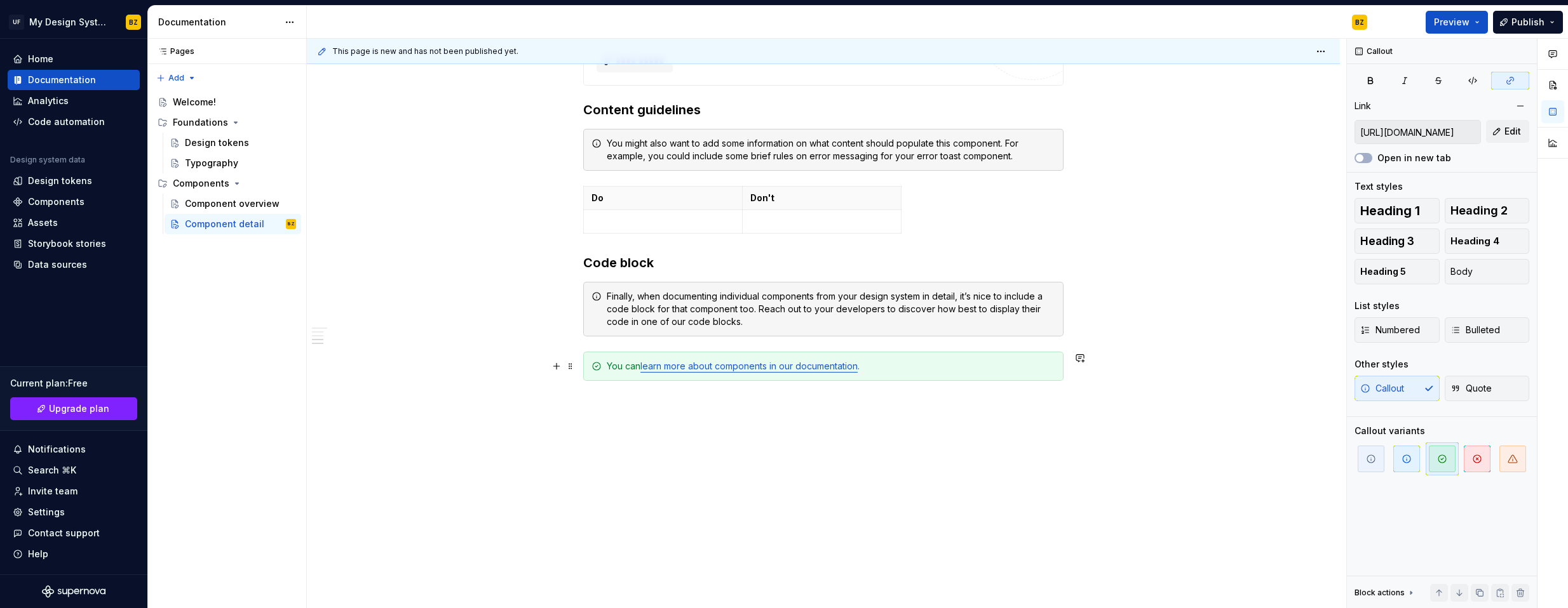
click at [737, 368] on link "learn more about components in our documentation" at bounding box center [749, 366] width 217 height 11
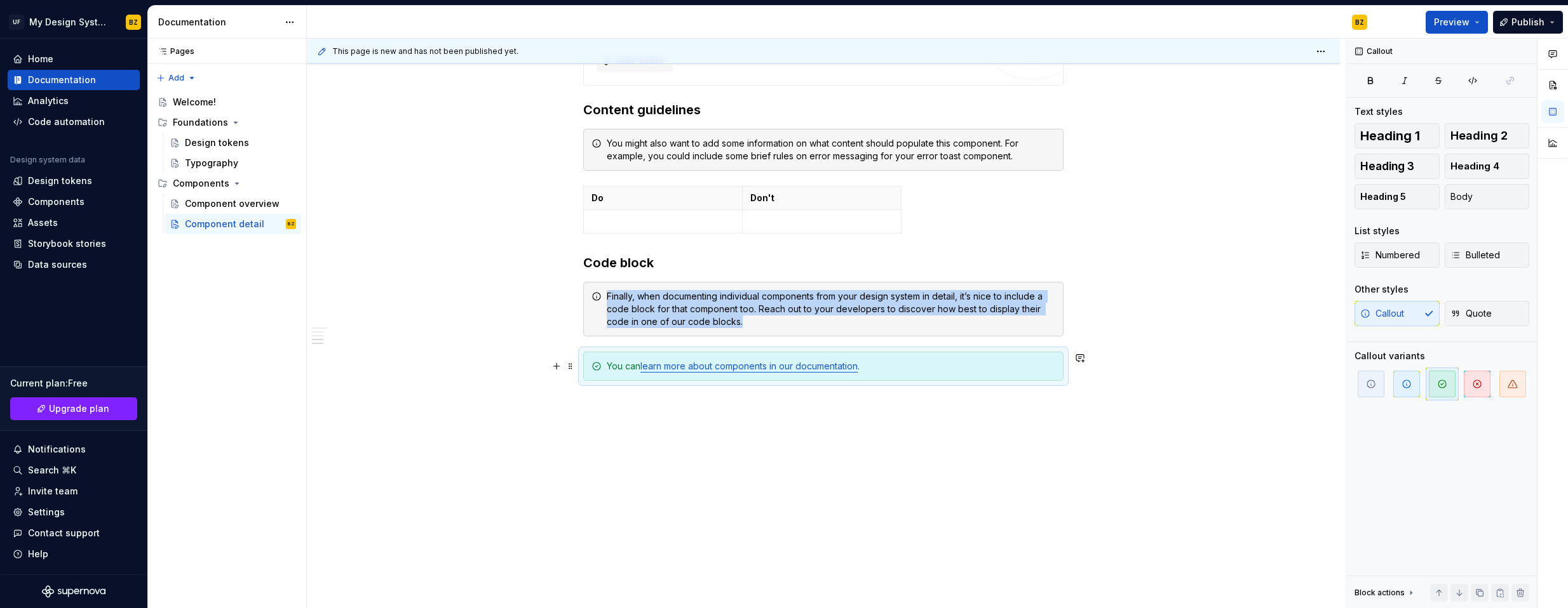
click at [649, 369] on link "learn more about components in our documentation" at bounding box center [749, 366] width 217 height 11
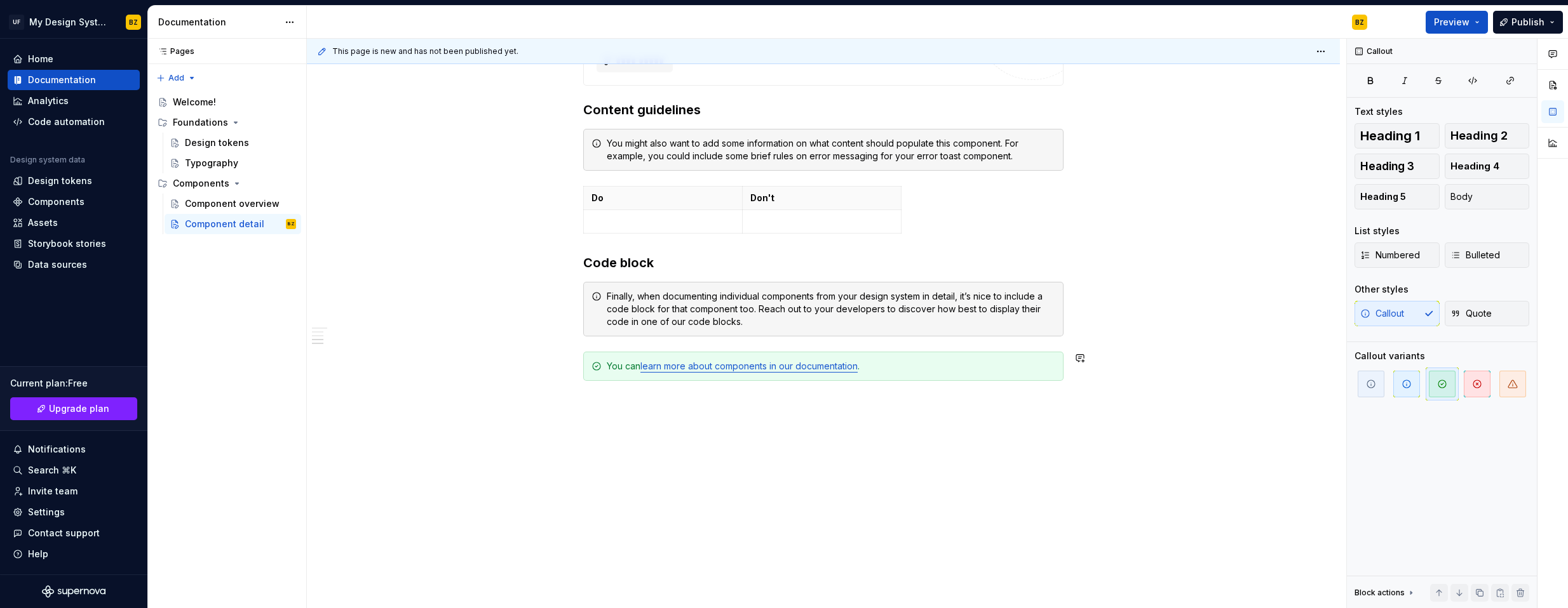
click at [857, 366] on link "learn more about components in our documentation" at bounding box center [749, 366] width 217 height 11
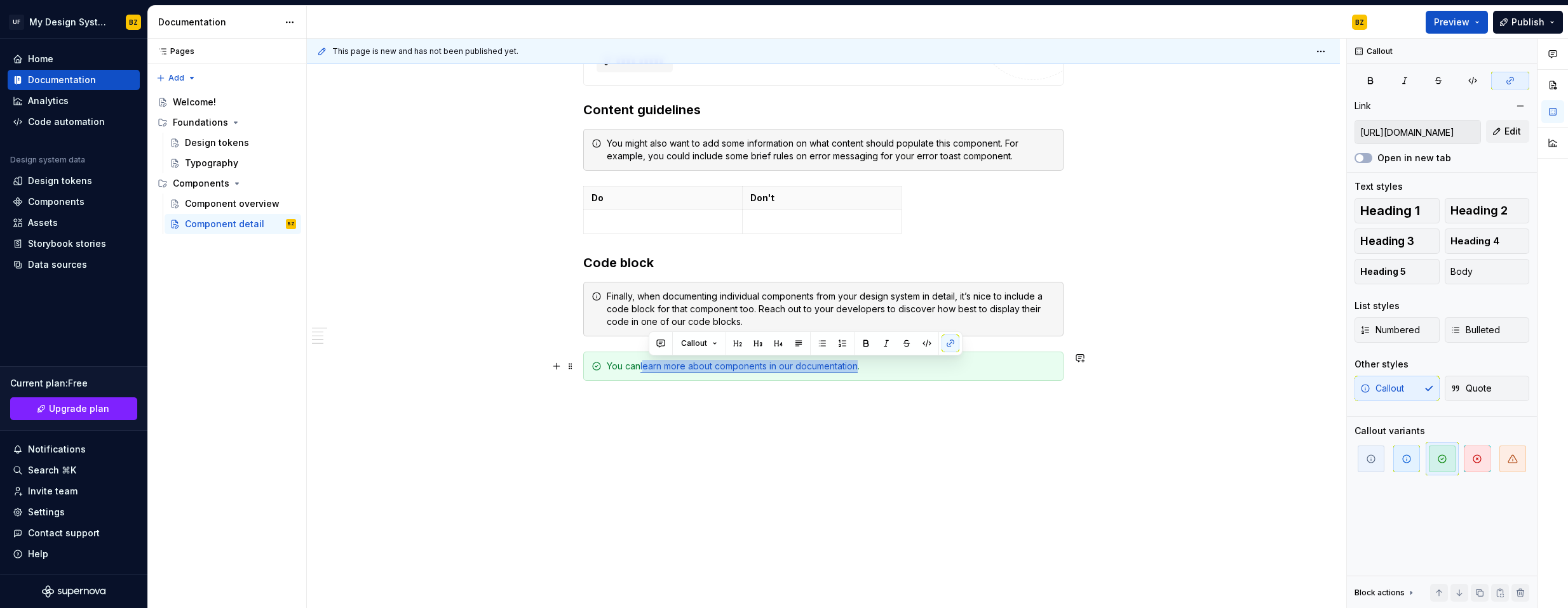
drag, startPoint x: 863, startPoint y: 366, endPoint x: 649, endPoint y: 367, distance: 214.0
click at [649, 367] on link "learn more about components in our documentation" at bounding box center [749, 366] width 217 height 11
click at [1138, 141] on input "[URL][DOMAIN_NAME]" at bounding box center [1417, 132] width 125 height 23
click at [1138, 131] on input "[URL][DOMAIN_NAME]" at bounding box center [1417, 132] width 125 height 23
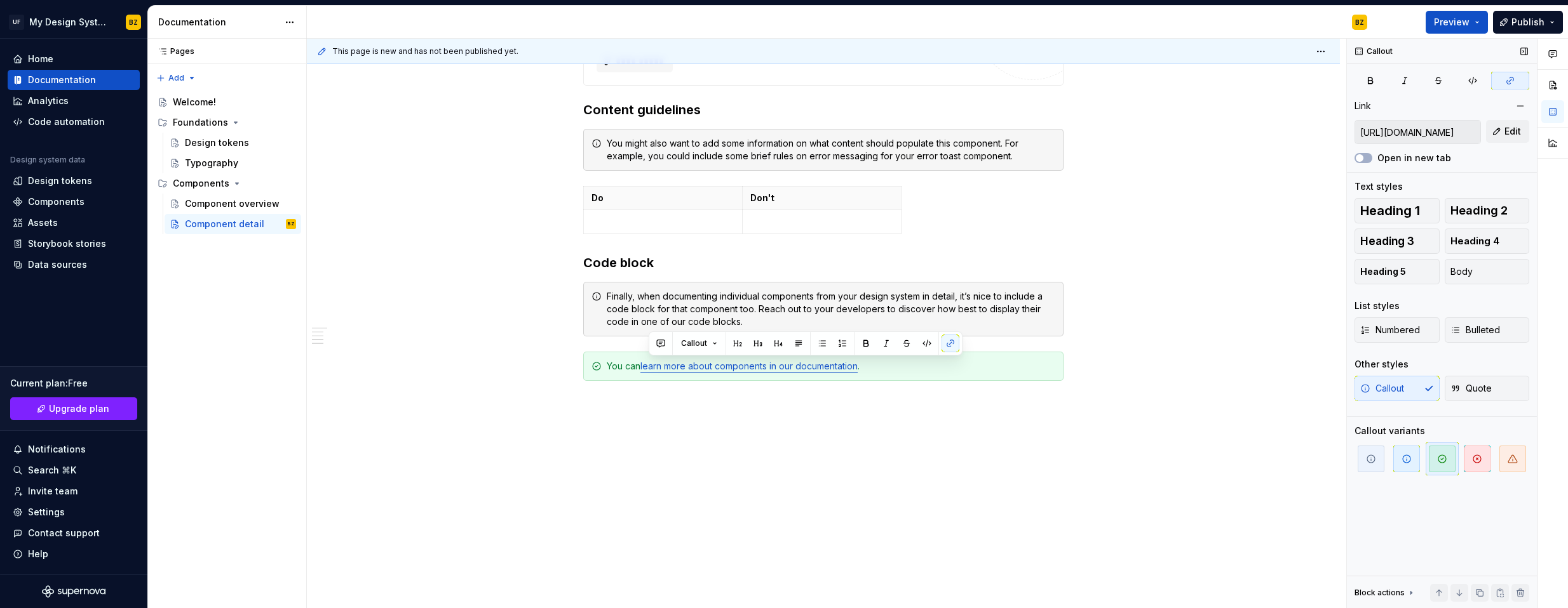
click at [1138, 131] on input "[URL][DOMAIN_NAME]" at bounding box center [1417, 132] width 125 height 23
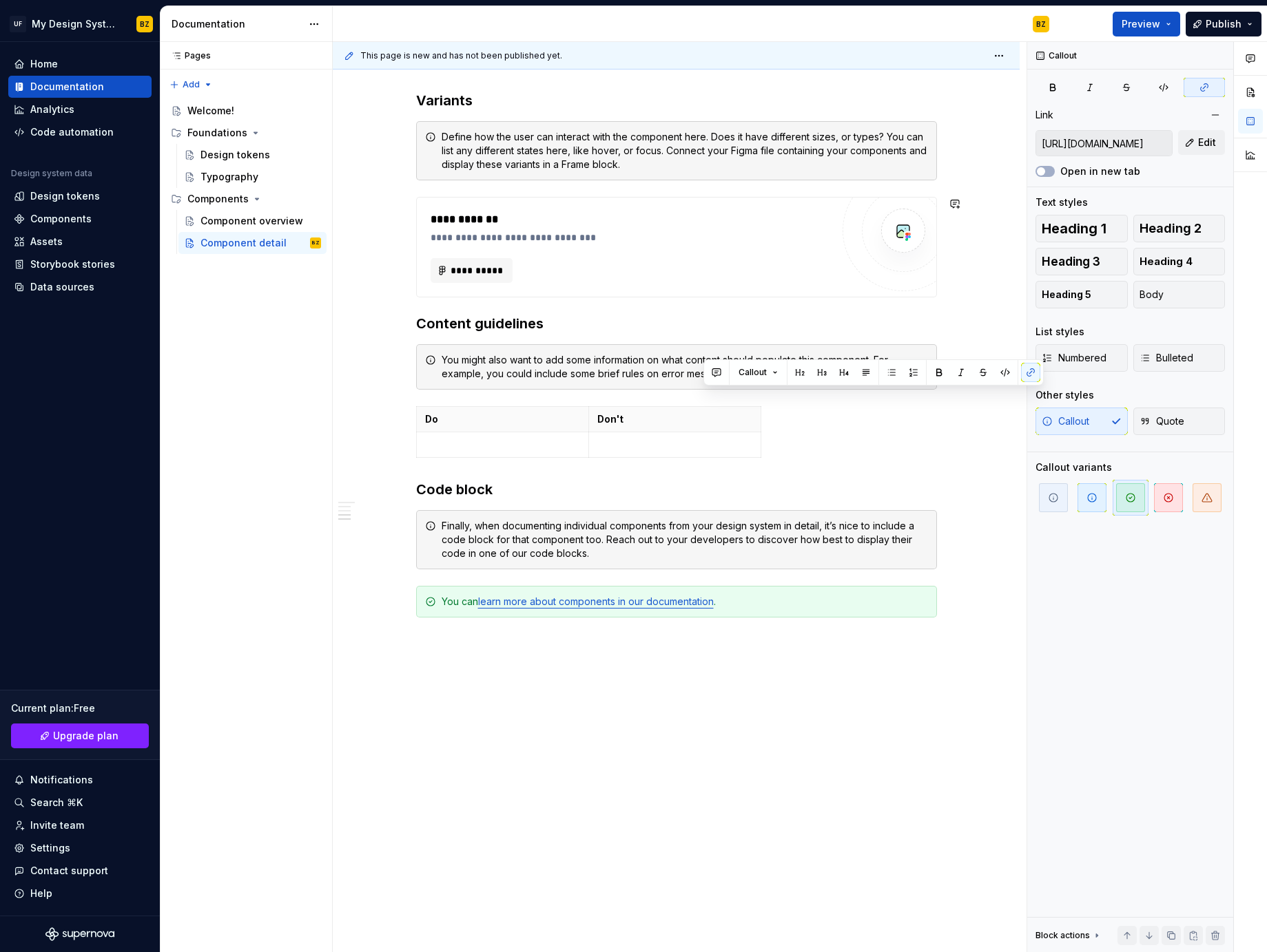
scroll to position [732, 0]
type textarea "*"
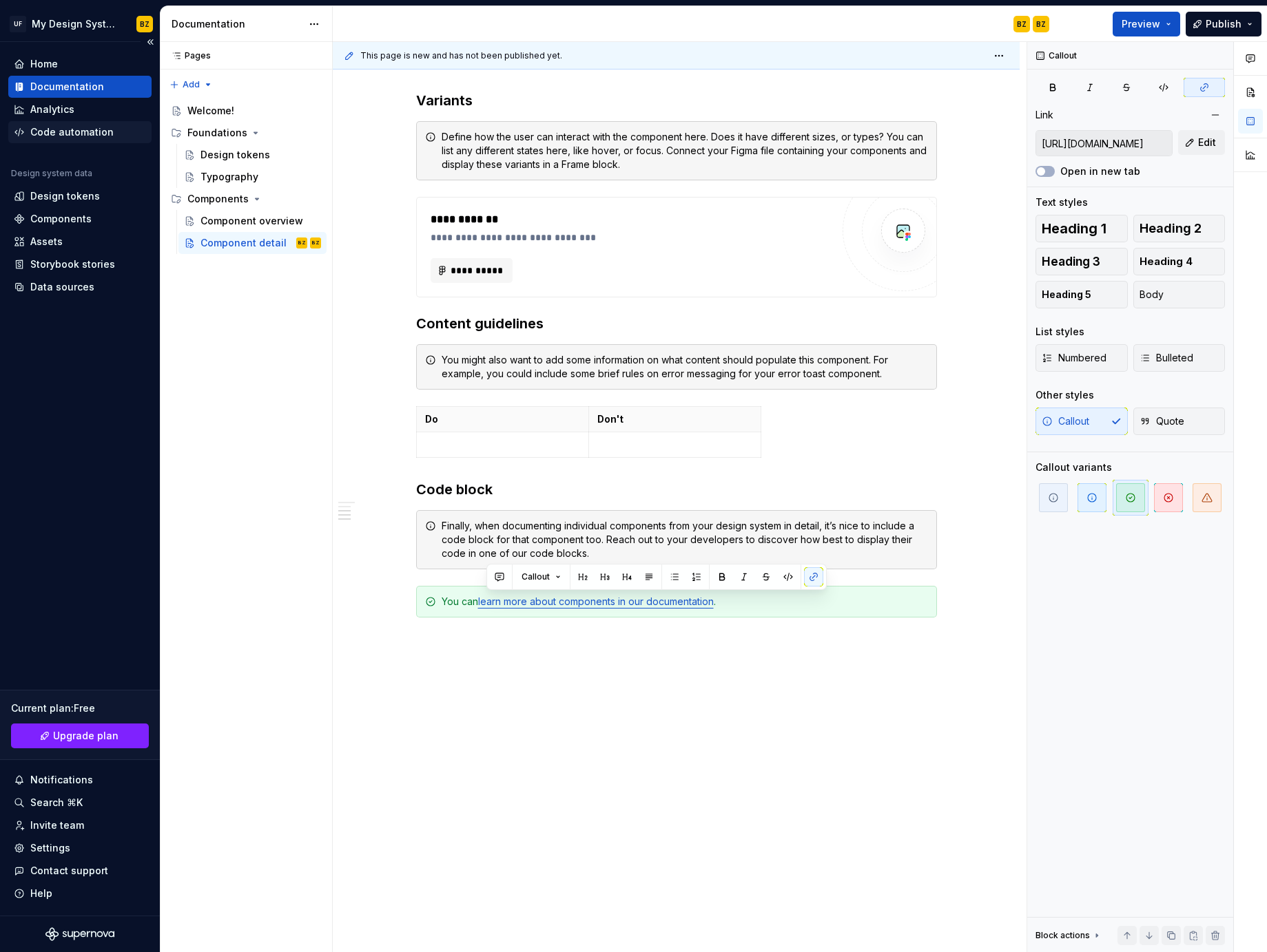
click at [71, 133] on div "Code automation" at bounding box center [72, 132] width 83 height 14
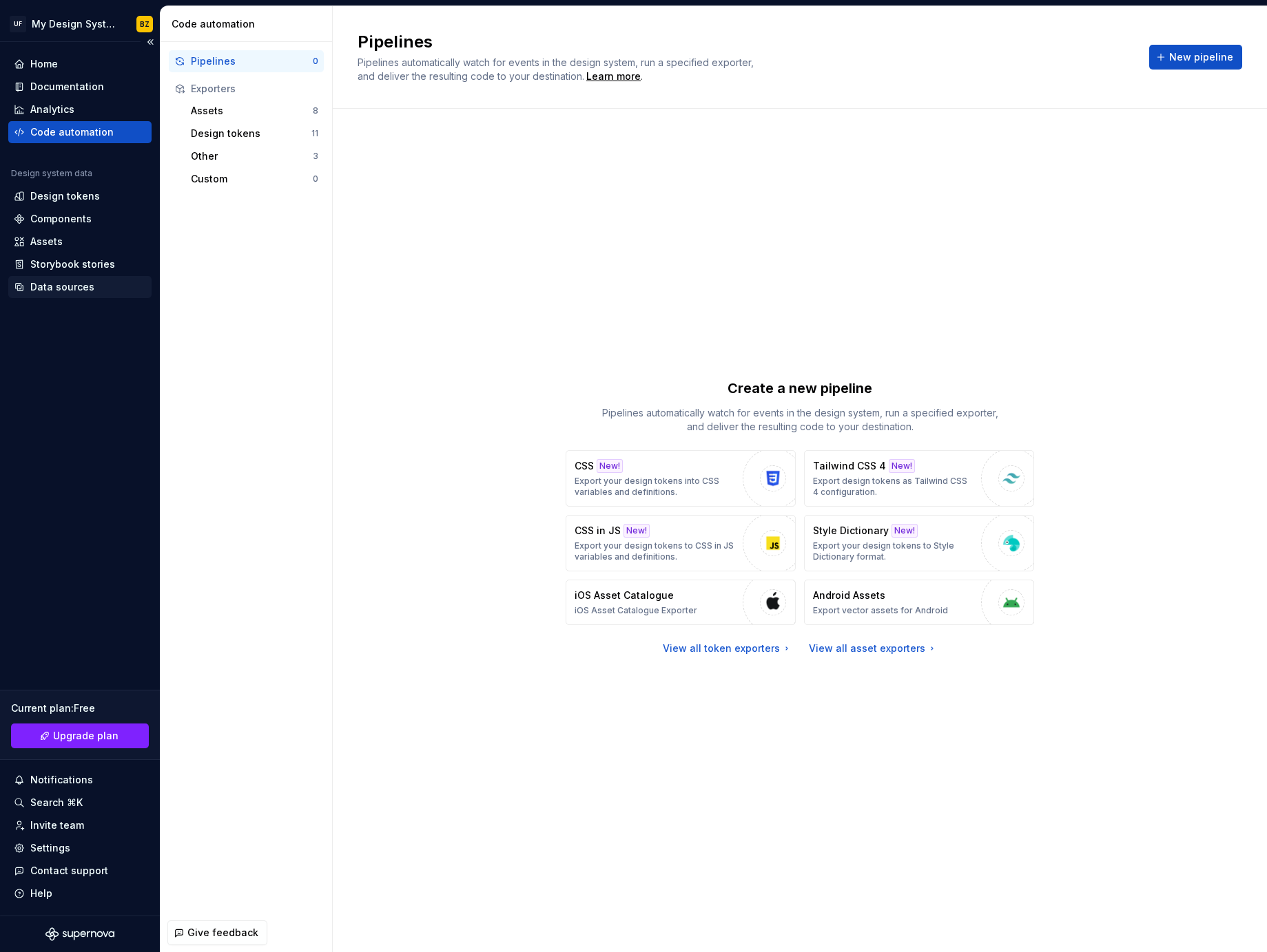
click at [58, 286] on div "Data sources" at bounding box center [63, 287] width 64 height 14
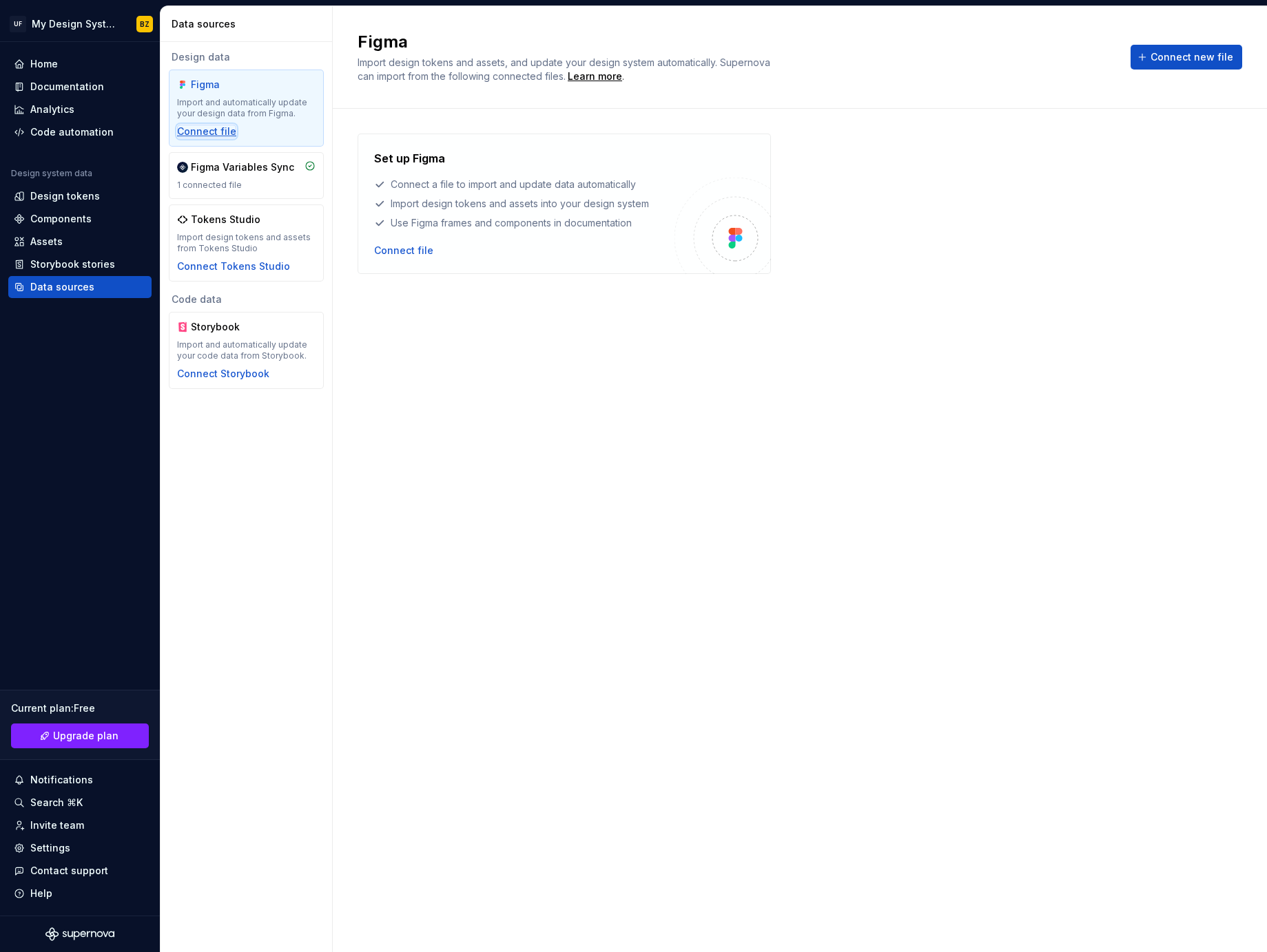
click at [193, 132] on div "Connect file" at bounding box center [207, 131] width 59 height 14
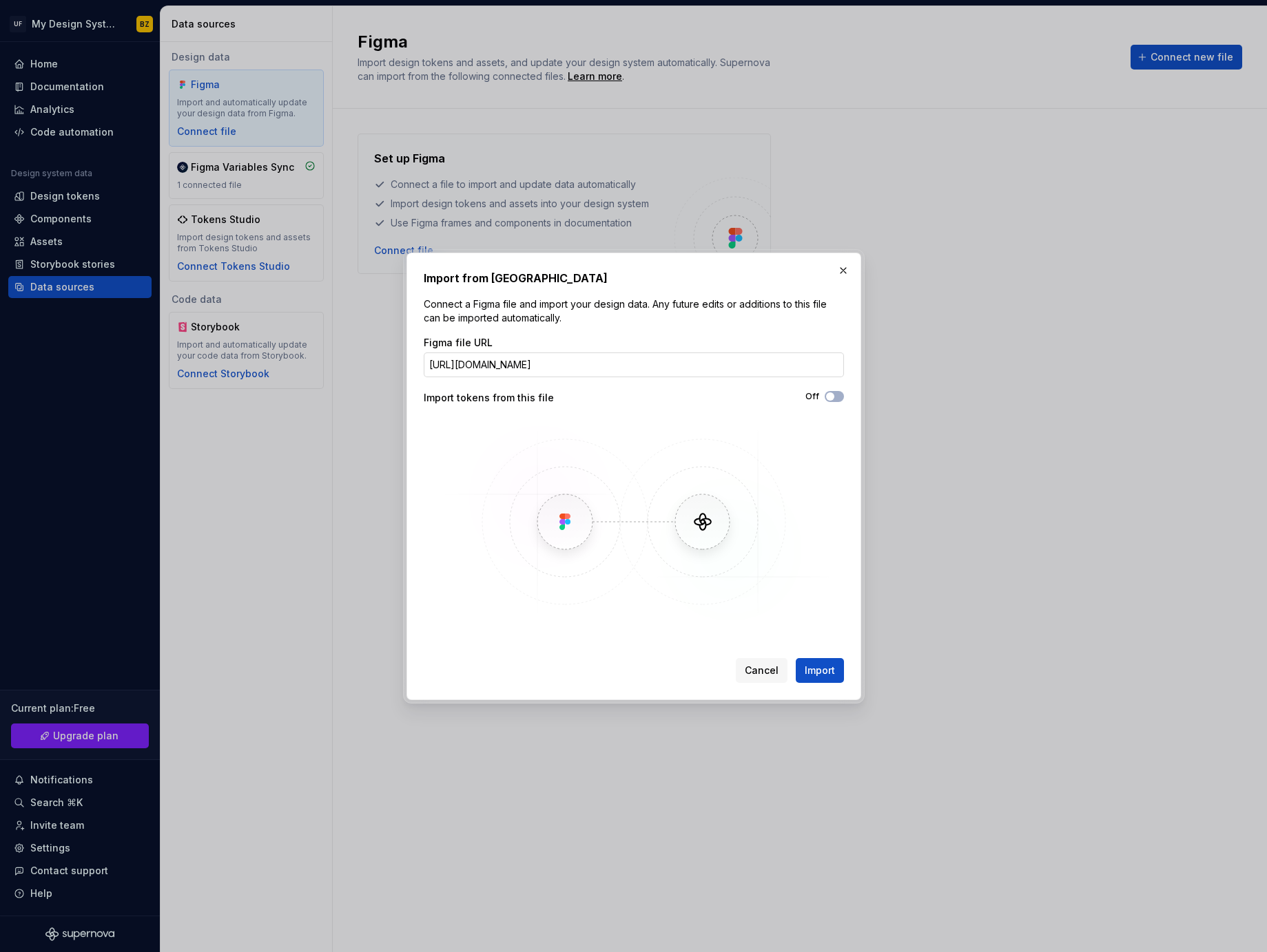
scroll to position [0, 253]
type input "[URL][DOMAIN_NAME]"
click at [831, 659] on span "Import" at bounding box center [820, 670] width 31 height 14
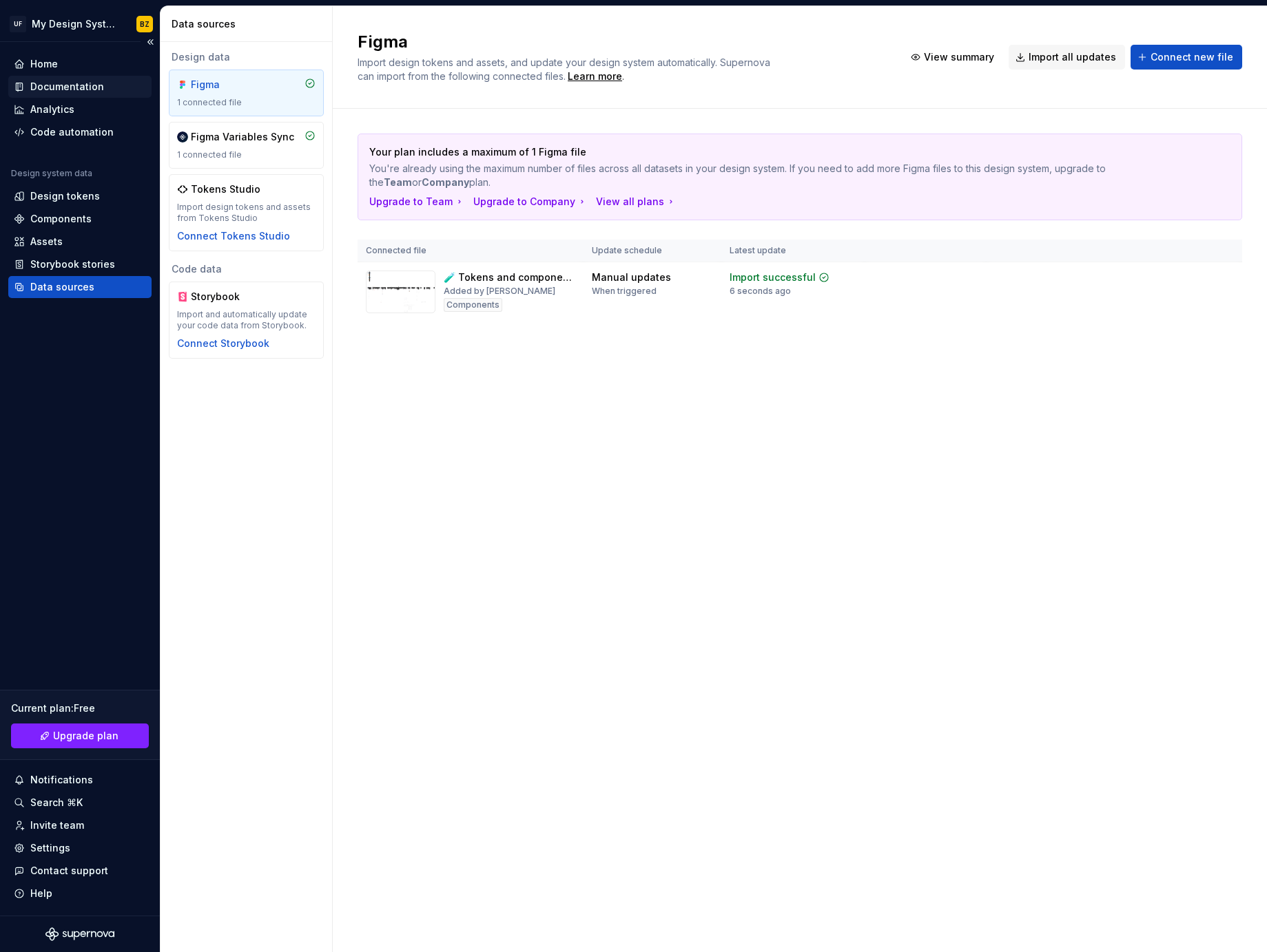
click at [60, 80] on div "Documentation" at bounding box center [67, 86] width 74 height 14
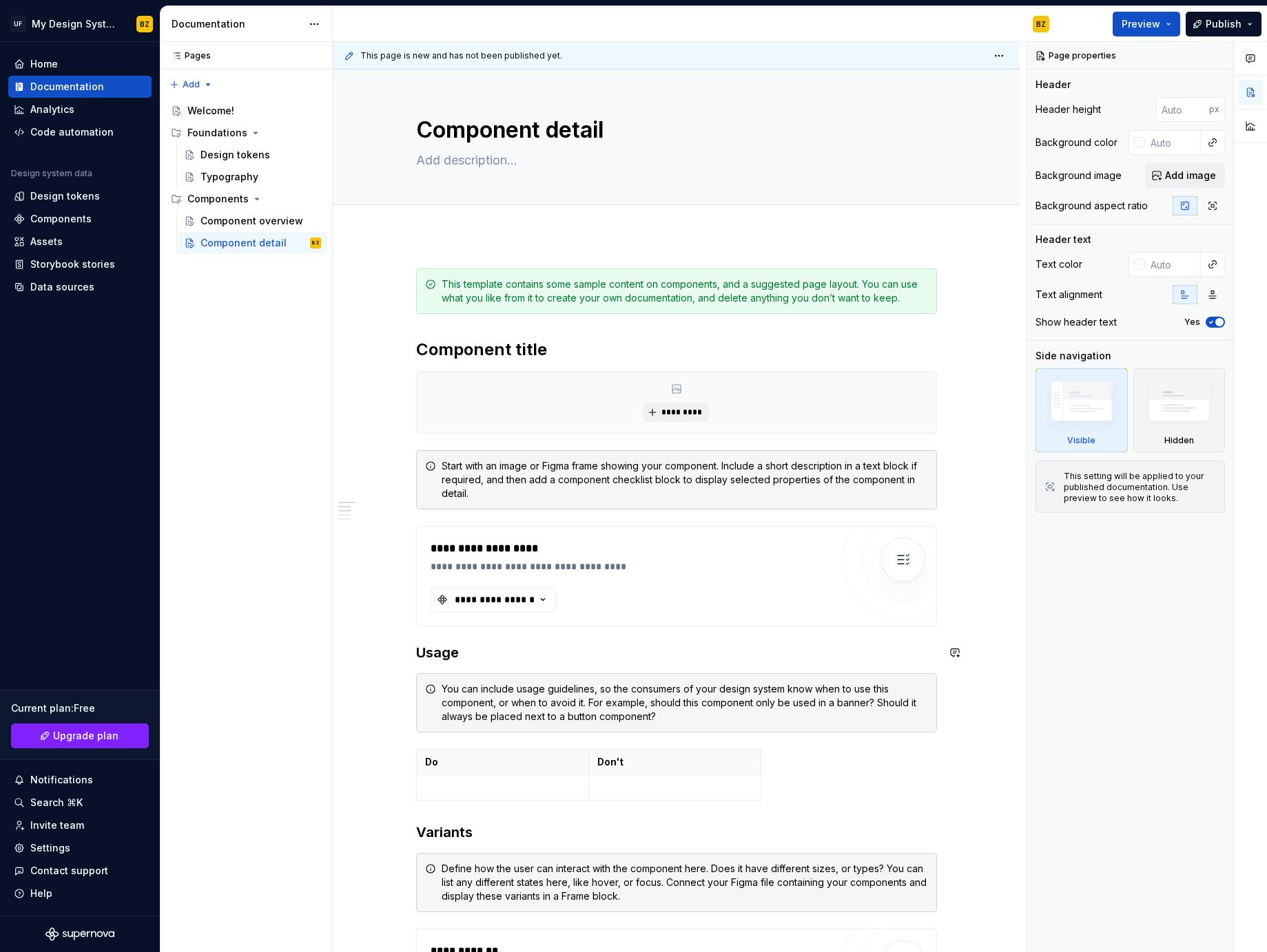
type textarea "*"
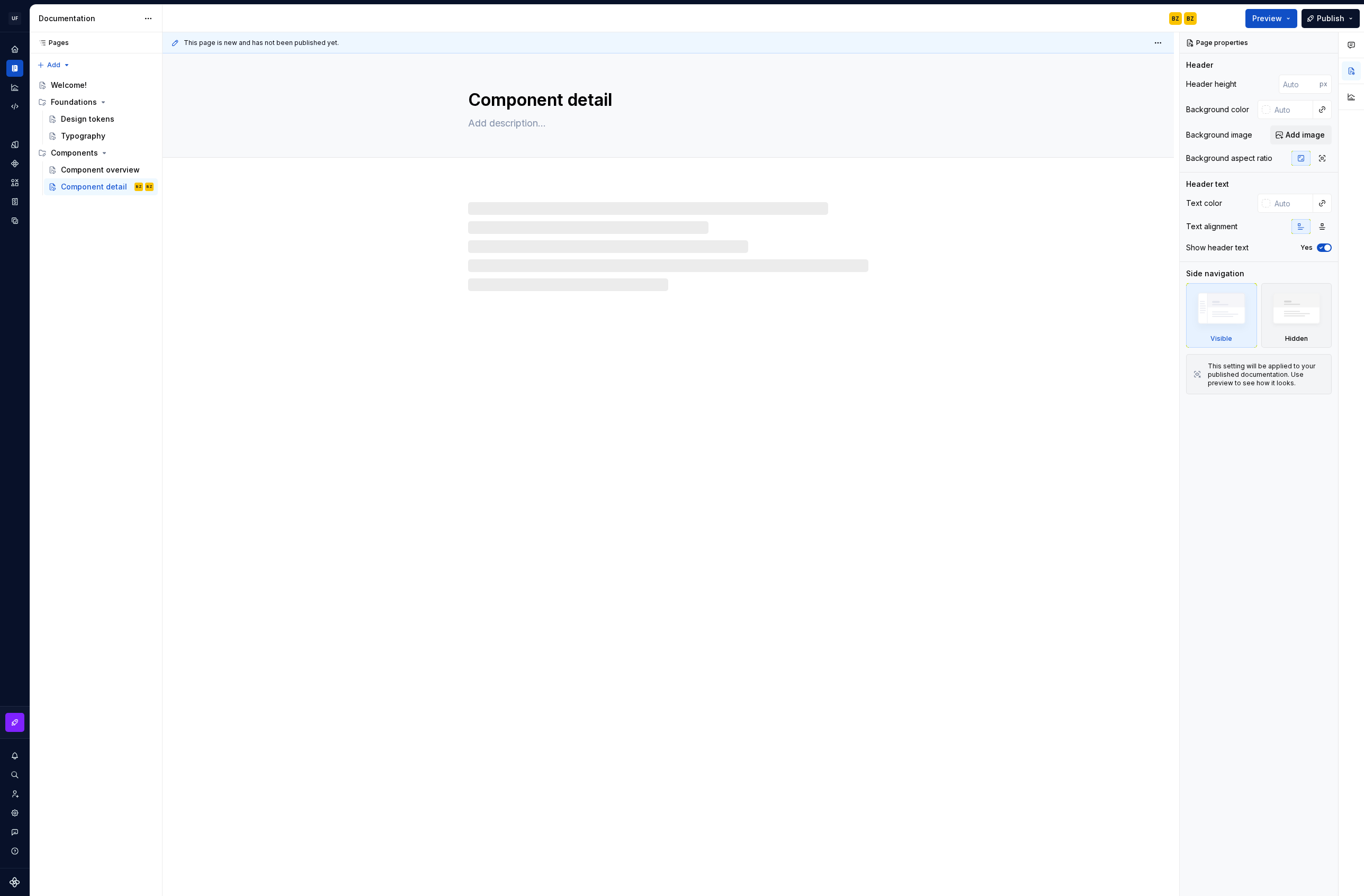
type textarea "*"
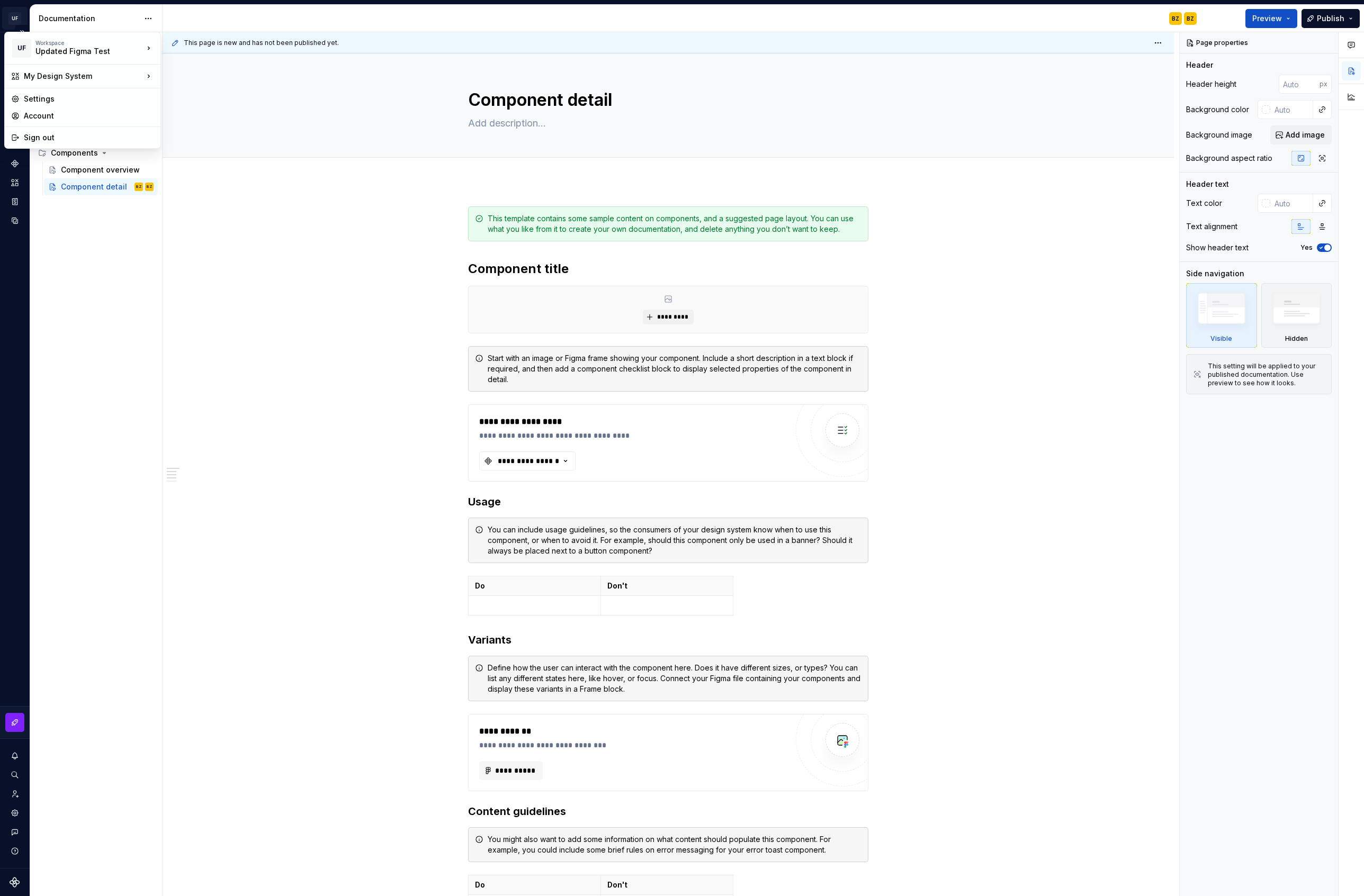
click at [17, 24] on html "UF My Design System BZ Design system data Documentation BZ BZ Preview Publish P…" at bounding box center [682, 448] width 1364 height 896
click at [58, 50] on div "Updated Figma Test" at bounding box center [80, 51] width 90 height 11
click at [176, 43] on div "Next" at bounding box center [209, 45] width 96 height 17
